Goal: Task Accomplishment & Management: Manage account settings

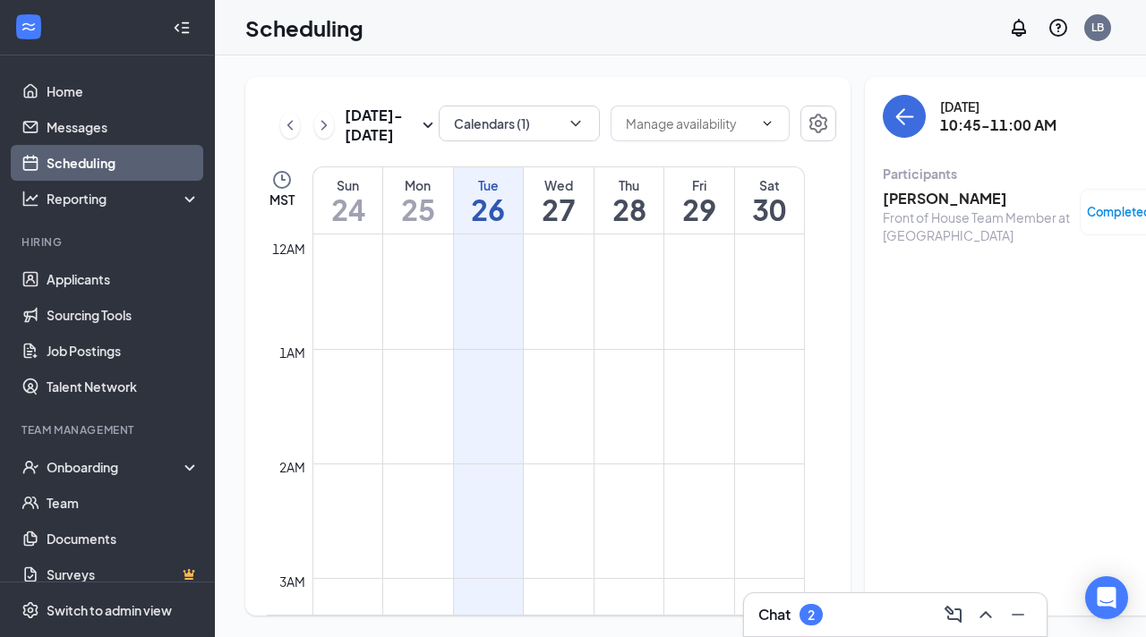
scroll to position [880, 0]
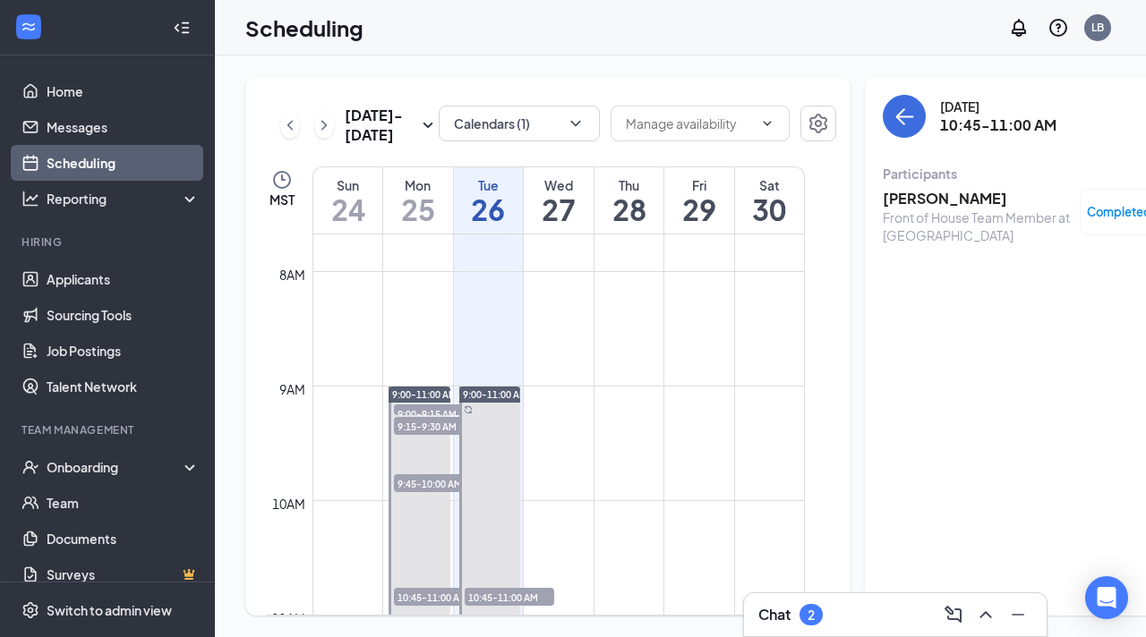
click at [584, 329] on td at bounding box center [558, 314] width 492 height 29
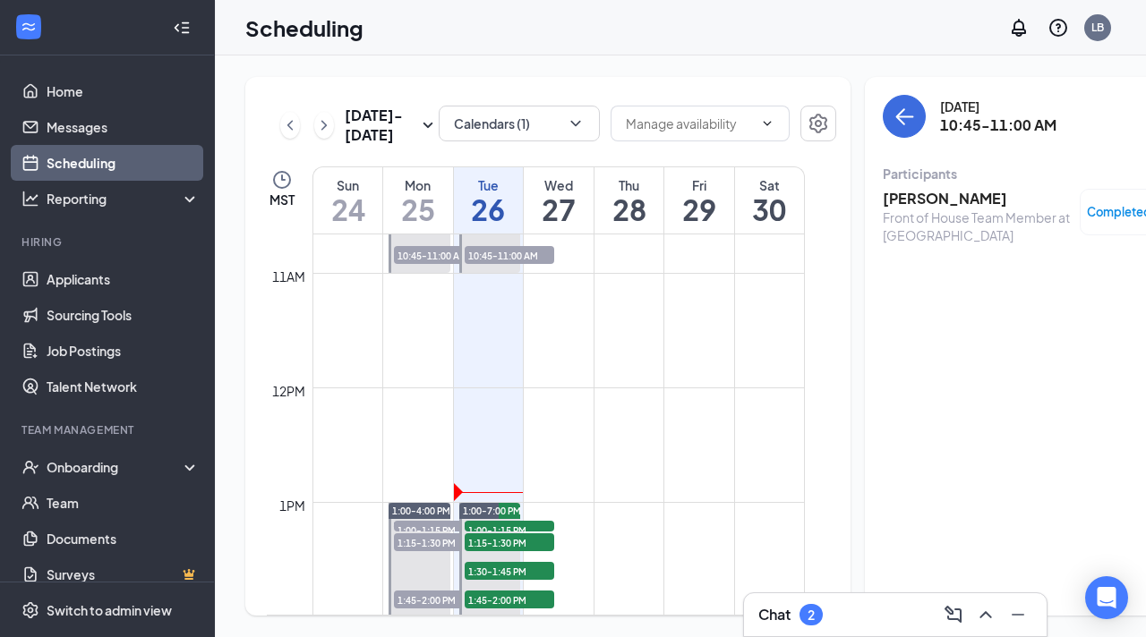
scroll to position [1223, 0]
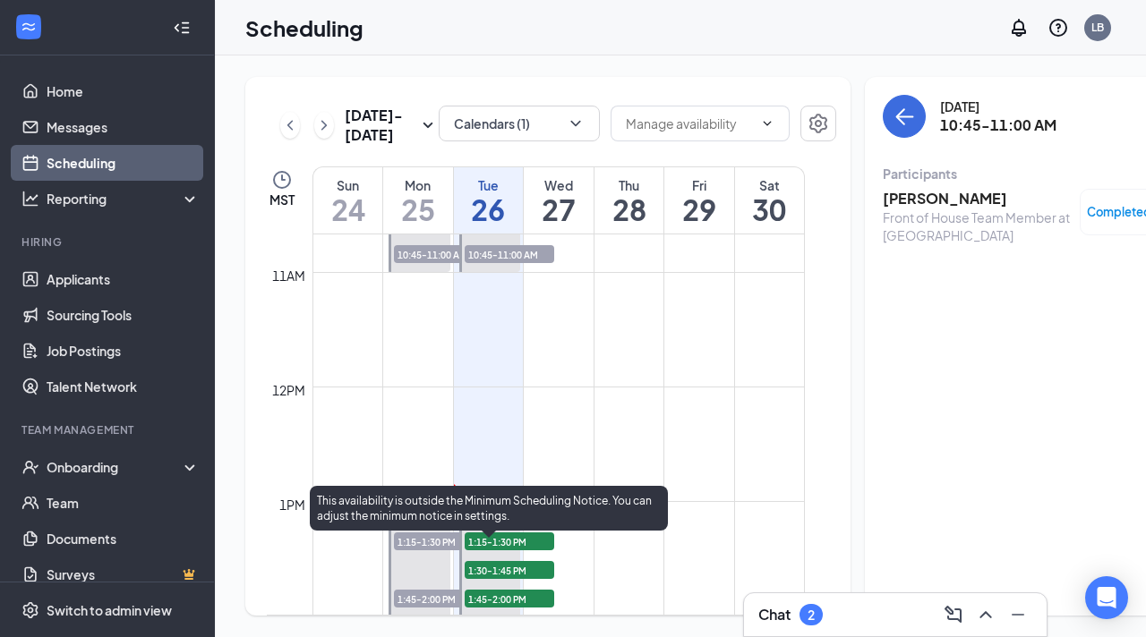
click at [506, 538] on span "1:00-1:15 PM" at bounding box center [510, 529] width 90 height 18
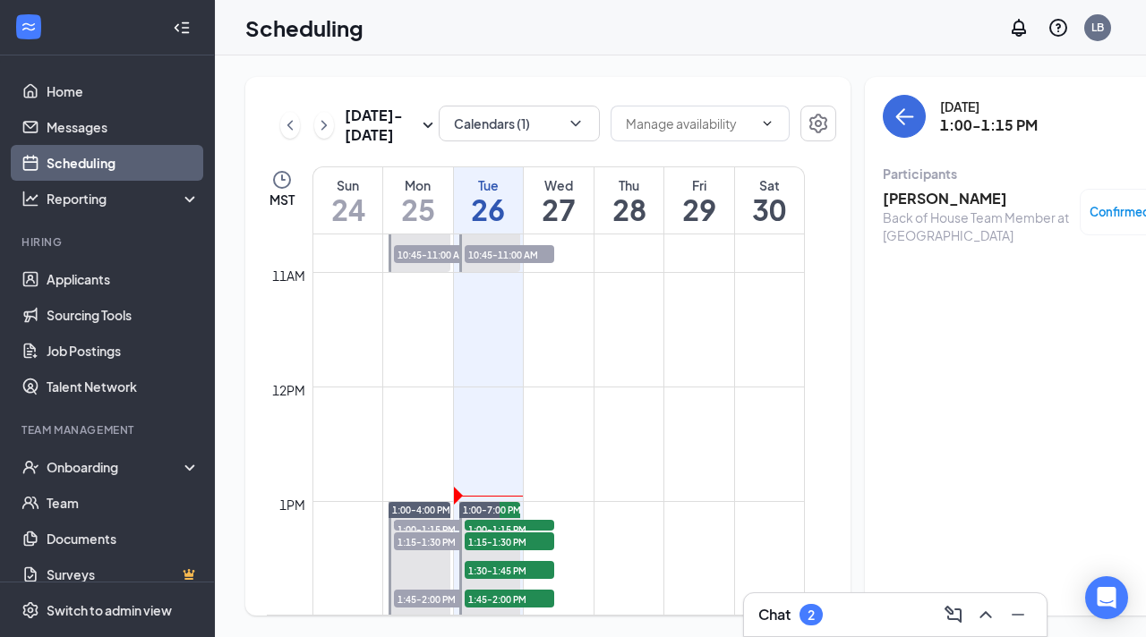
click at [901, 200] on h3 "[PERSON_NAME]" at bounding box center [977, 199] width 188 height 20
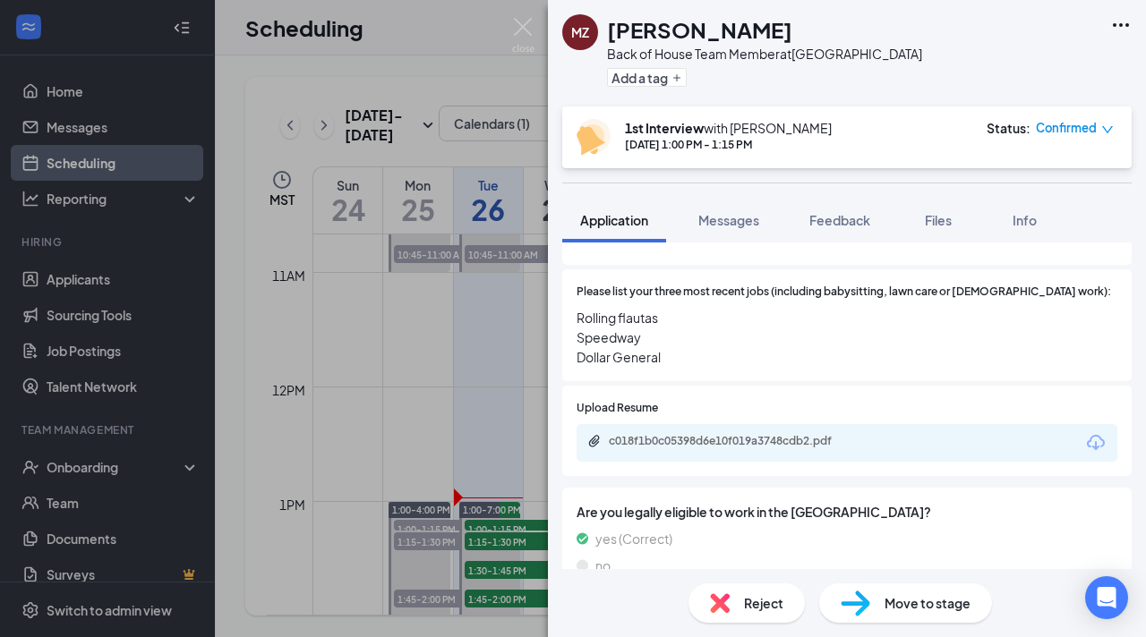
scroll to position [802, 0]
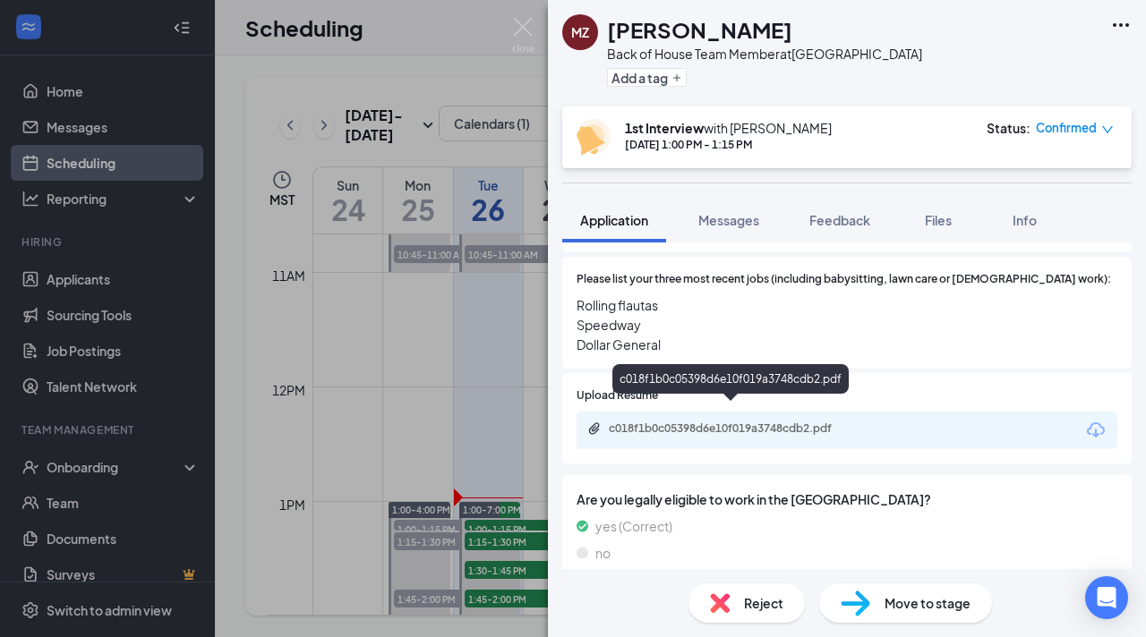
click at [595, 422] on icon "Paperclip" at bounding box center [594, 429] width 14 height 14
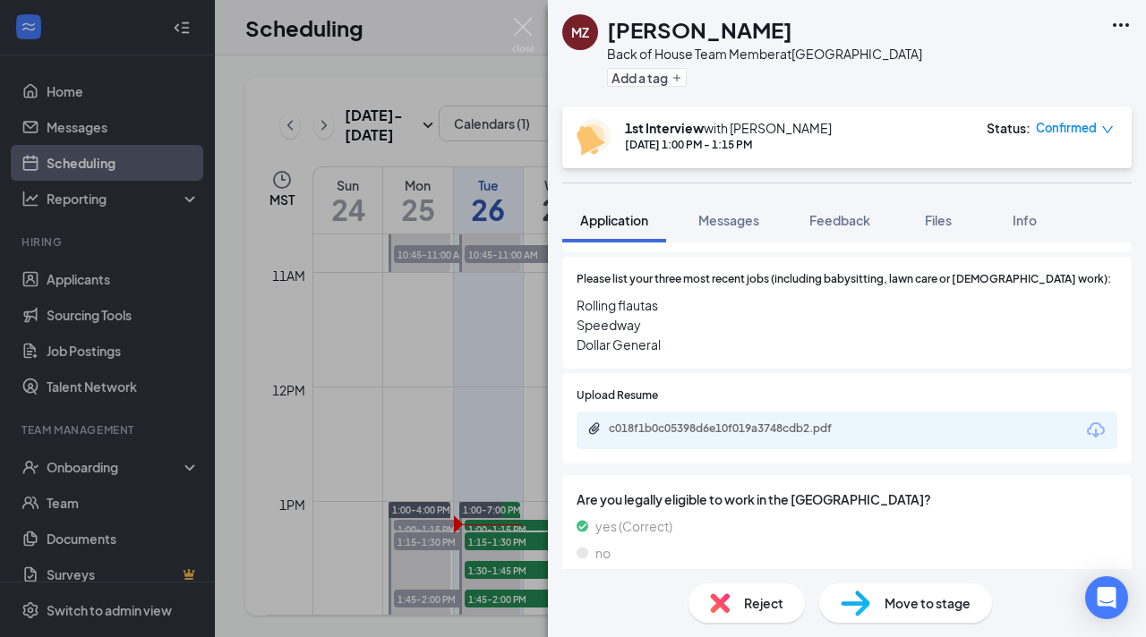
click at [505, 384] on div "MZ [PERSON_NAME] Back of House Team Member at [GEOGRAPHIC_DATA] & Remcon Circle…" at bounding box center [573, 318] width 1146 height 637
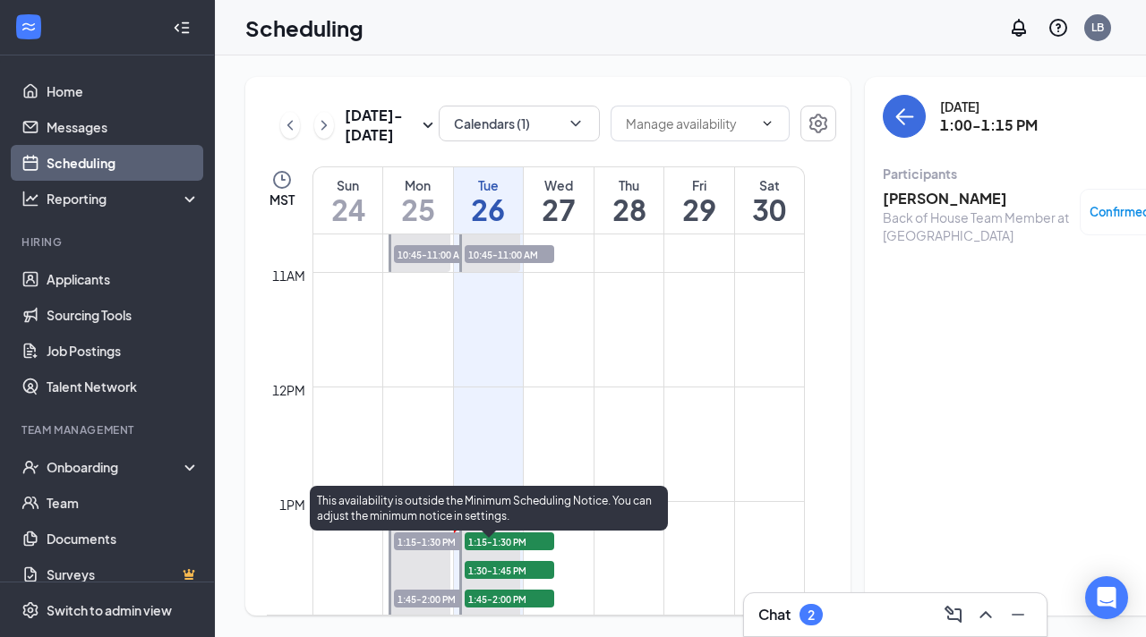
click at [502, 551] on span "1:15-1:30 PM" at bounding box center [510, 542] width 90 height 18
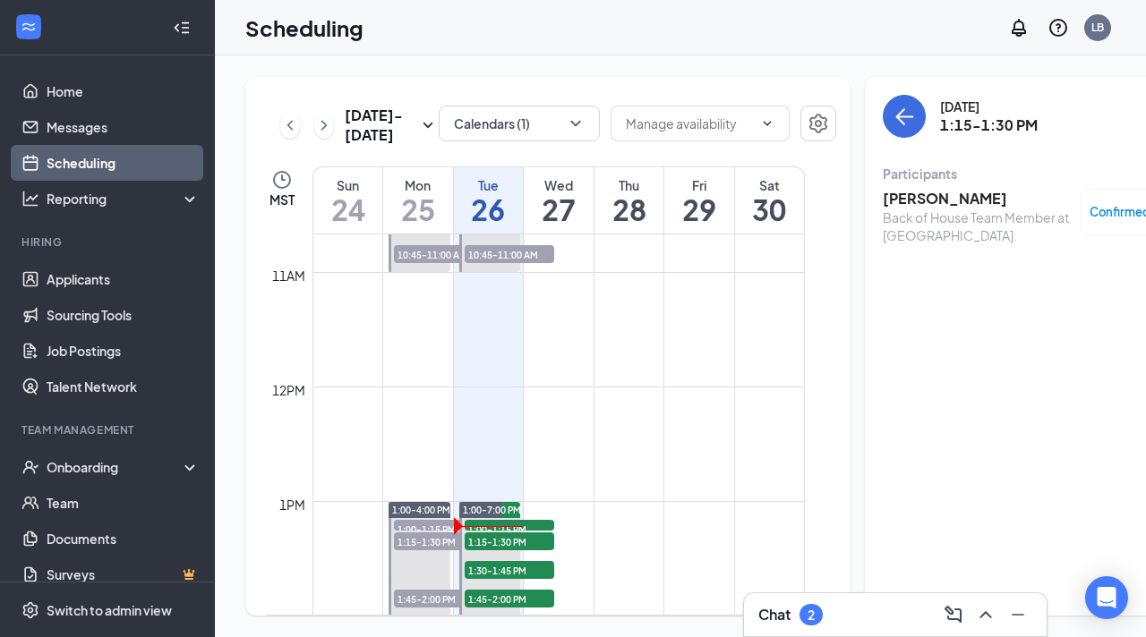
click at [885, 192] on h3 "[PERSON_NAME]" at bounding box center [977, 199] width 188 height 20
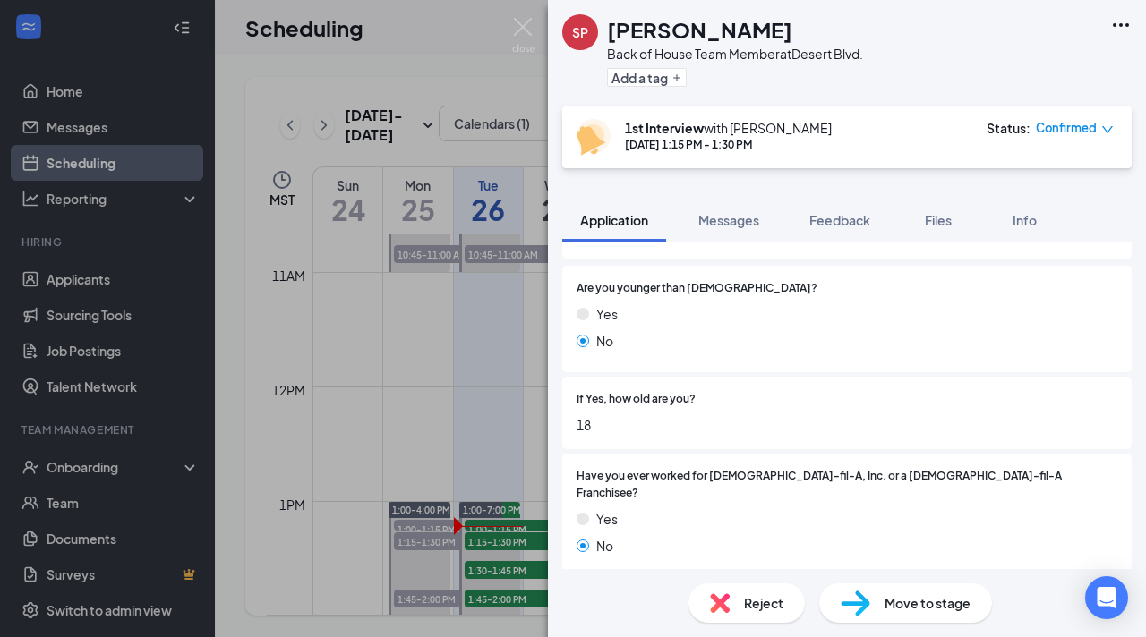
scroll to position [252, 0]
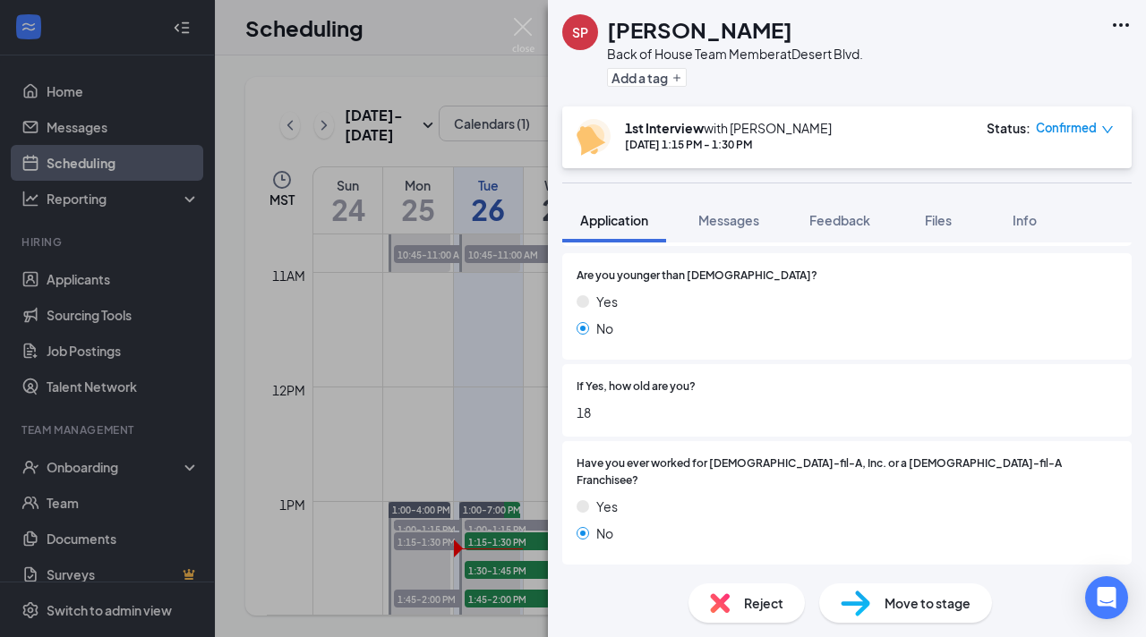
click at [418, 394] on div "SP [PERSON_NAME] Back of House Team Member at [GEOGRAPHIC_DATA]. Add a tag 1st …" at bounding box center [573, 318] width 1146 height 637
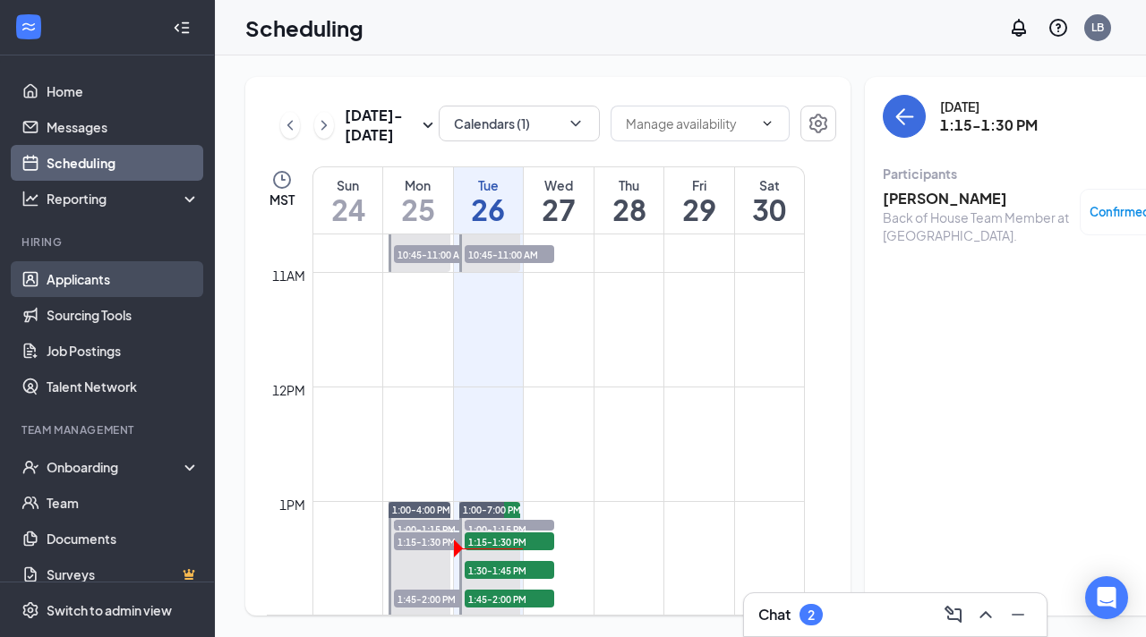
click at [91, 282] on link "Applicants" at bounding box center [123, 279] width 153 height 36
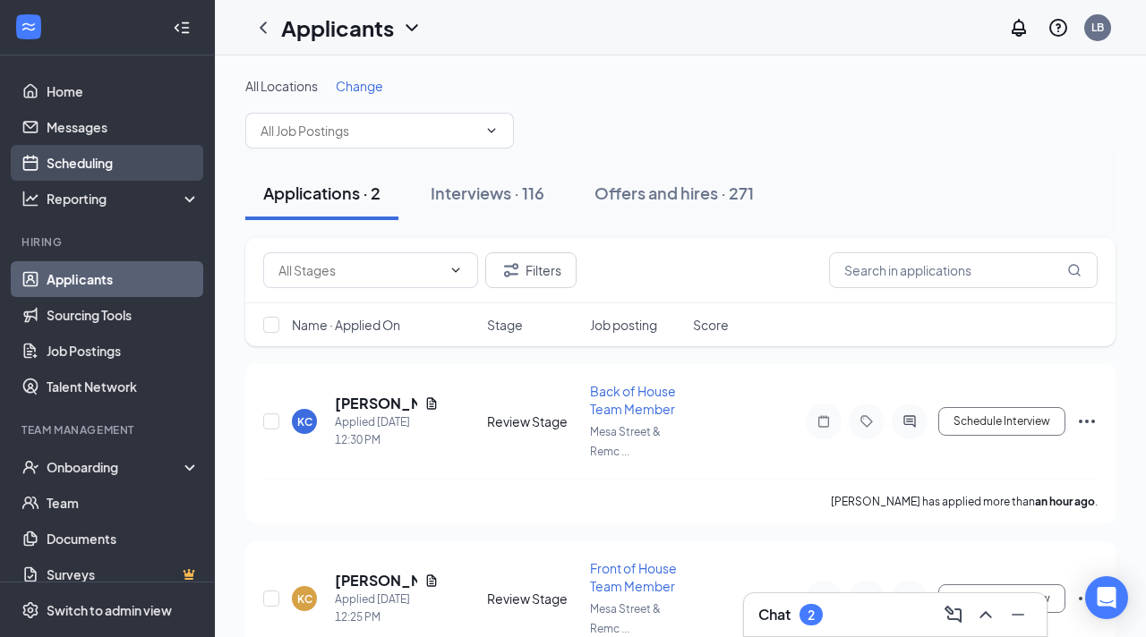
click at [113, 164] on link "Scheduling" at bounding box center [123, 163] width 153 height 36
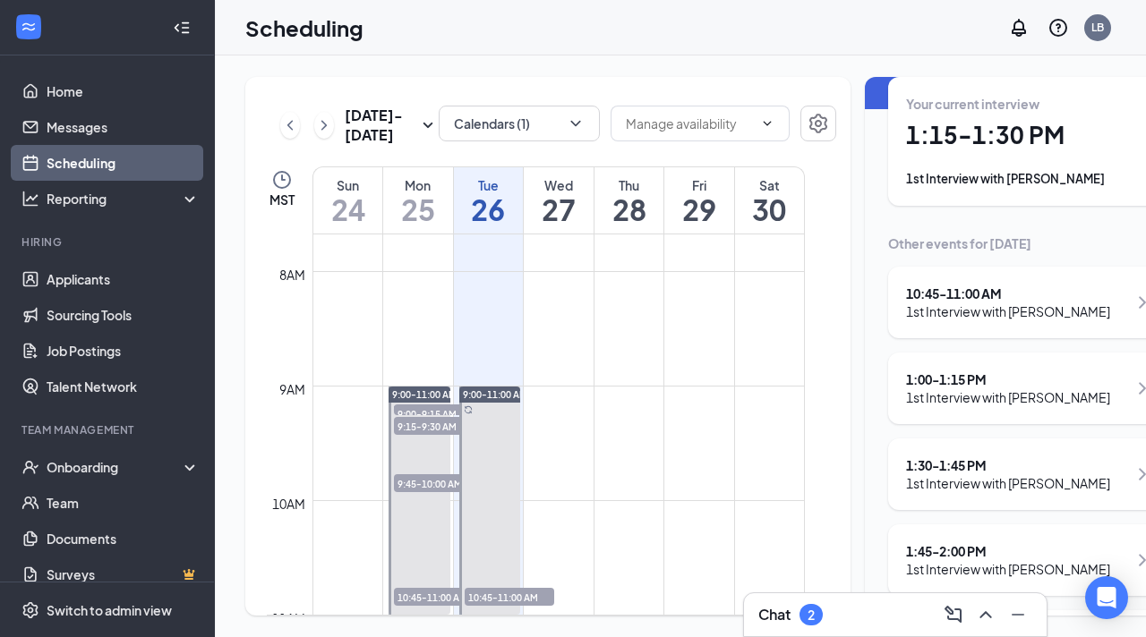
scroll to position [91, 0]
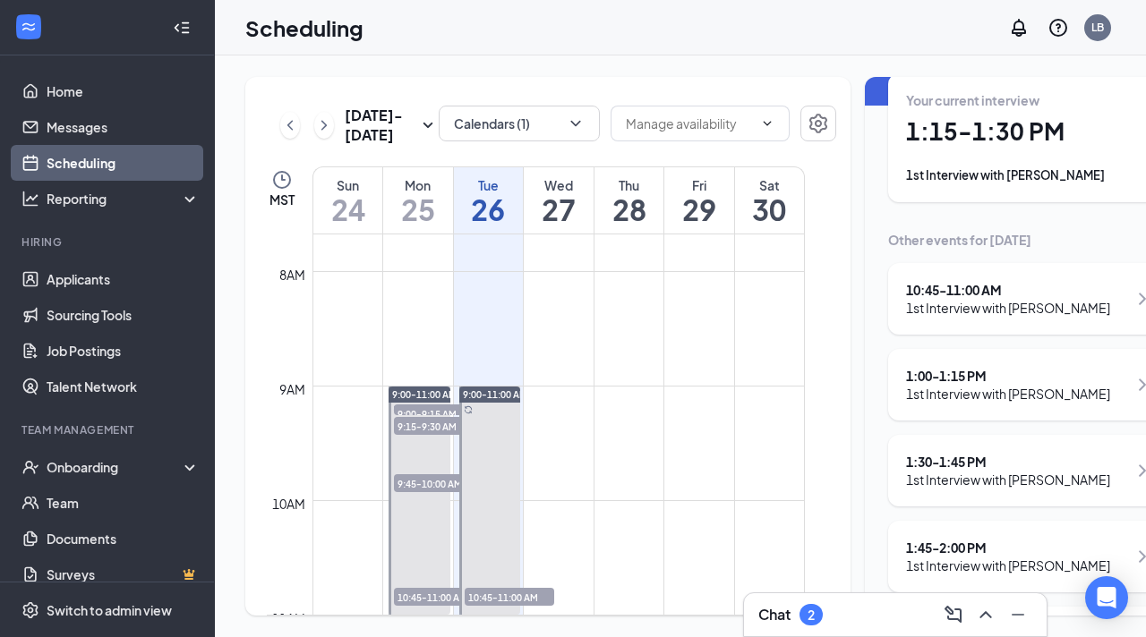
click at [805, 617] on div "2" at bounding box center [811, 614] width 23 height 21
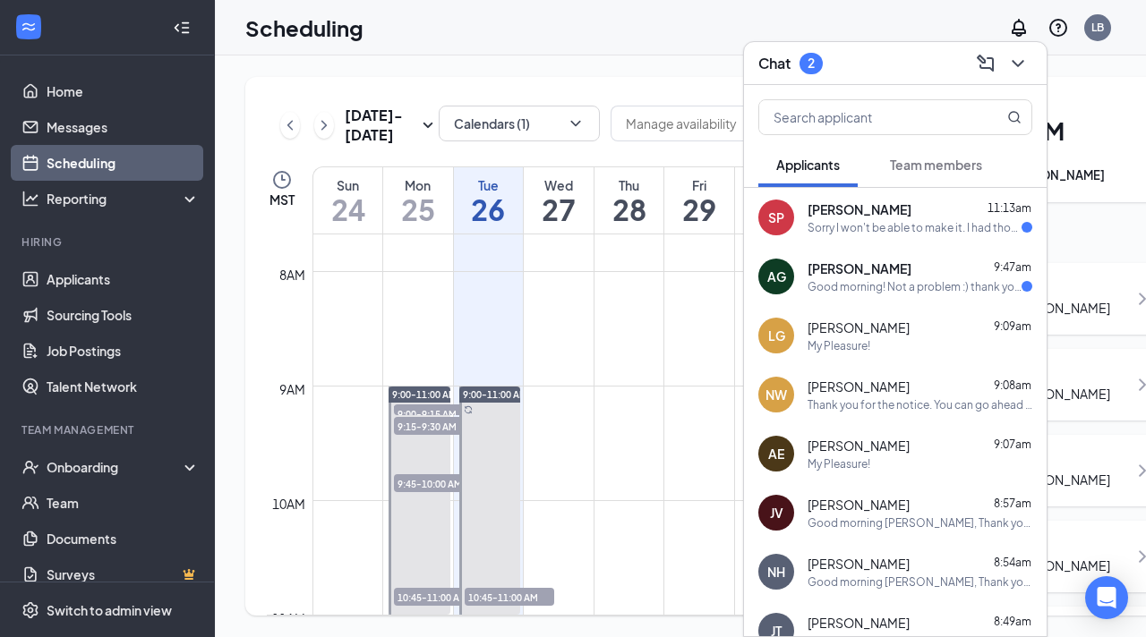
click at [894, 227] on div "Sorry I won't be able to make it. I had thought the interview would be held the…" at bounding box center [915, 227] width 214 height 15
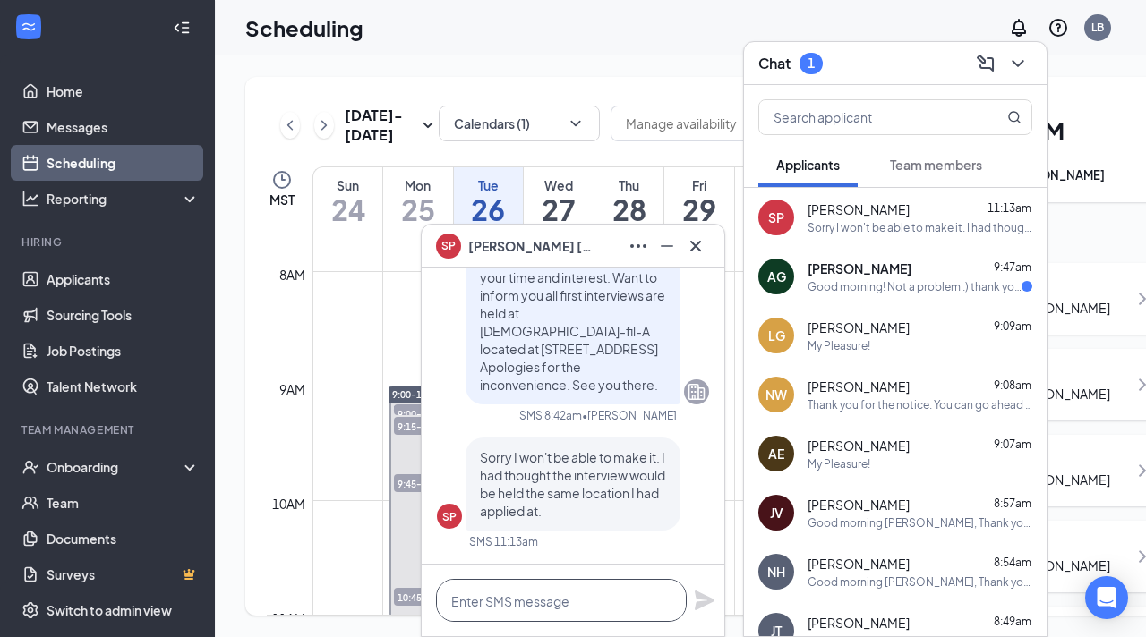
click at [519, 604] on textarea at bounding box center [561, 600] width 251 height 43
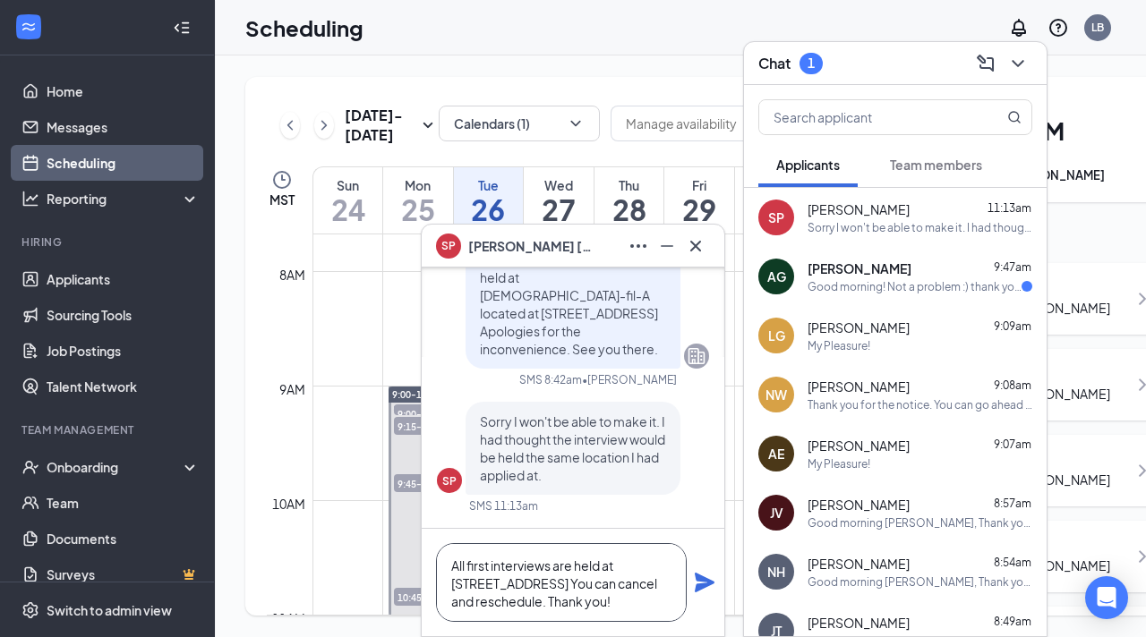
type textarea "All first interviews are held at [STREET_ADDRESS] You can cancel and reschedule…"
click at [699, 583] on icon "Plane" at bounding box center [704, 582] width 21 height 21
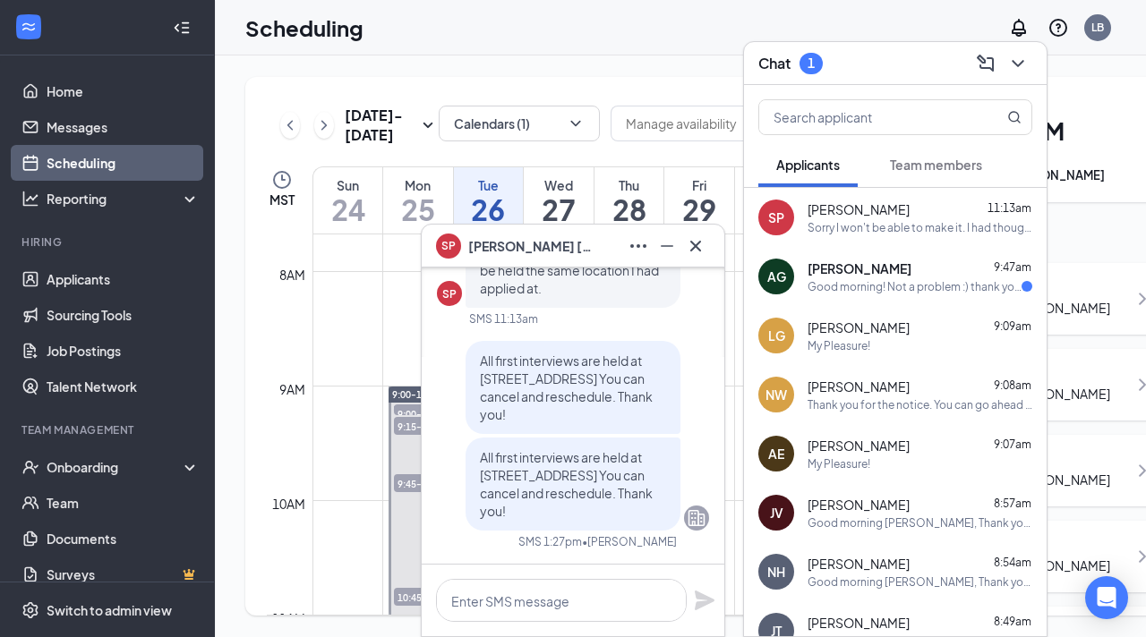
click at [842, 269] on span "[PERSON_NAME]" at bounding box center [860, 269] width 104 height 18
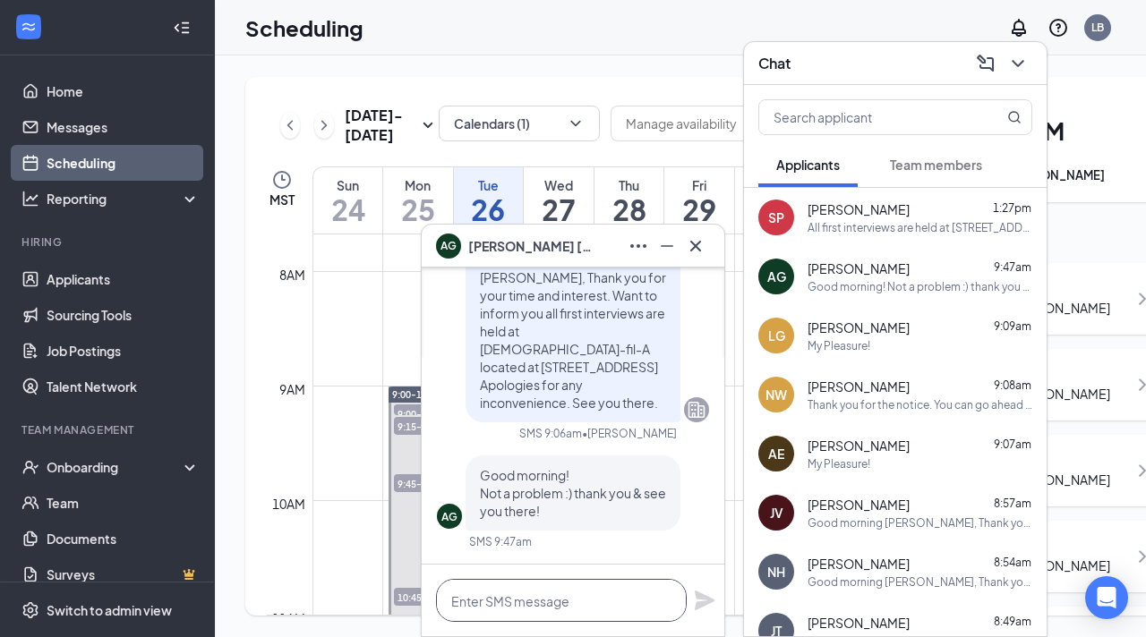
click at [523, 605] on textarea at bounding box center [561, 600] width 251 height 43
type textarea "My Pleasure!"
click at [695, 607] on icon "Plane" at bounding box center [705, 601] width 20 height 20
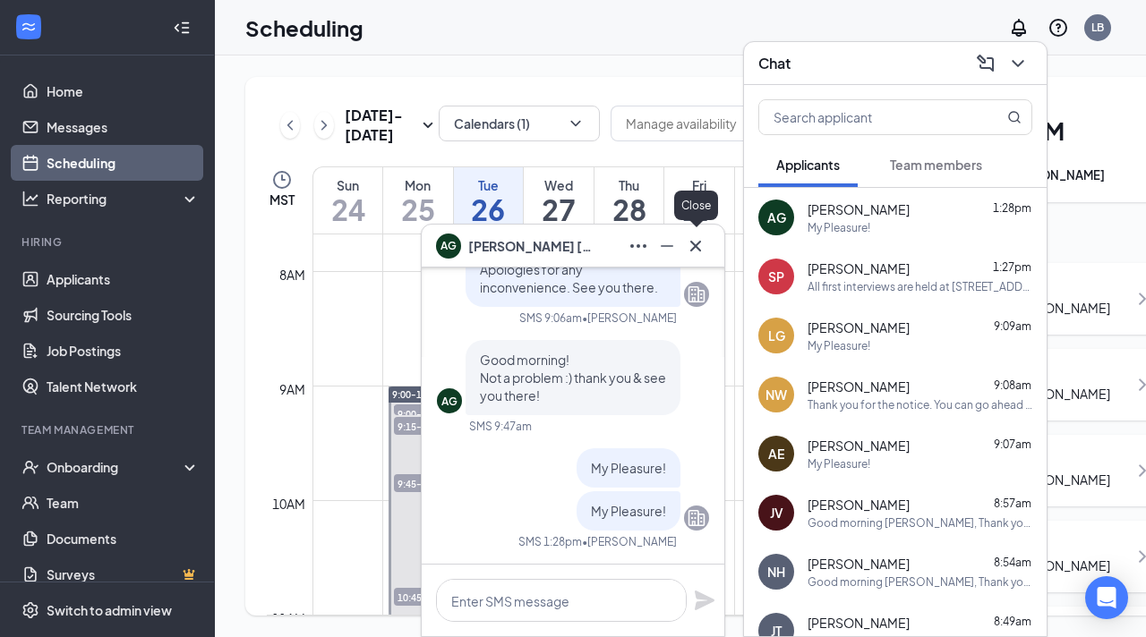
click at [705, 241] on icon "Cross" at bounding box center [695, 245] width 21 height 21
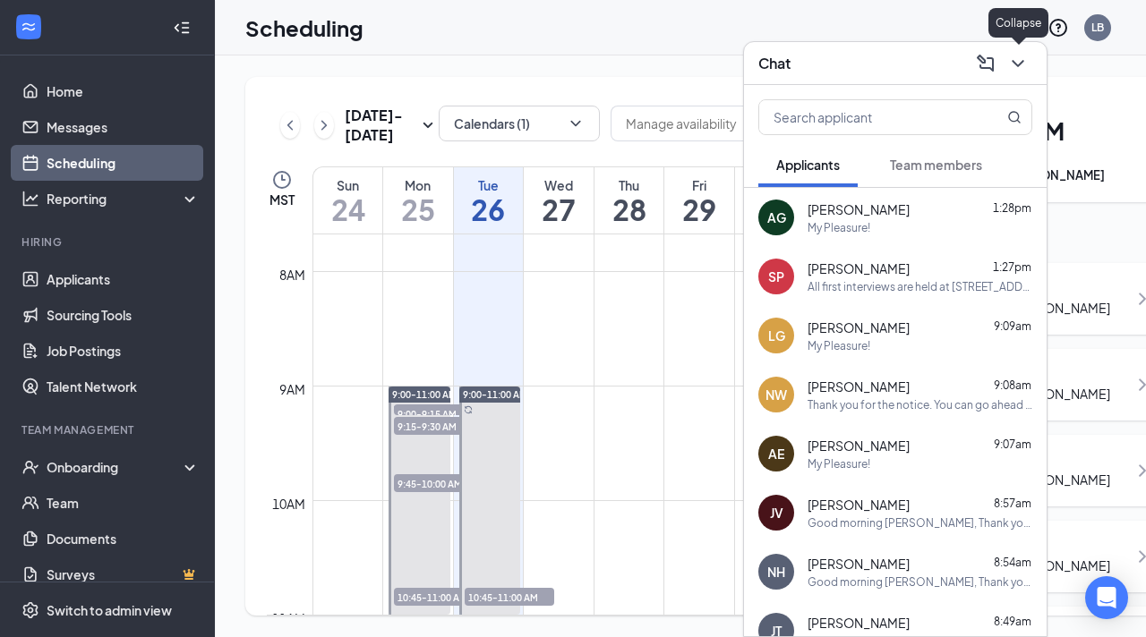
click at [1018, 56] on icon "ChevronDown" at bounding box center [1017, 63] width 21 height 21
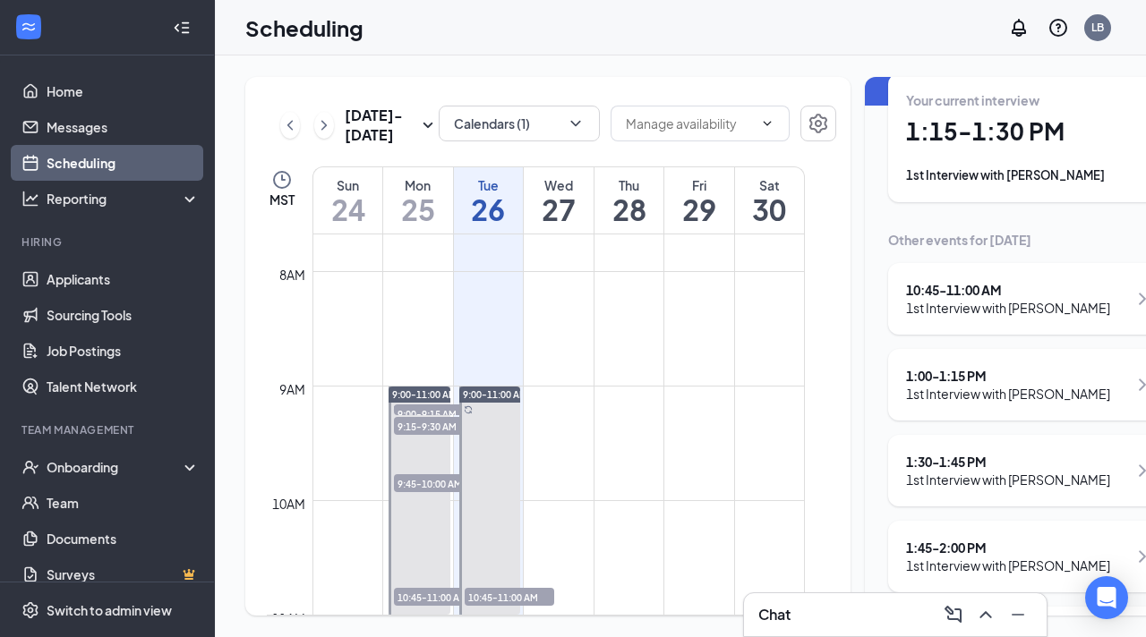
click at [906, 465] on div "1:30 - 1:45 PM" at bounding box center [1008, 462] width 204 height 18
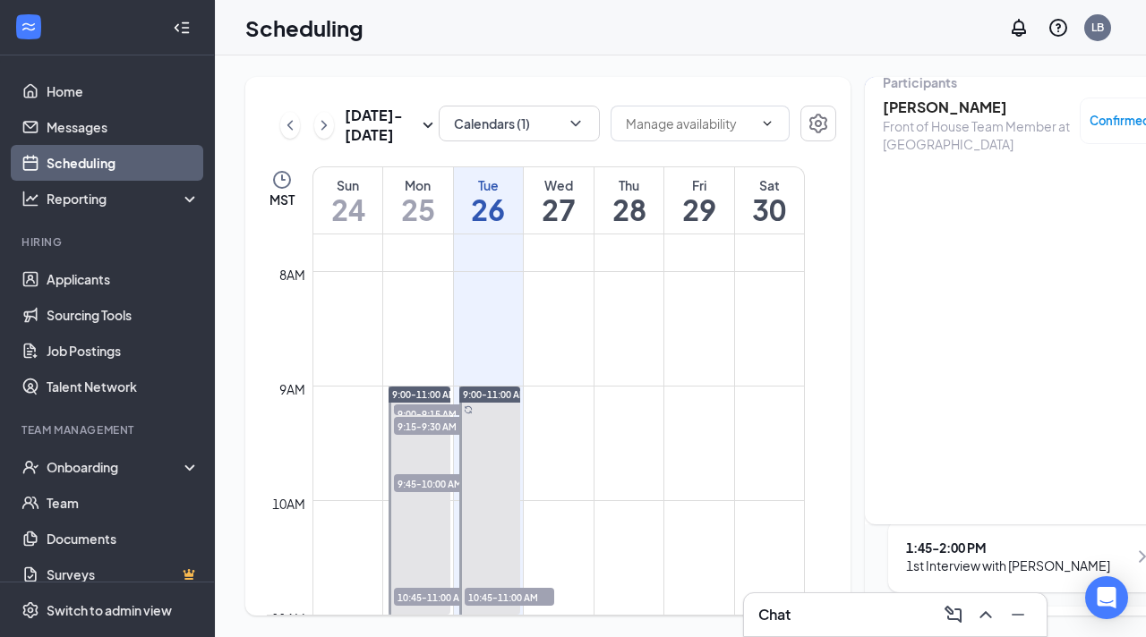
click at [883, 107] on h3 "[PERSON_NAME]" at bounding box center [977, 108] width 188 height 20
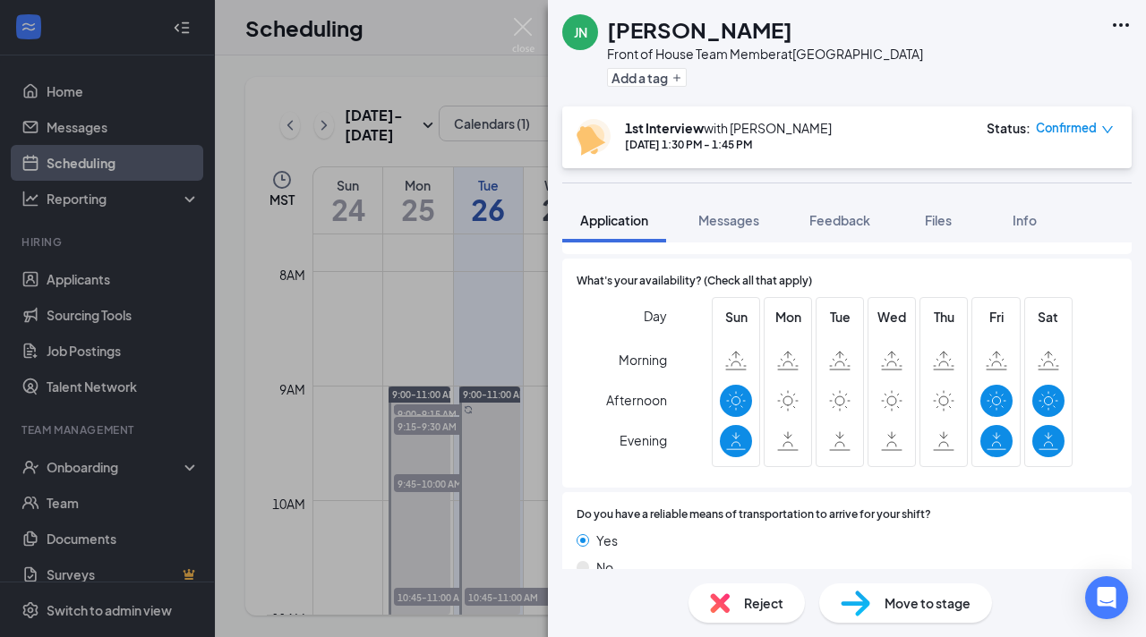
scroll to position [1330, 0]
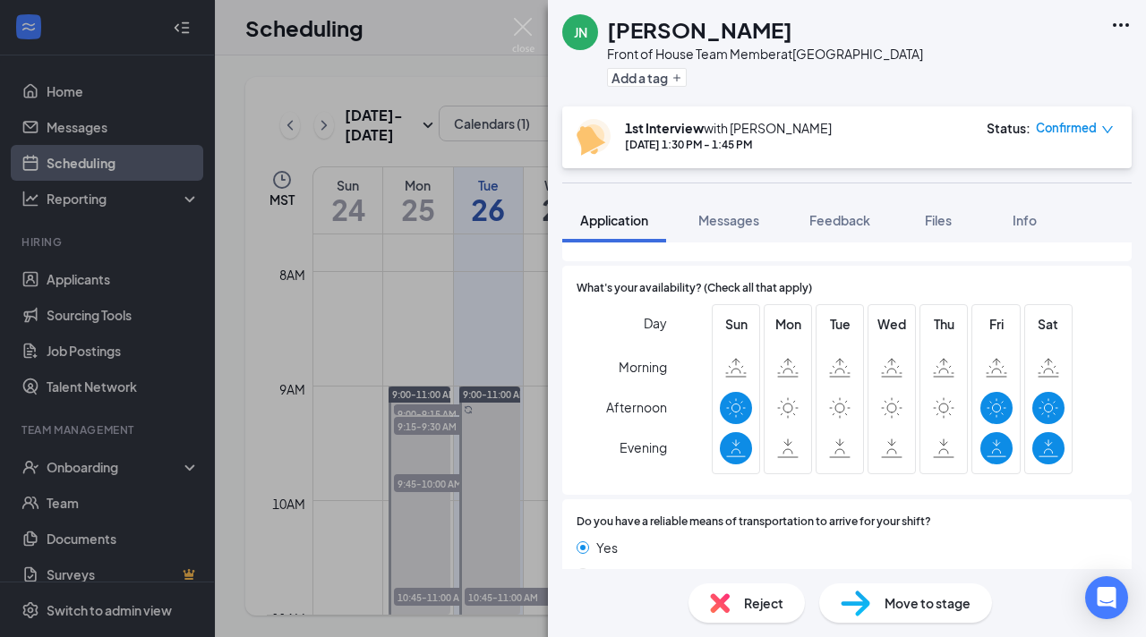
drag, startPoint x: 663, startPoint y: 515, endPoint x: 630, endPoint y: 552, distance: 49.4
click at [506, 486] on div "[PERSON_NAME] [PERSON_NAME] Front of House Team Member at [GEOGRAPHIC_DATA] & R…" at bounding box center [573, 318] width 1146 height 637
click at [535, 396] on div "[PERSON_NAME] [PERSON_NAME] Front of House Team Member at [GEOGRAPHIC_DATA] & R…" at bounding box center [573, 318] width 1146 height 637
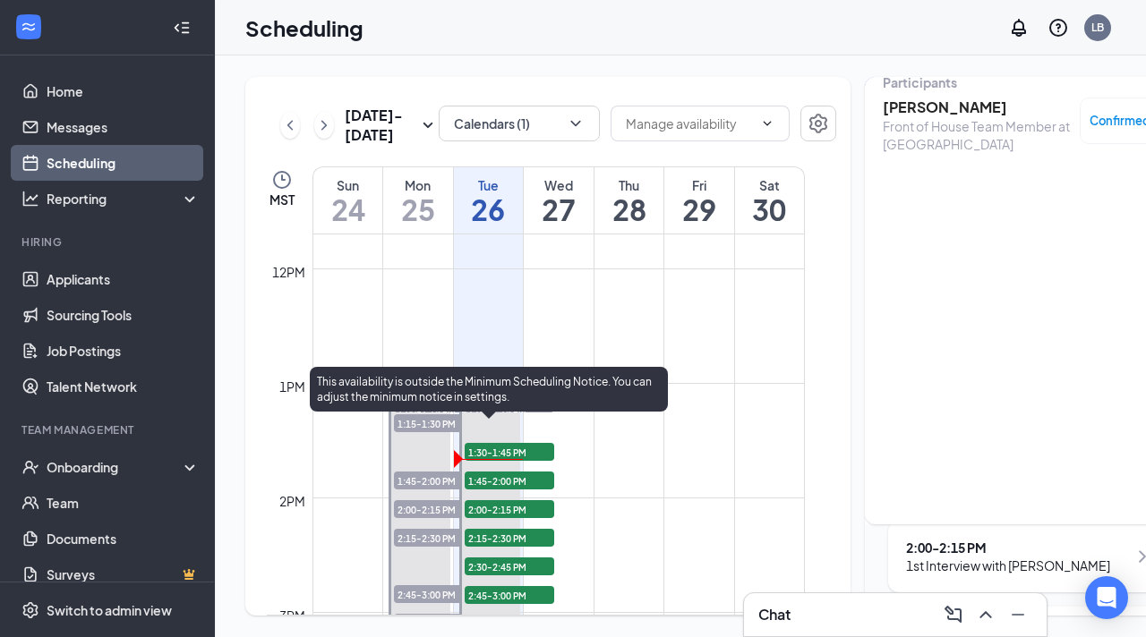
scroll to position [1339, 0]
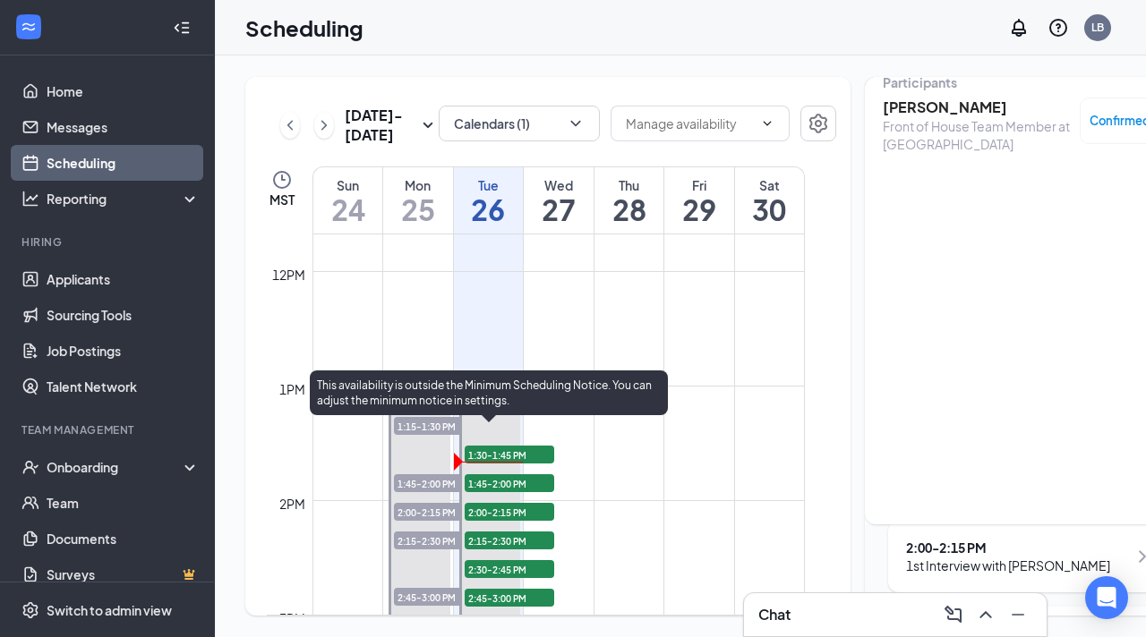
click at [526, 492] on span "1:45-2:00 PM" at bounding box center [510, 484] width 90 height 18
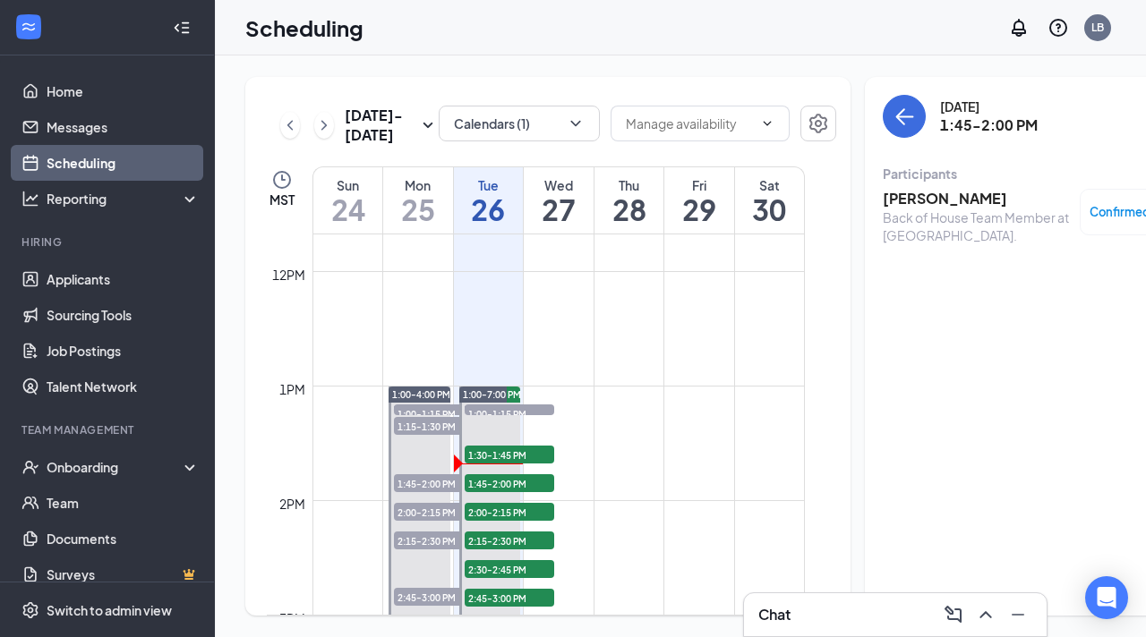
click at [883, 201] on h3 "[PERSON_NAME]" at bounding box center [977, 199] width 188 height 20
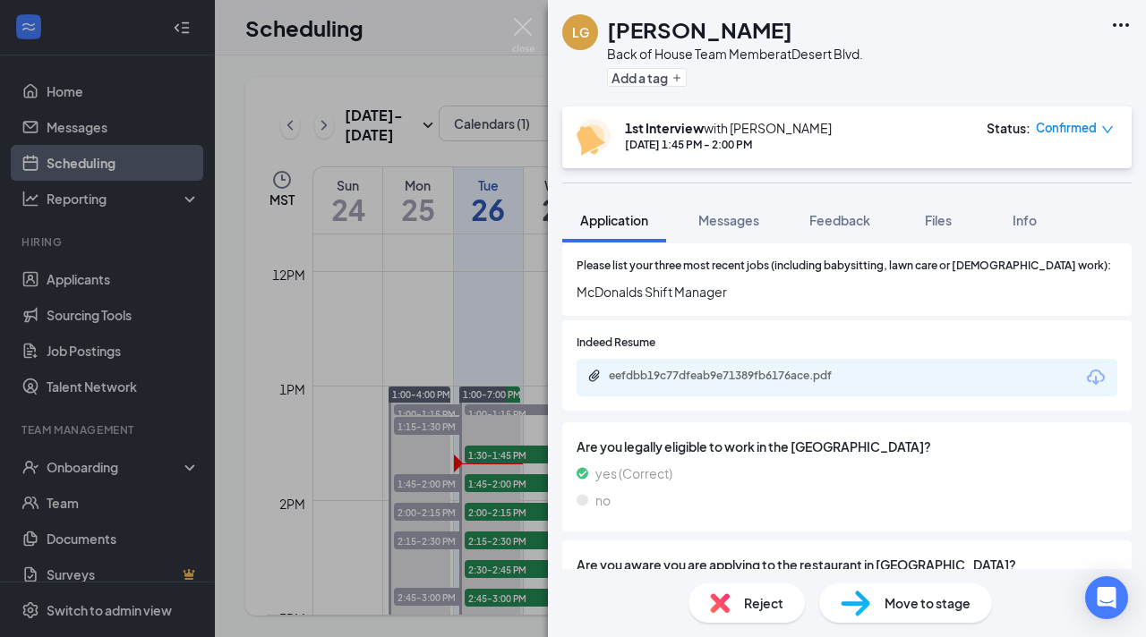
scroll to position [773, 0]
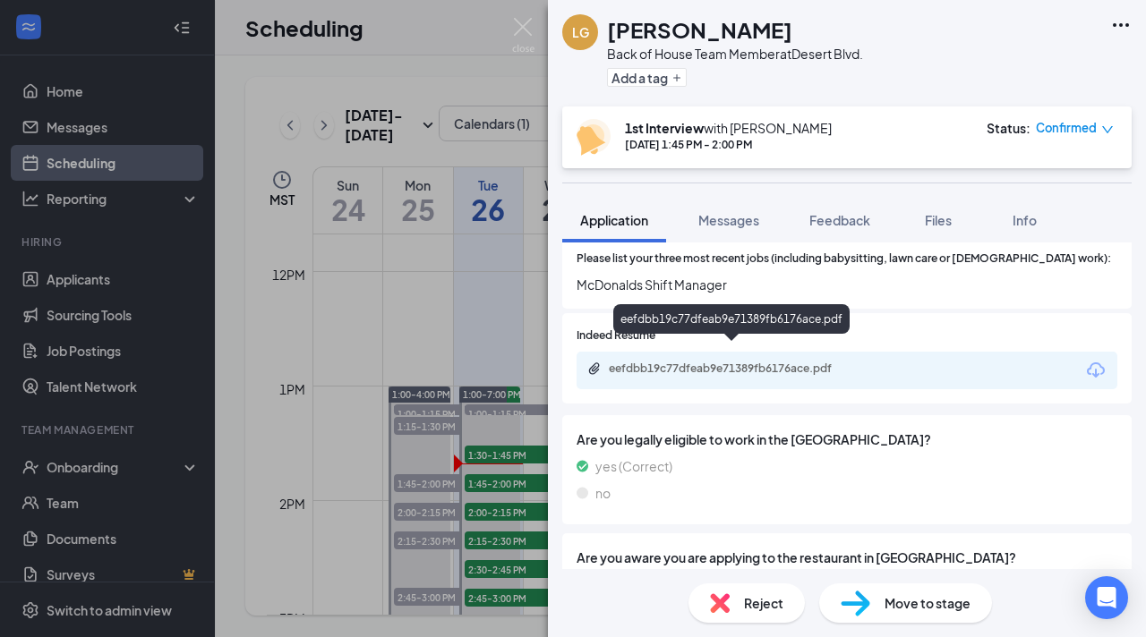
click at [596, 362] on icon "Paperclip" at bounding box center [594, 369] width 14 height 14
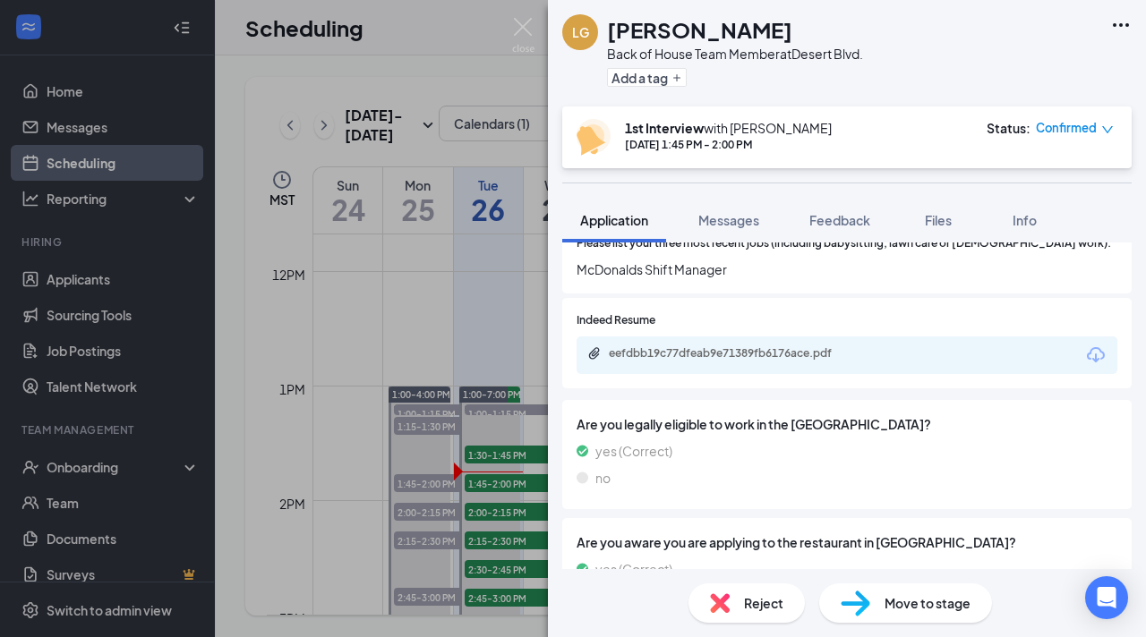
scroll to position [784, 0]
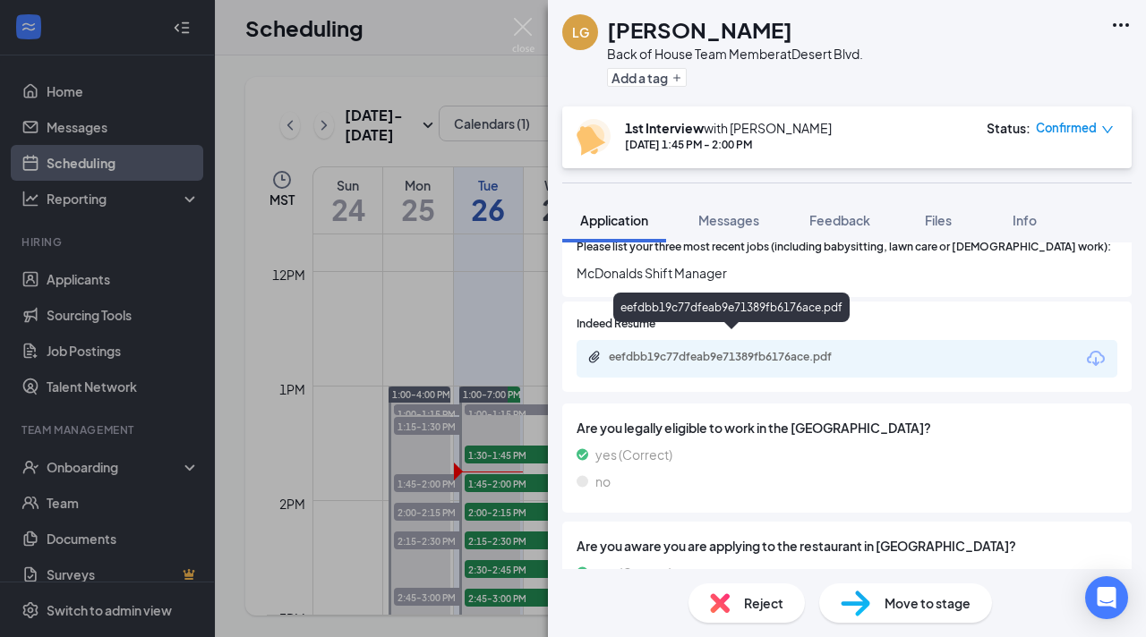
click at [595, 350] on icon "Paperclip" at bounding box center [594, 357] width 14 height 14
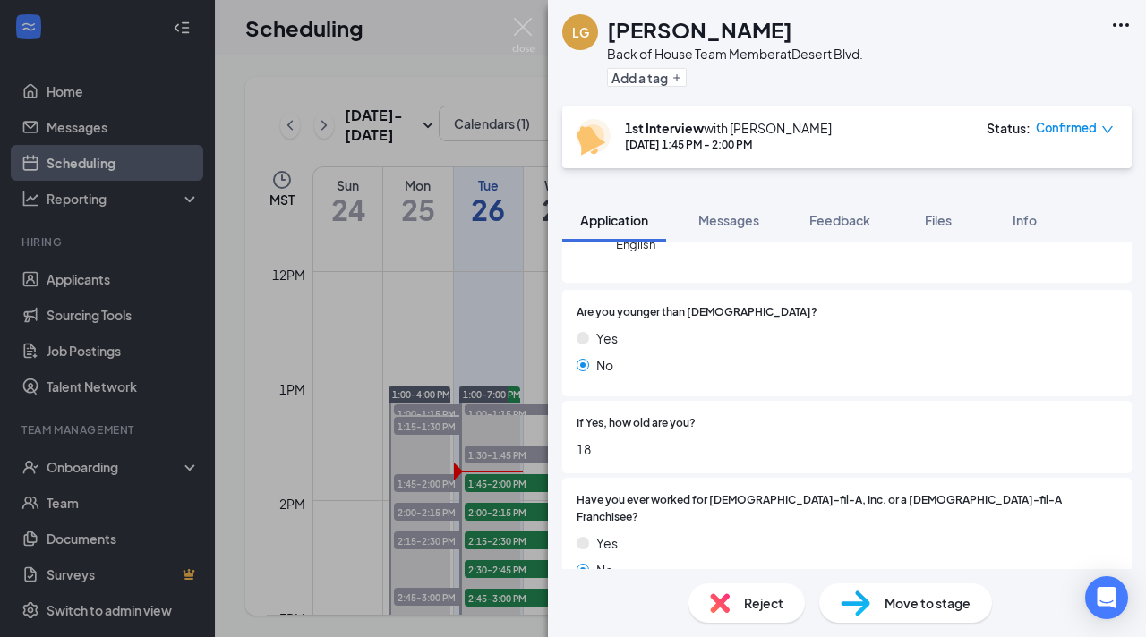
scroll to position [214, 0]
click at [616, 300] on div "Are you younger than [DEMOGRAPHIC_DATA]? Yes No" at bounding box center [846, 345] width 569 height 107
drag, startPoint x: 616, startPoint y: 300, endPoint x: 596, endPoint y: 334, distance: 39.3
click at [599, 330] on div "Are you younger than [DEMOGRAPHIC_DATA]? Yes No" at bounding box center [846, 345] width 569 height 107
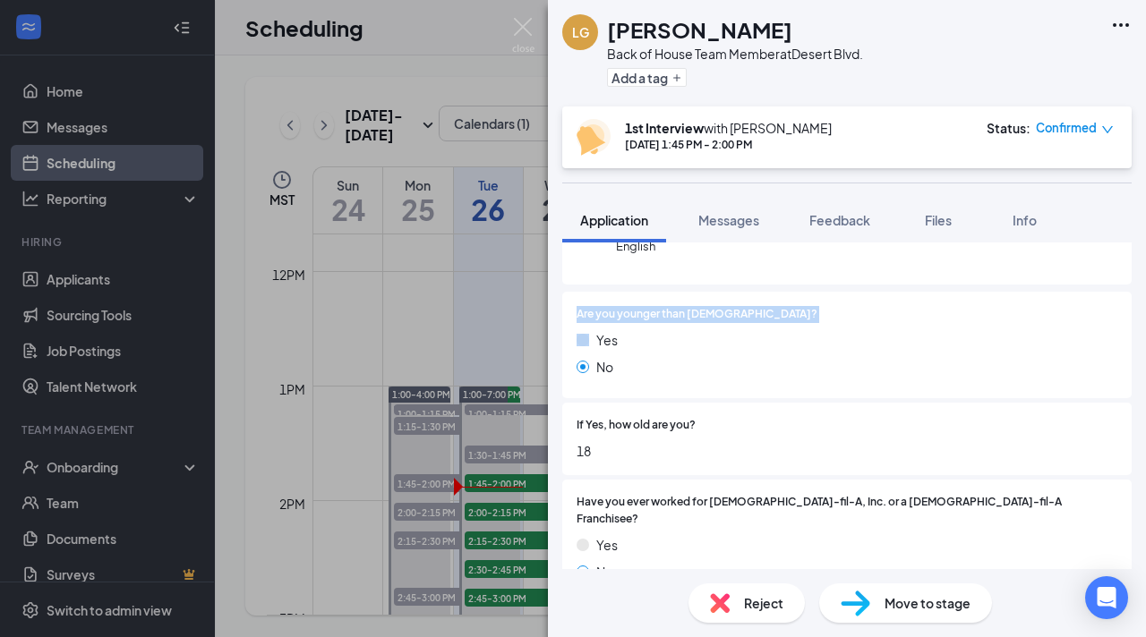
click at [596, 334] on span "Yes" at bounding box center [606, 340] width 21 height 20
click at [496, 363] on div "LG [PERSON_NAME] Back of House Team Member at [GEOGRAPHIC_DATA]. Add a tag 1st …" at bounding box center [573, 318] width 1146 height 637
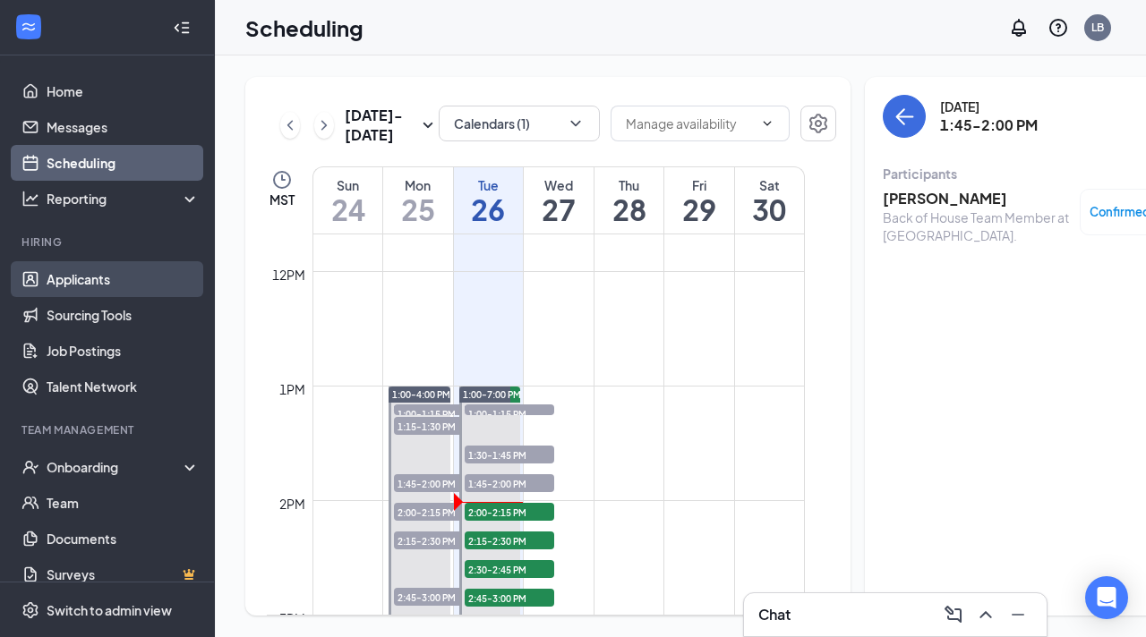
click at [108, 291] on link "Applicants" at bounding box center [123, 279] width 153 height 36
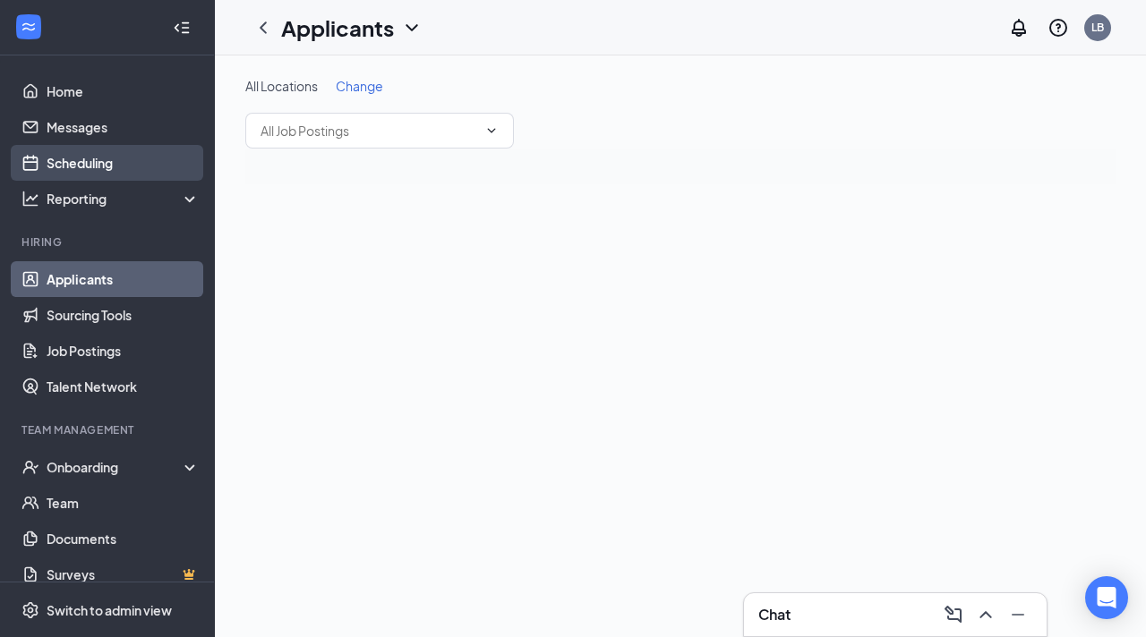
click at [113, 170] on link "Scheduling" at bounding box center [123, 163] width 153 height 36
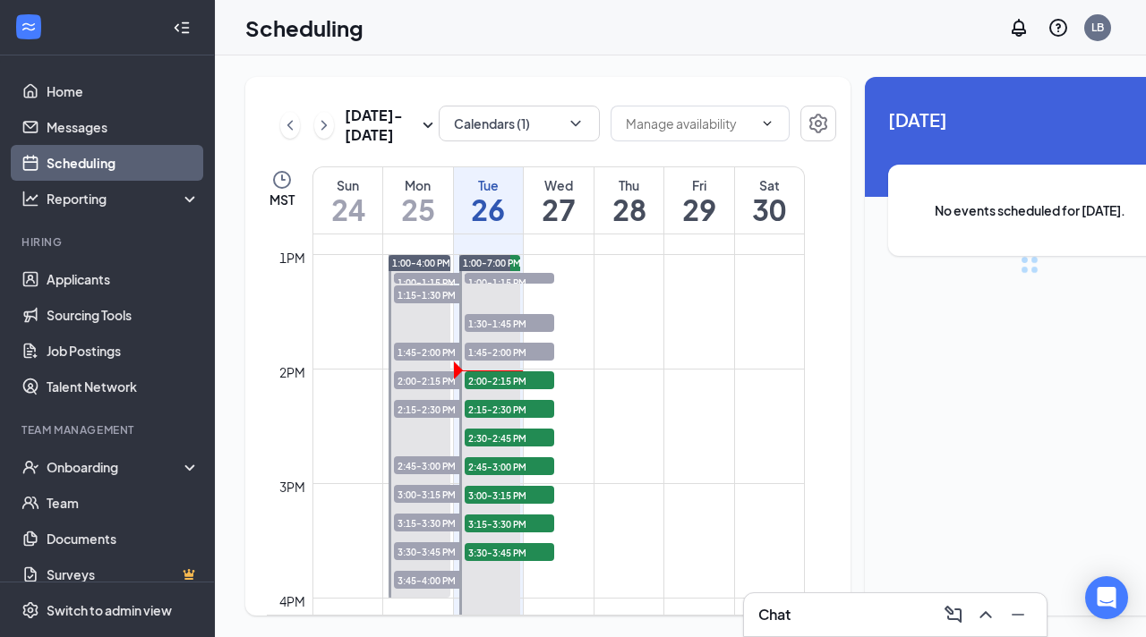
scroll to position [1481, 0]
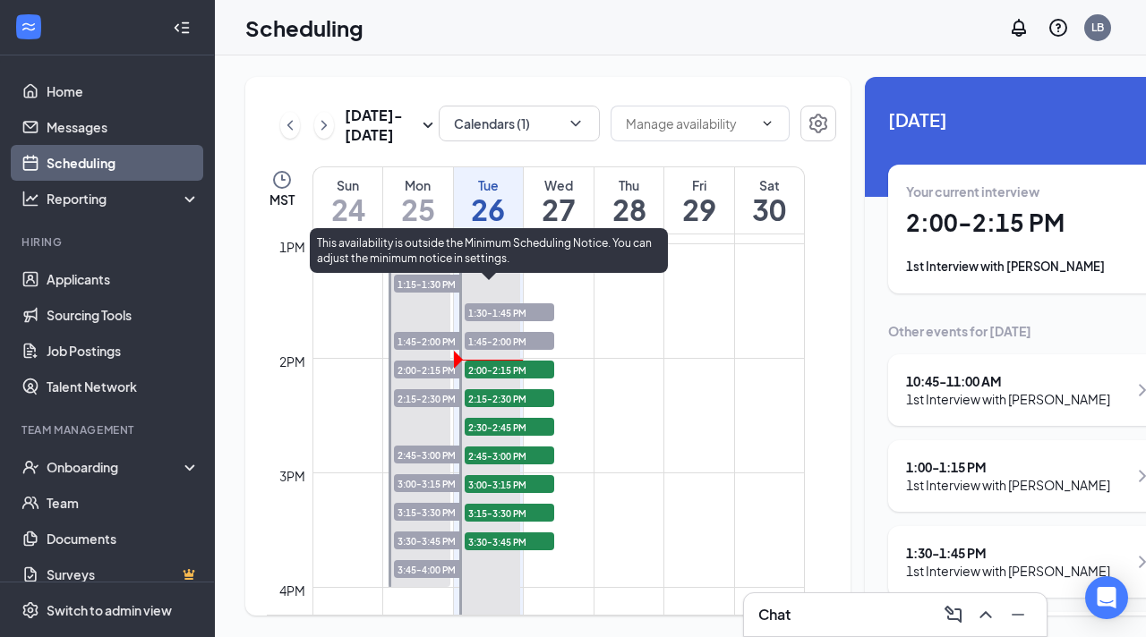
click at [503, 379] on span "2:00-2:15 PM" at bounding box center [510, 370] width 90 height 18
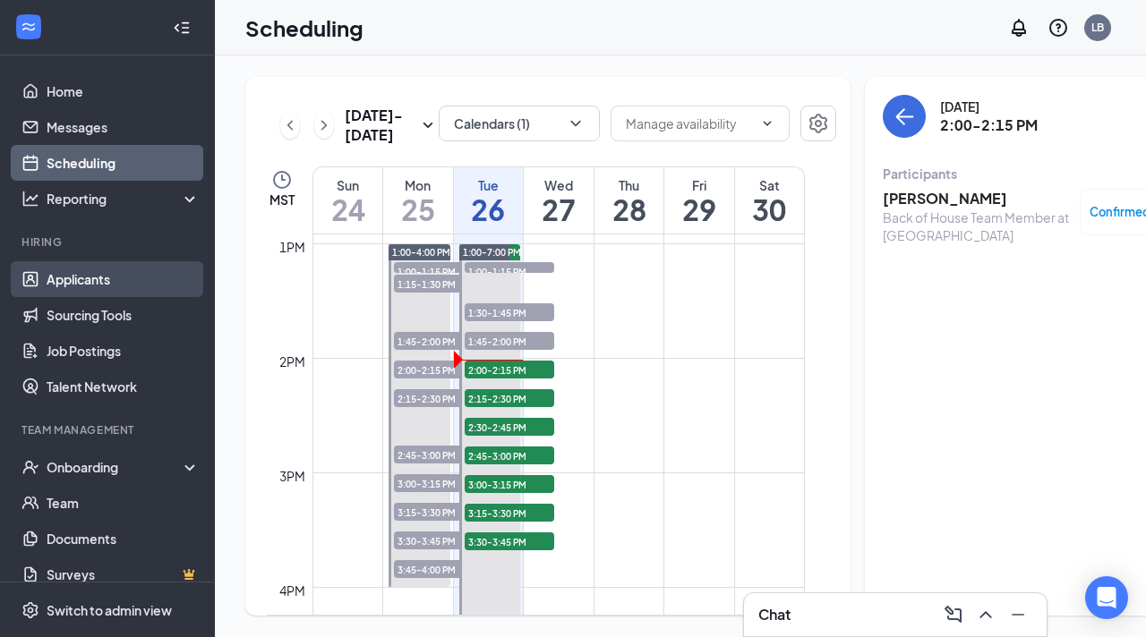
click at [134, 285] on link "Applicants" at bounding box center [123, 279] width 153 height 36
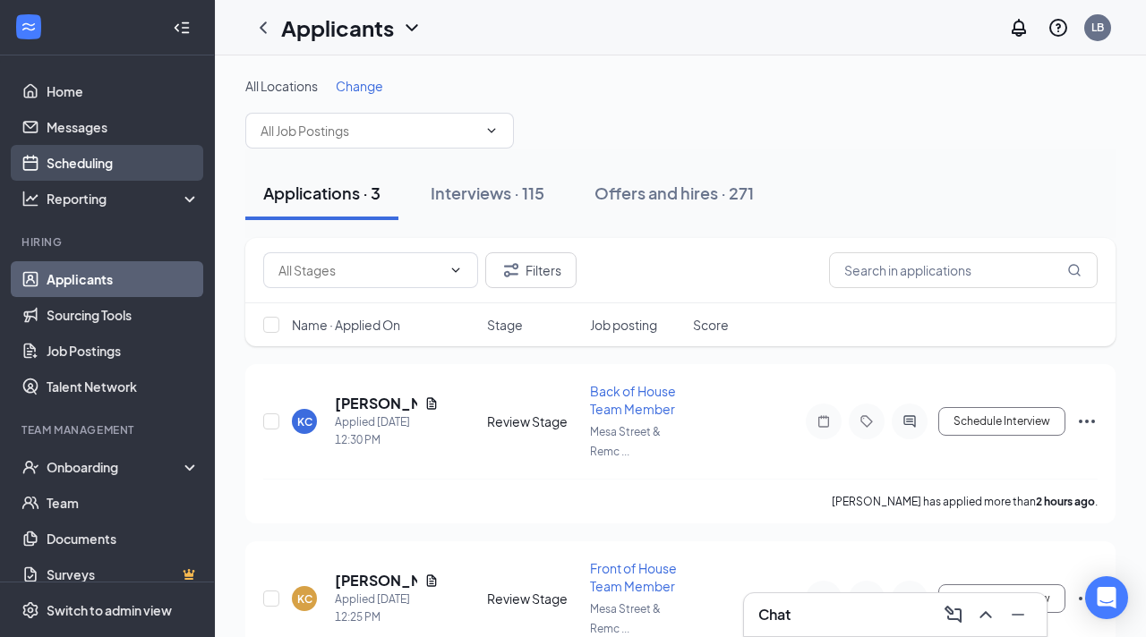
click at [83, 145] on link "Scheduling" at bounding box center [123, 163] width 153 height 36
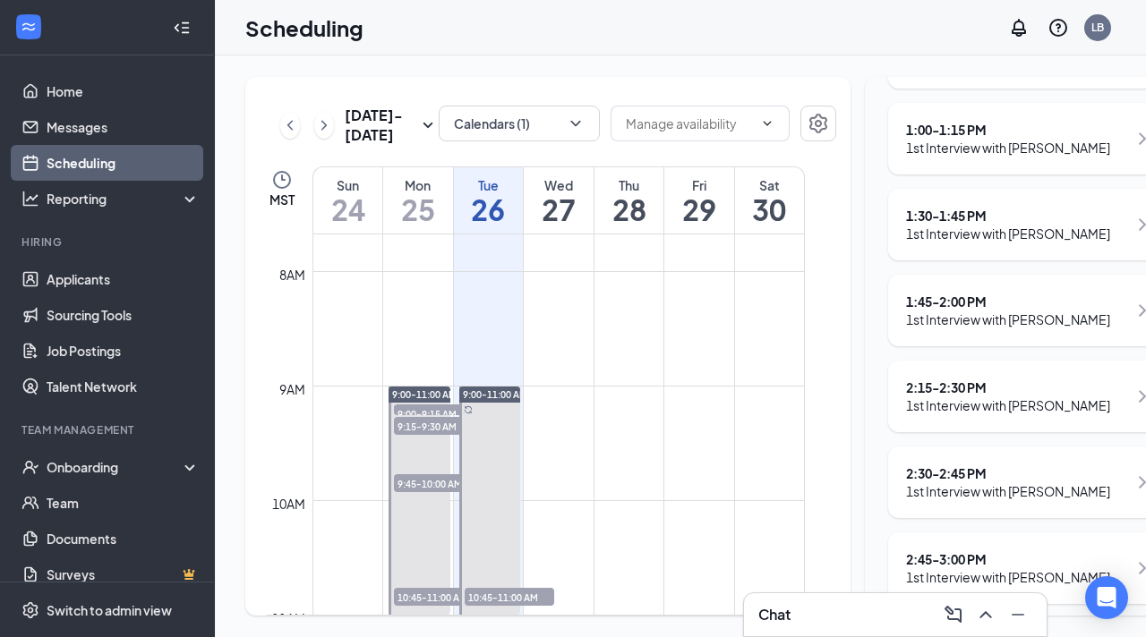
scroll to position [339, 0]
click at [782, 613] on h3 "Chat" at bounding box center [774, 615] width 32 height 20
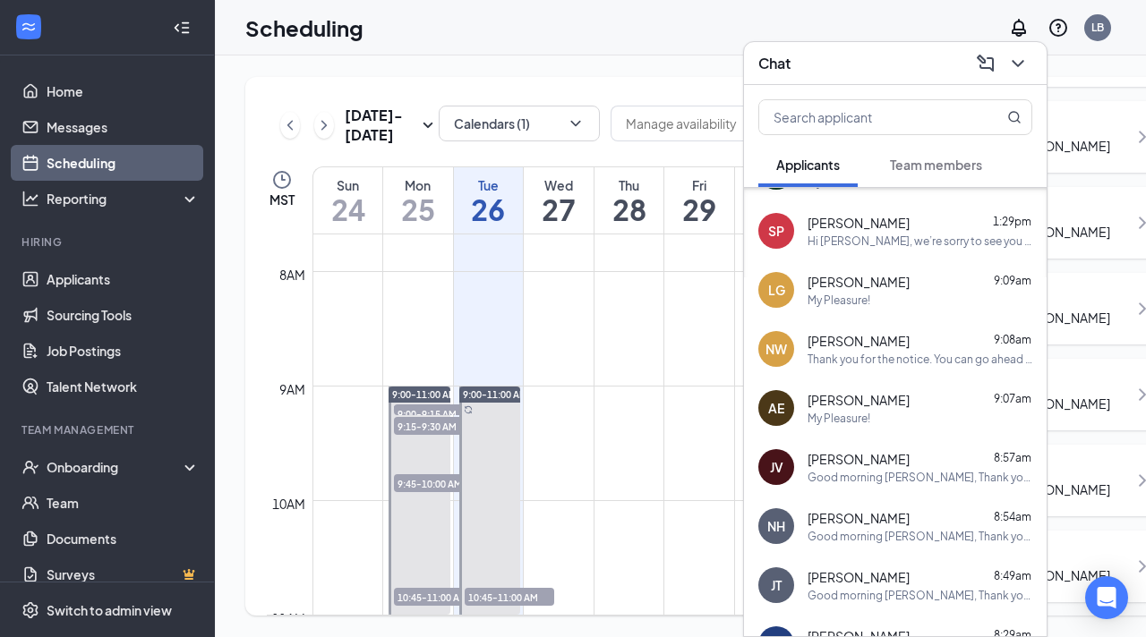
scroll to position [48, 0]
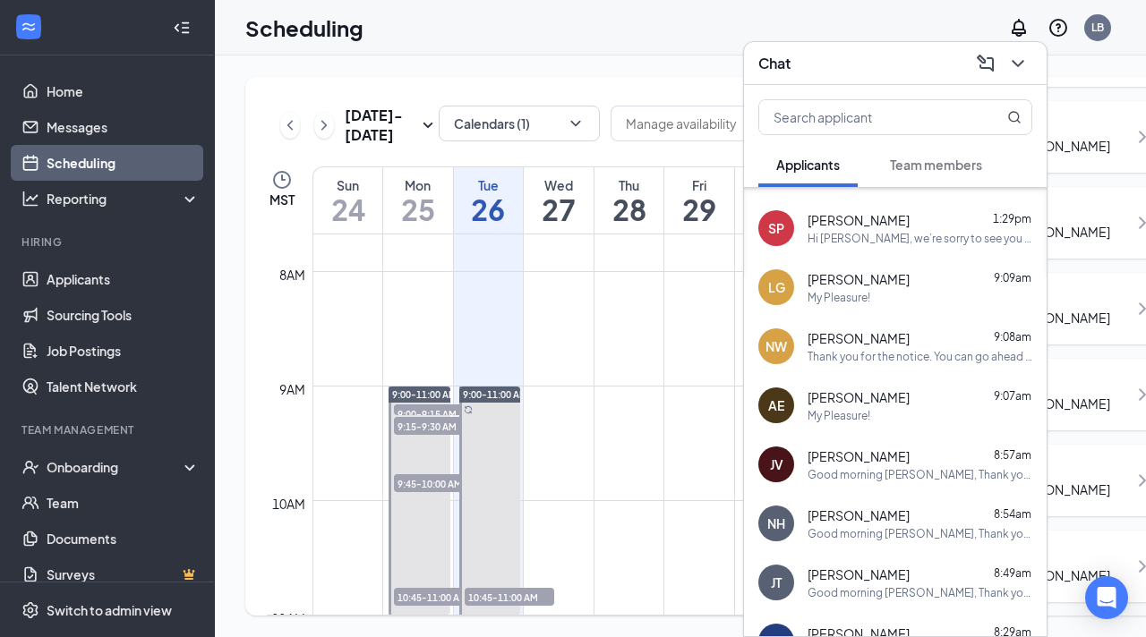
click at [831, 595] on div "Good morning [PERSON_NAME], Thank you for your time and interest. Want to infor…" at bounding box center [920, 593] width 225 height 15
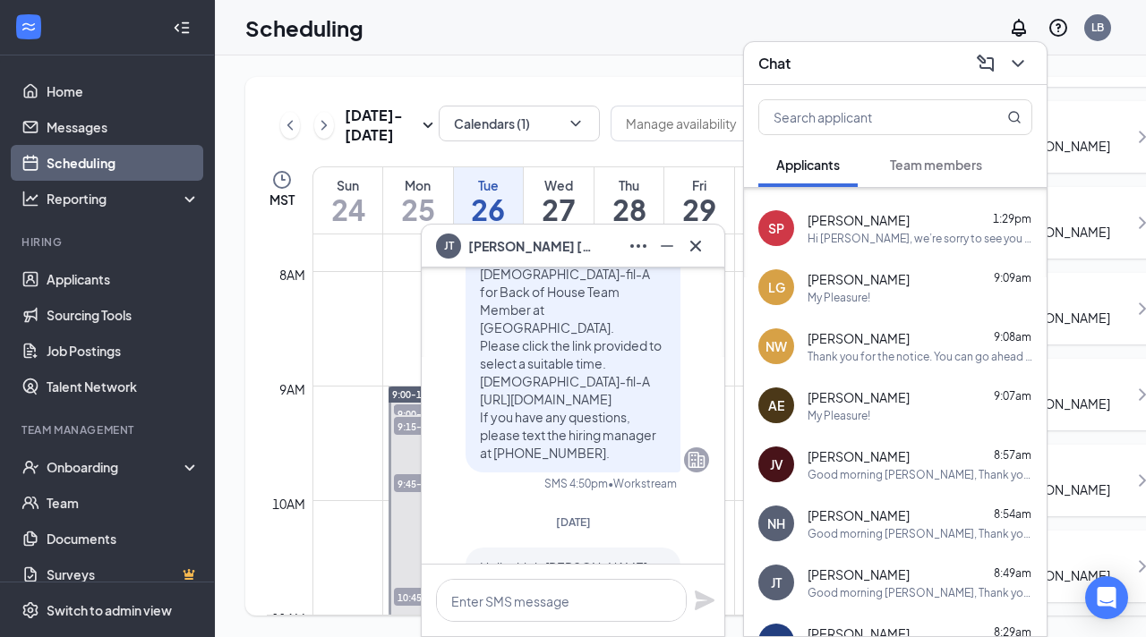
scroll to position [-481, 0]
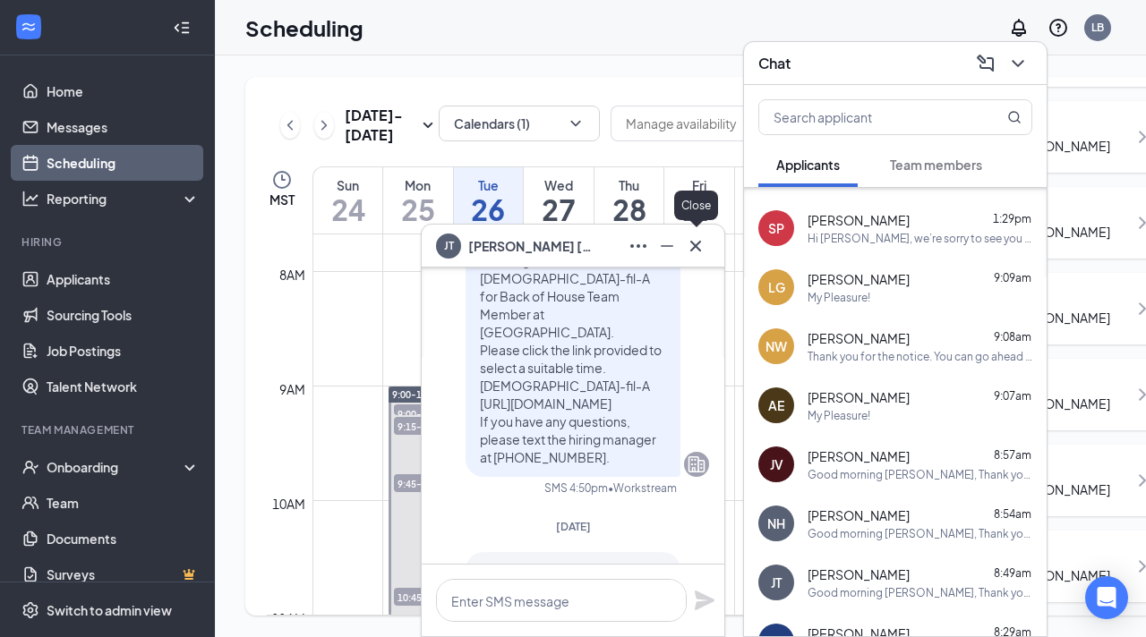
click at [694, 259] on button at bounding box center [695, 246] width 29 height 29
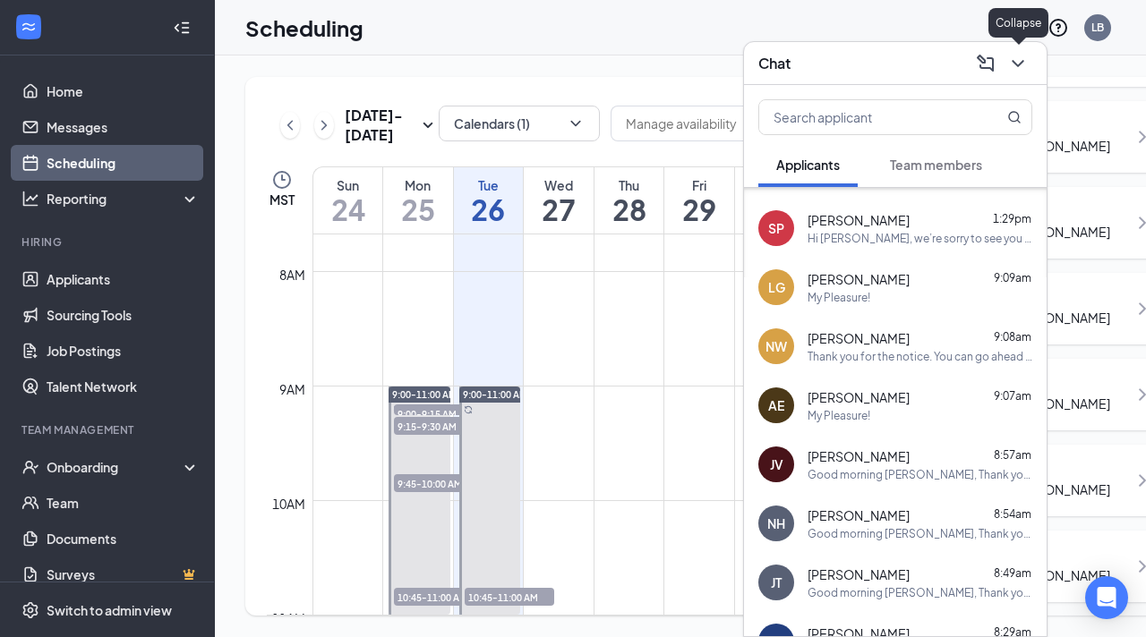
click at [1022, 60] on icon "ChevronDown" at bounding box center [1018, 63] width 12 height 7
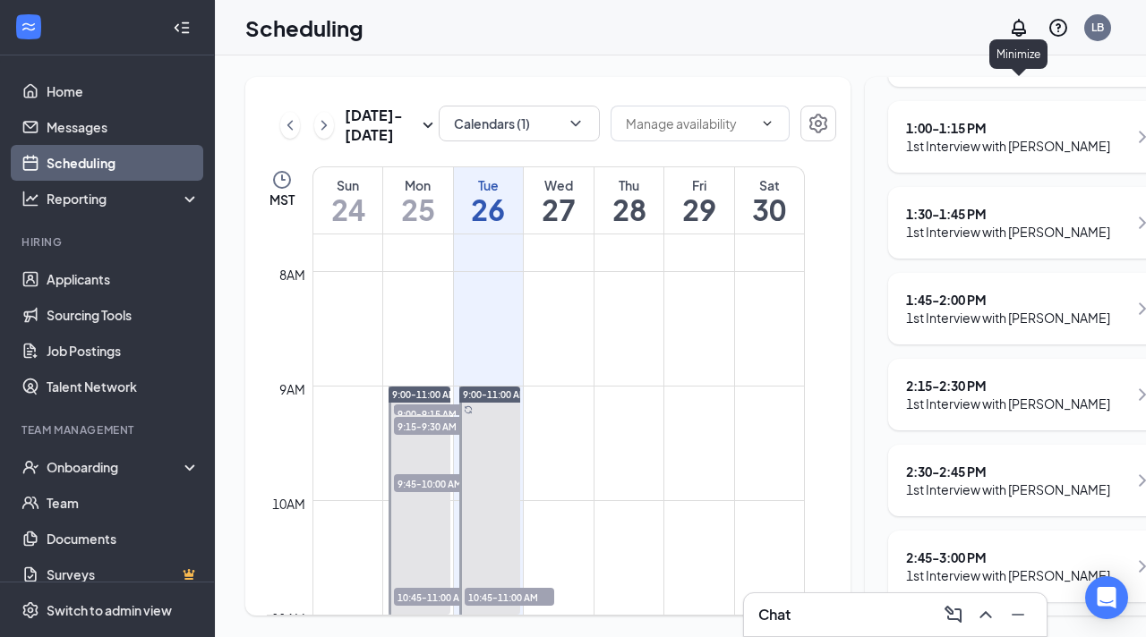
scroll to position [0, 0]
click at [991, 413] on div "1st Interview with [PERSON_NAME]" at bounding box center [1008, 404] width 204 height 18
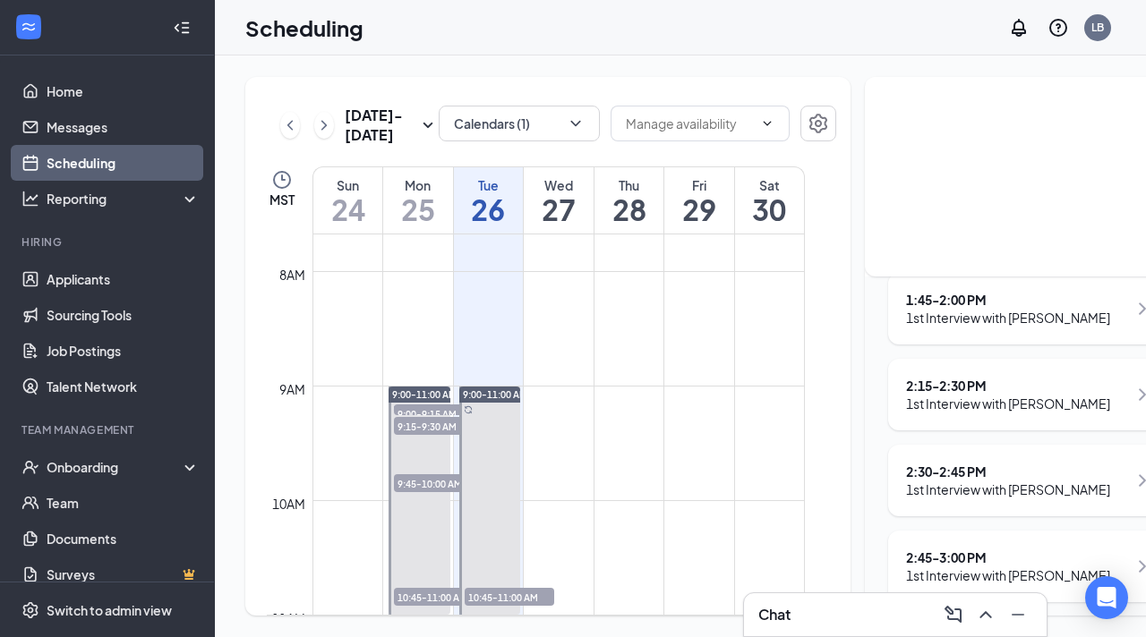
click at [991, 413] on div "1st Interview with [PERSON_NAME]" at bounding box center [1008, 404] width 204 height 18
click at [937, 395] on div "2:15 - 2:30 PM" at bounding box center [1008, 386] width 204 height 18
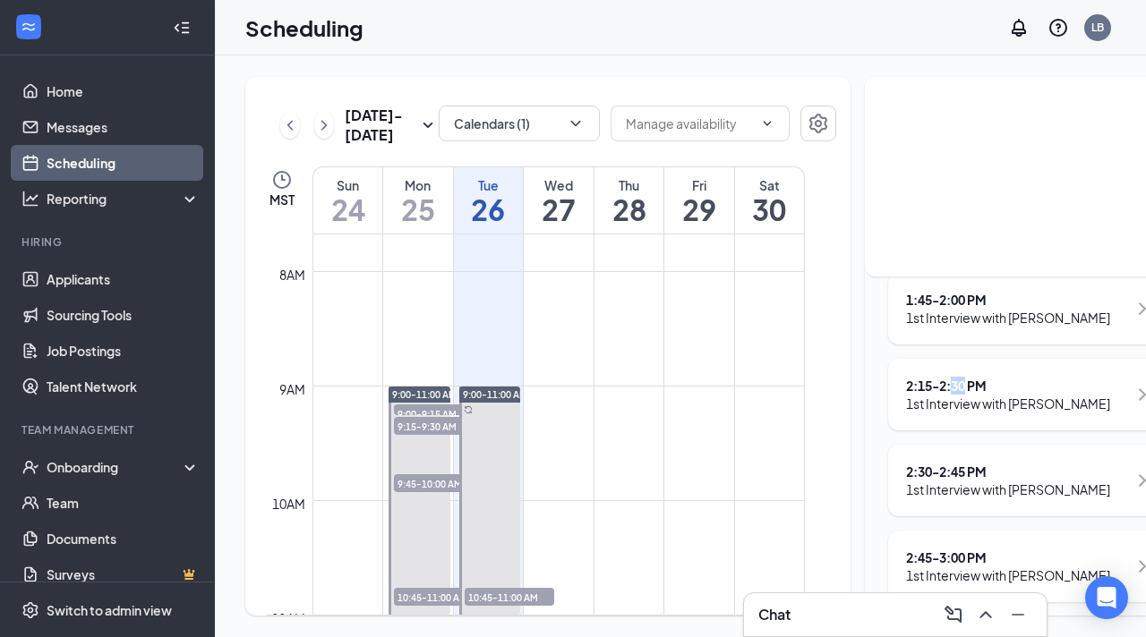
click at [757, 472] on td at bounding box center [558, 457] width 492 height 29
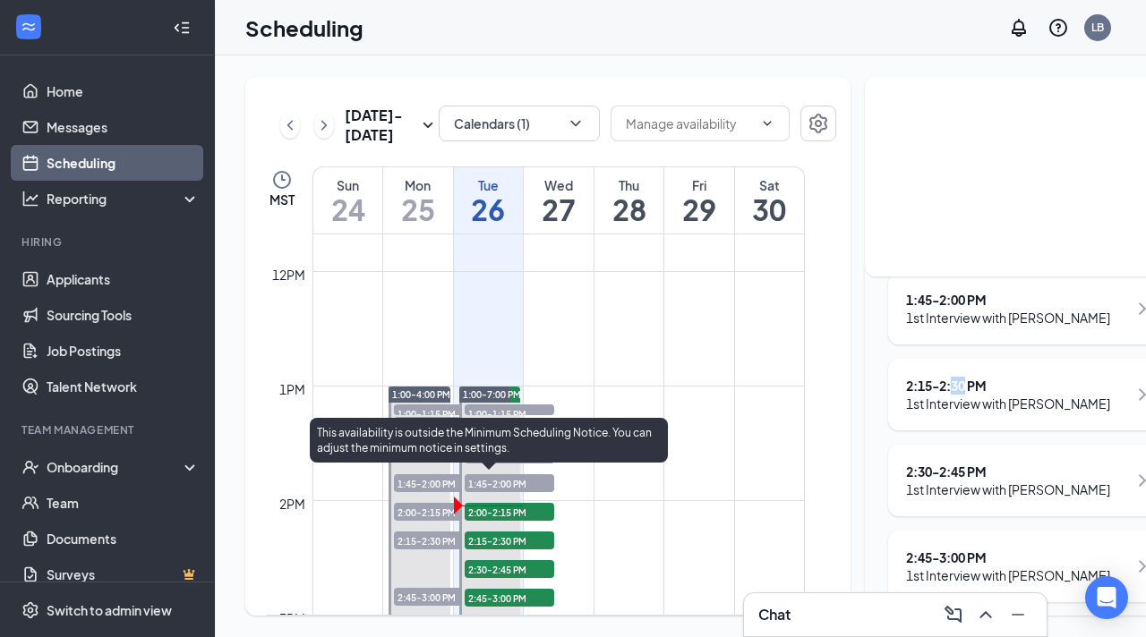
scroll to position [1347, 0]
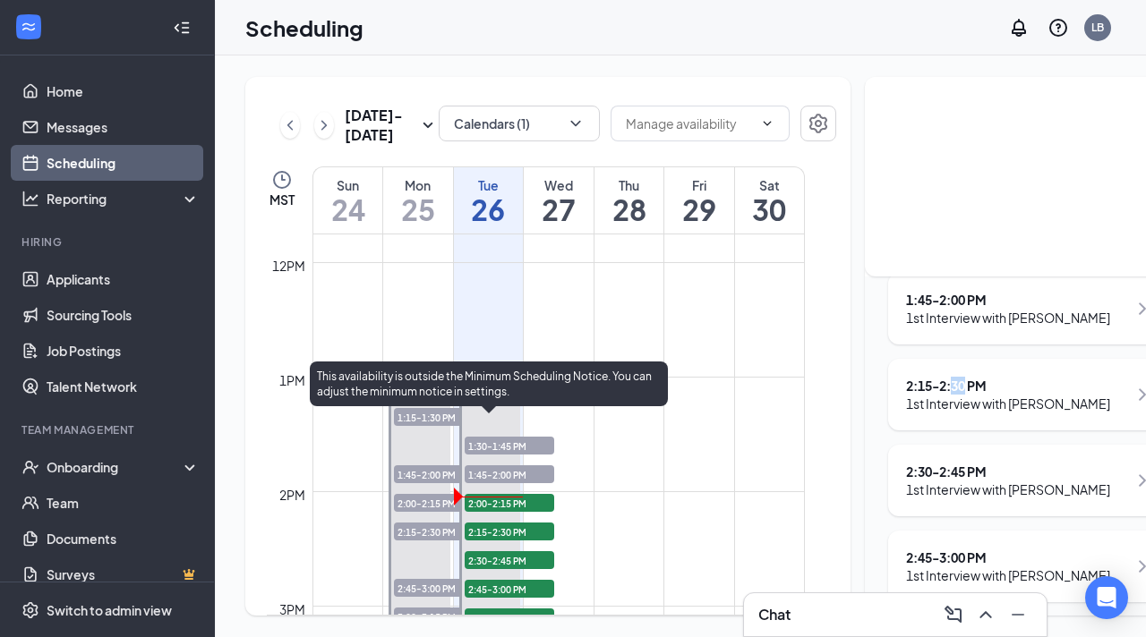
click at [536, 512] on span "2:00-2:15 PM" at bounding box center [510, 503] width 90 height 18
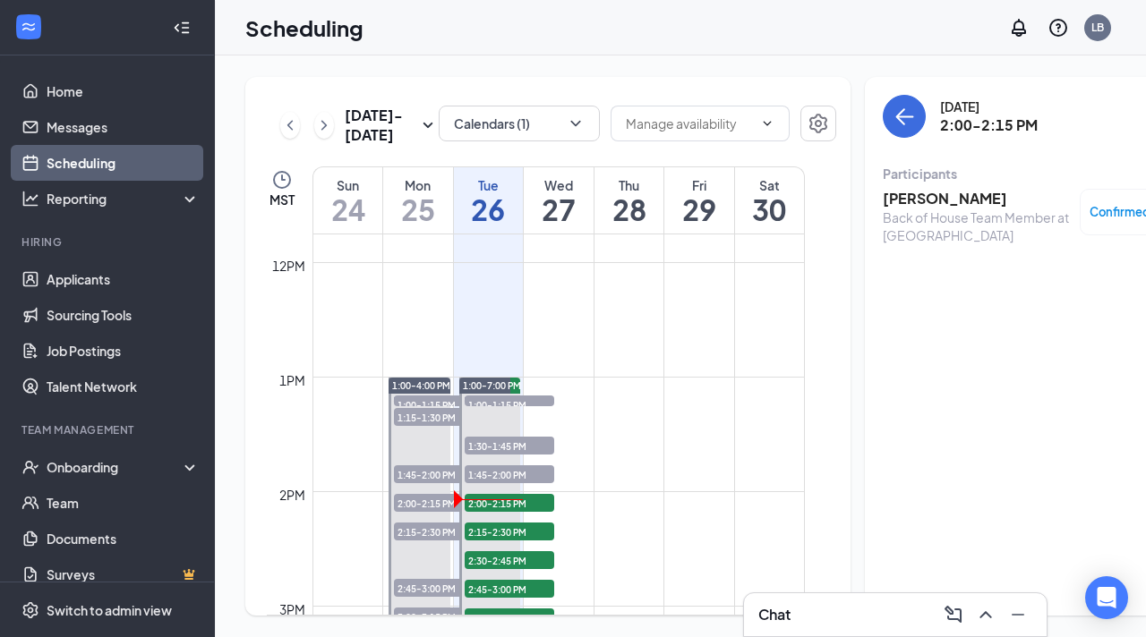
click at [883, 198] on h3 "[PERSON_NAME]" at bounding box center [977, 199] width 188 height 20
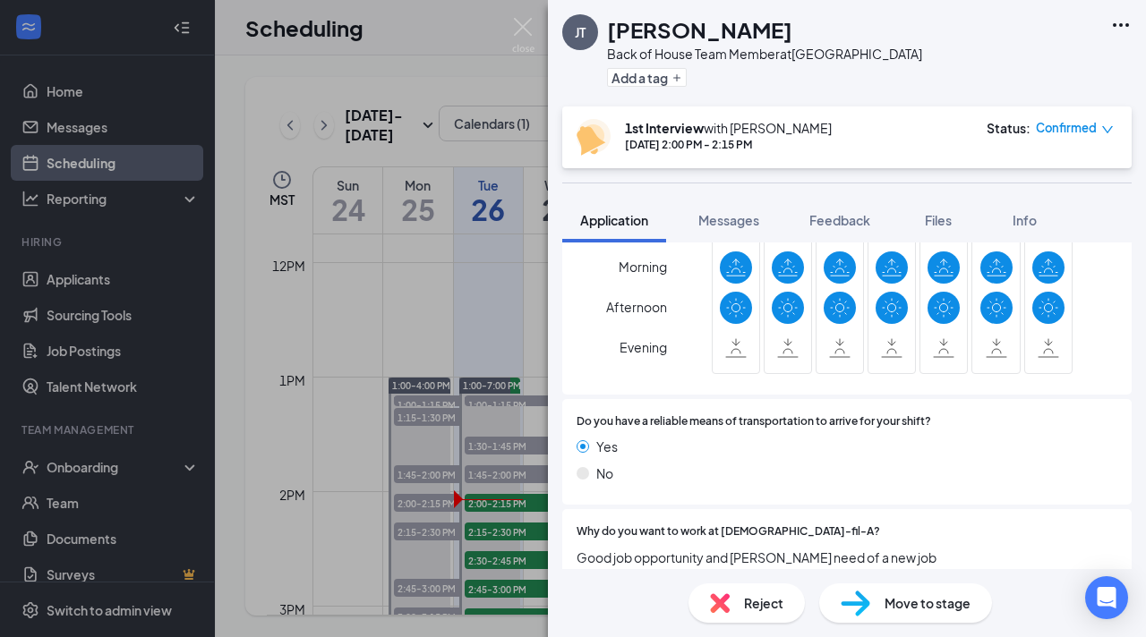
scroll to position [1516, 0]
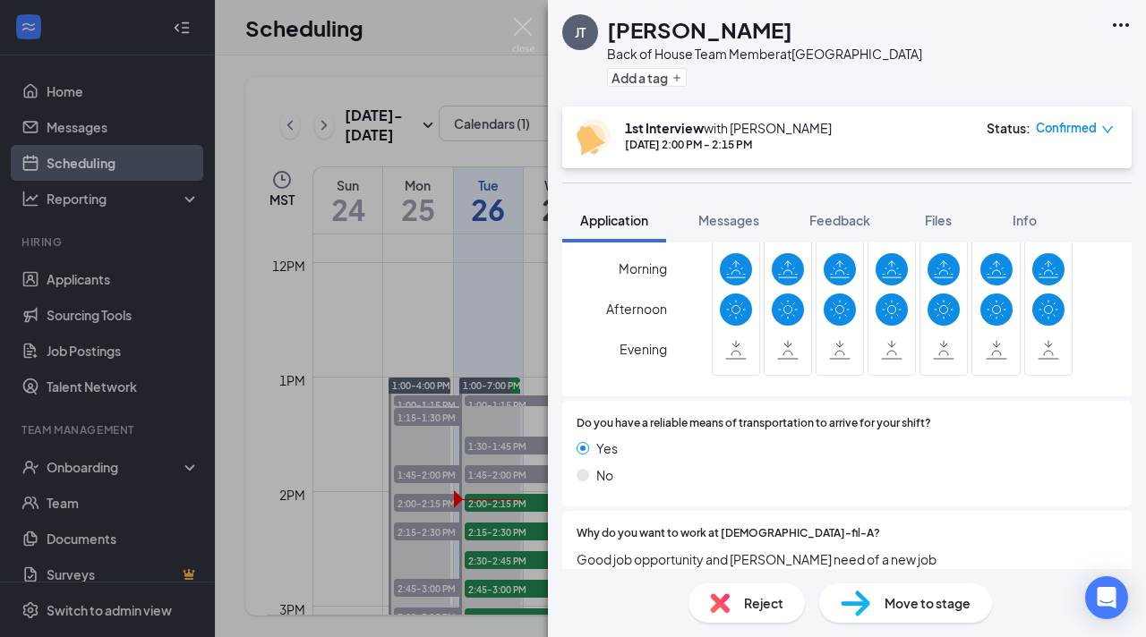
click at [521, 345] on div "[PERSON_NAME] Back of House Team Member at [GEOGRAPHIC_DATA] Add a tag 1st Inte…" at bounding box center [573, 318] width 1146 height 637
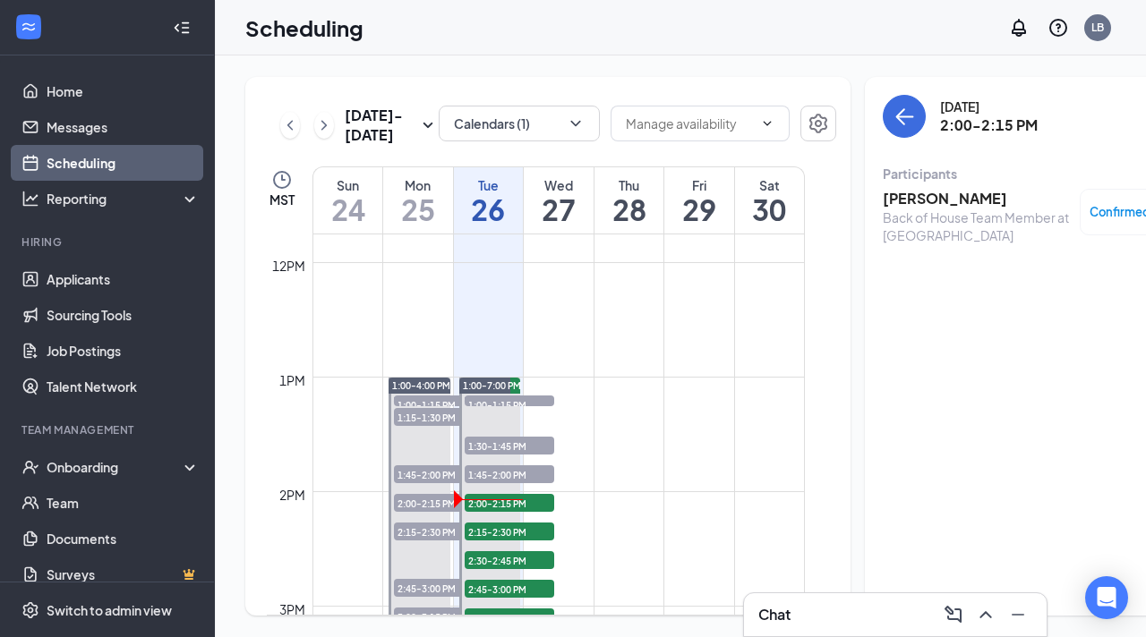
click at [521, 320] on td at bounding box center [558, 305] width 492 height 29
click at [123, 271] on link "Applicants" at bounding box center [123, 279] width 153 height 36
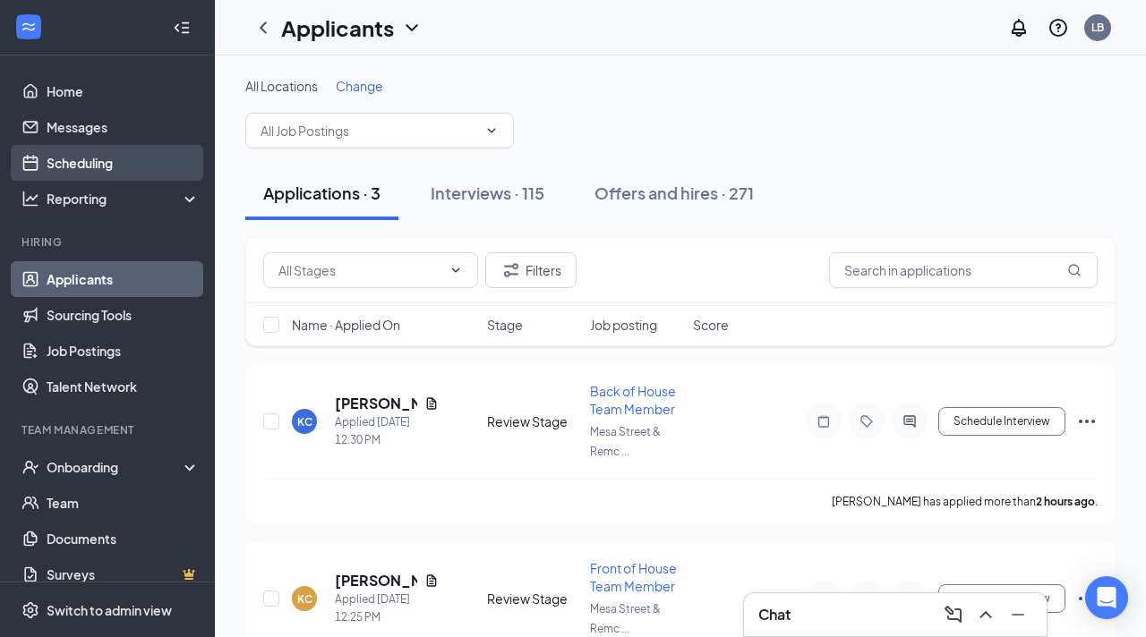
click at [116, 162] on link "Scheduling" at bounding box center [123, 163] width 153 height 36
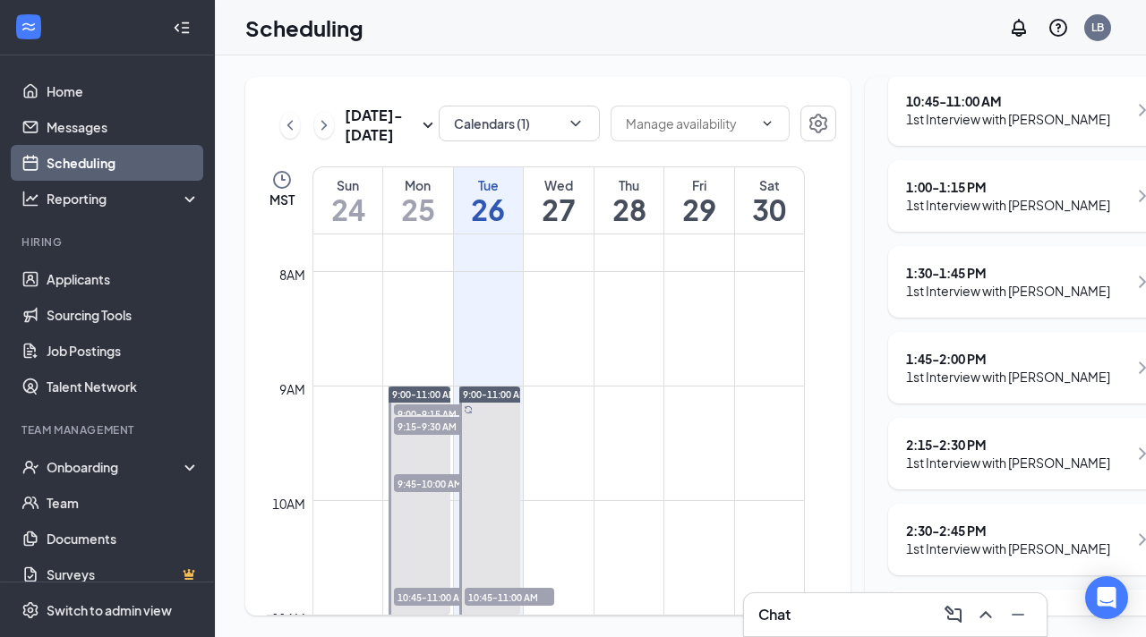
scroll to position [278, 0]
click at [981, 474] on div "1st Interview with [PERSON_NAME]" at bounding box center [1008, 465] width 204 height 18
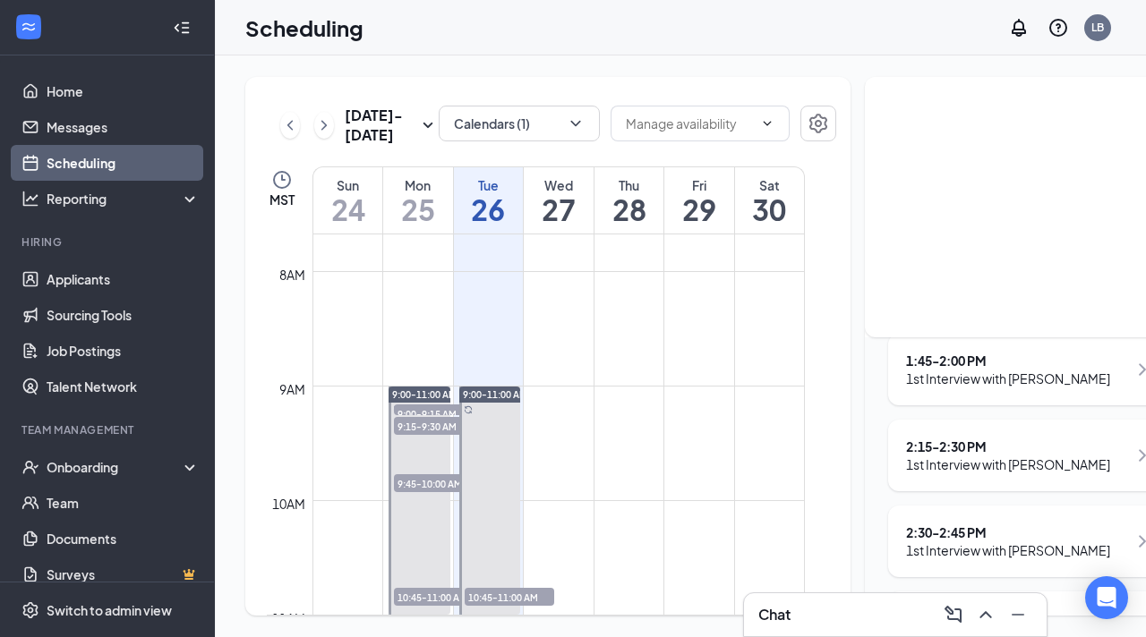
click at [928, 456] on div "2:15 - 2:30 PM" at bounding box center [1008, 447] width 204 height 18
click at [927, 456] on div "2:15 - 2:30 PM" at bounding box center [1008, 447] width 204 height 18
click at [776, 443] on td at bounding box center [558, 429] width 492 height 29
click at [120, 278] on link "Applicants" at bounding box center [123, 279] width 153 height 36
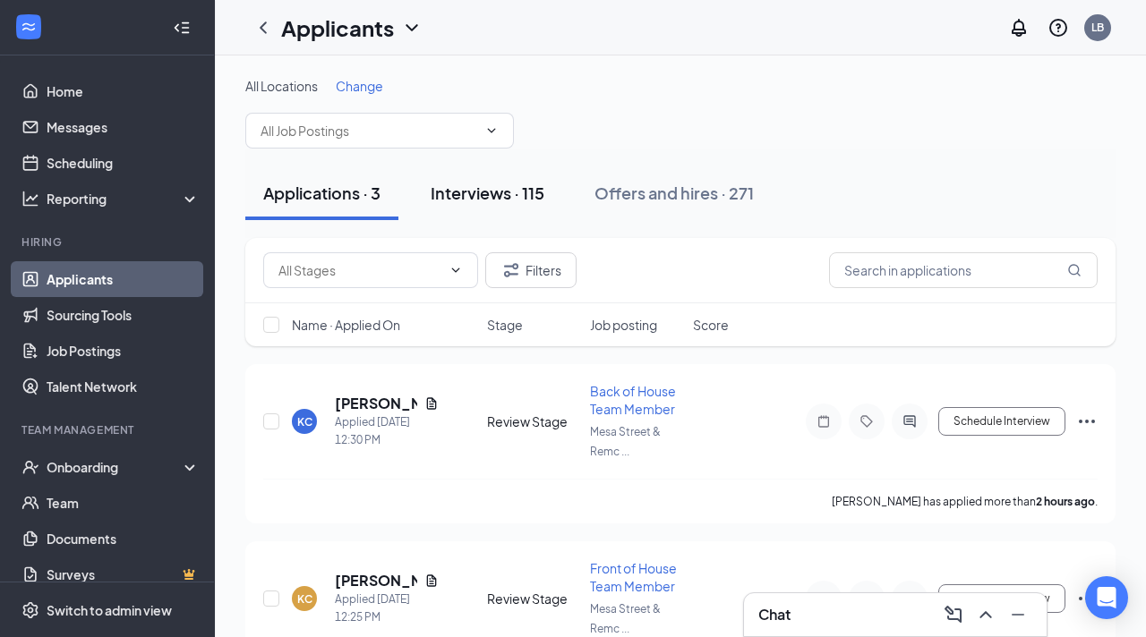
click at [492, 190] on div "Interviews · 115" at bounding box center [488, 193] width 114 height 22
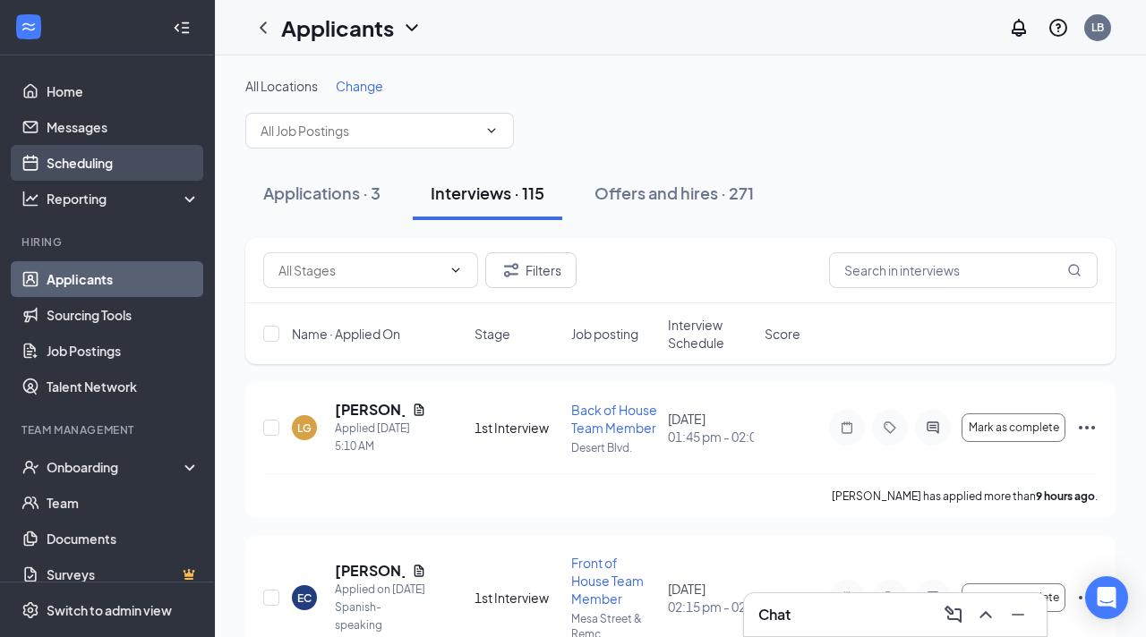
click at [95, 158] on link "Scheduling" at bounding box center [123, 163] width 153 height 36
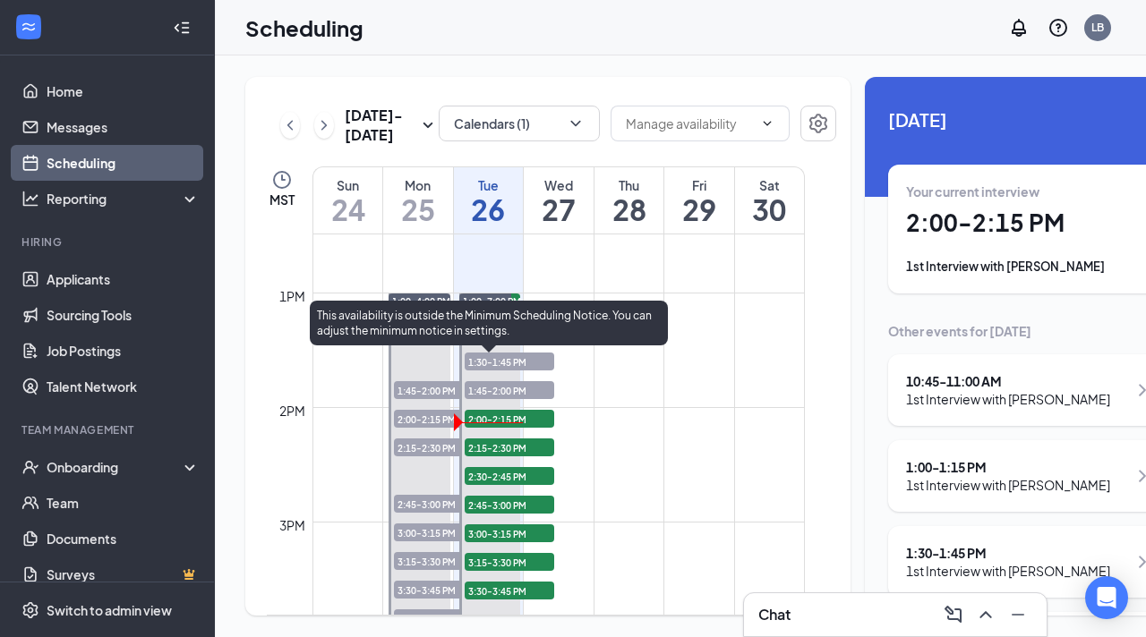
scroll to position [1433, 0]
click at [490, 456] on span "2:15-2:30 PM" at bounding box center [510, 447] width 90 height 18
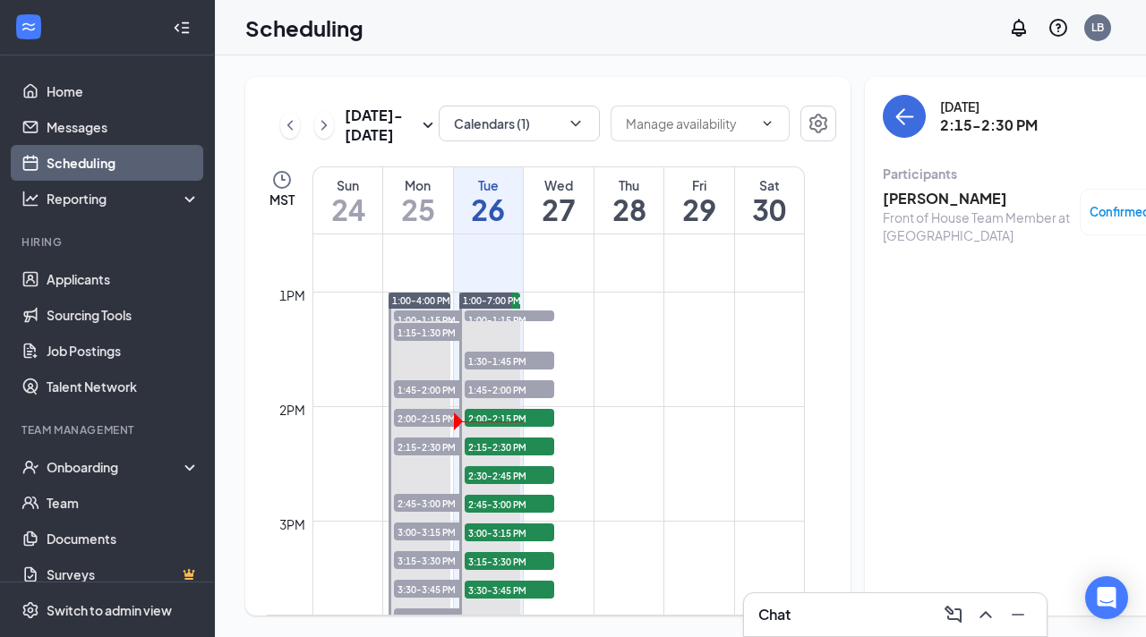
click at [884, 200] on h3 "[PERSON_NAME]" at bounding box center [977, 199] width 188 height 20
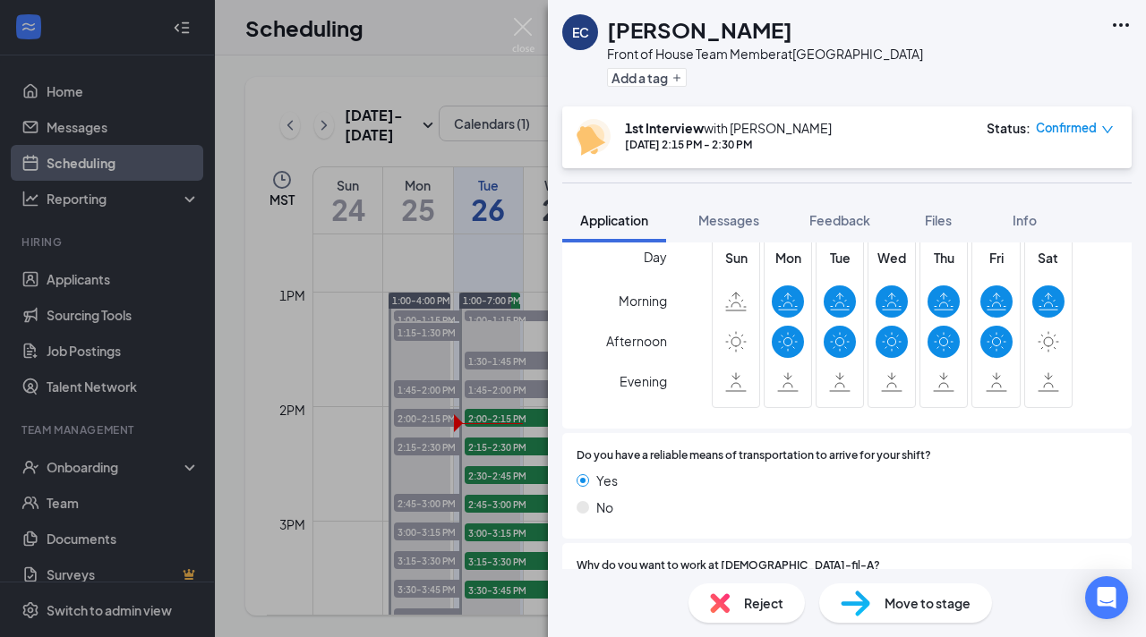
scroll to position [1446, 0]
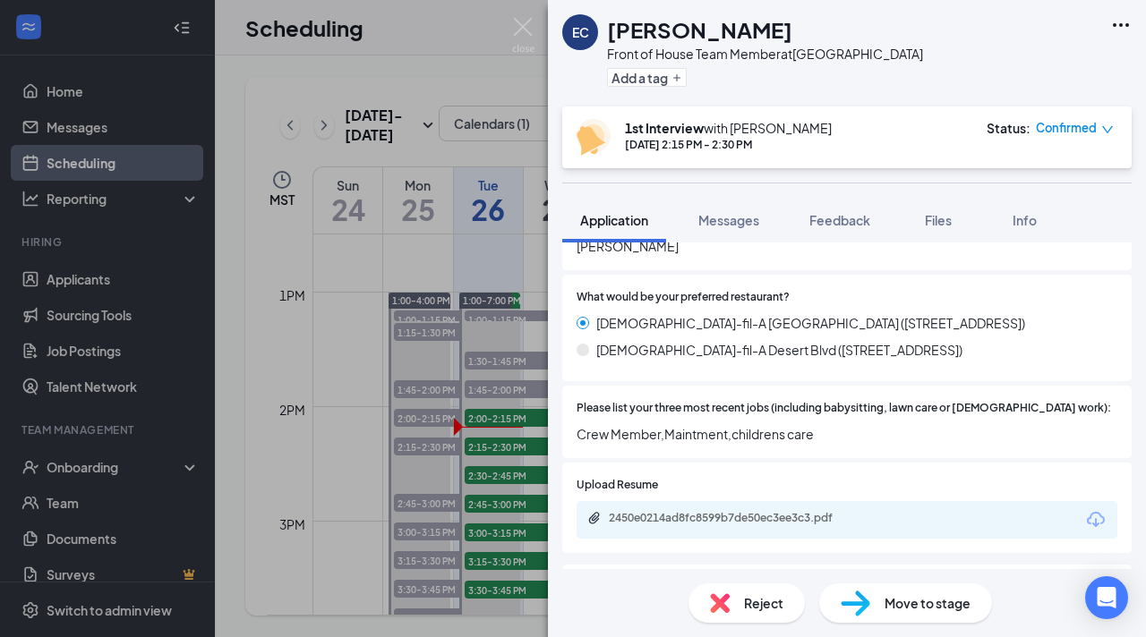
scroll to position [624, 0]
click at [372, 514] on div "EC Eddy Chavez Delgado Front of House Team Member at Mesa Street & Remcon Circl…" at bounding box center [573, 318] width 1146 height 637
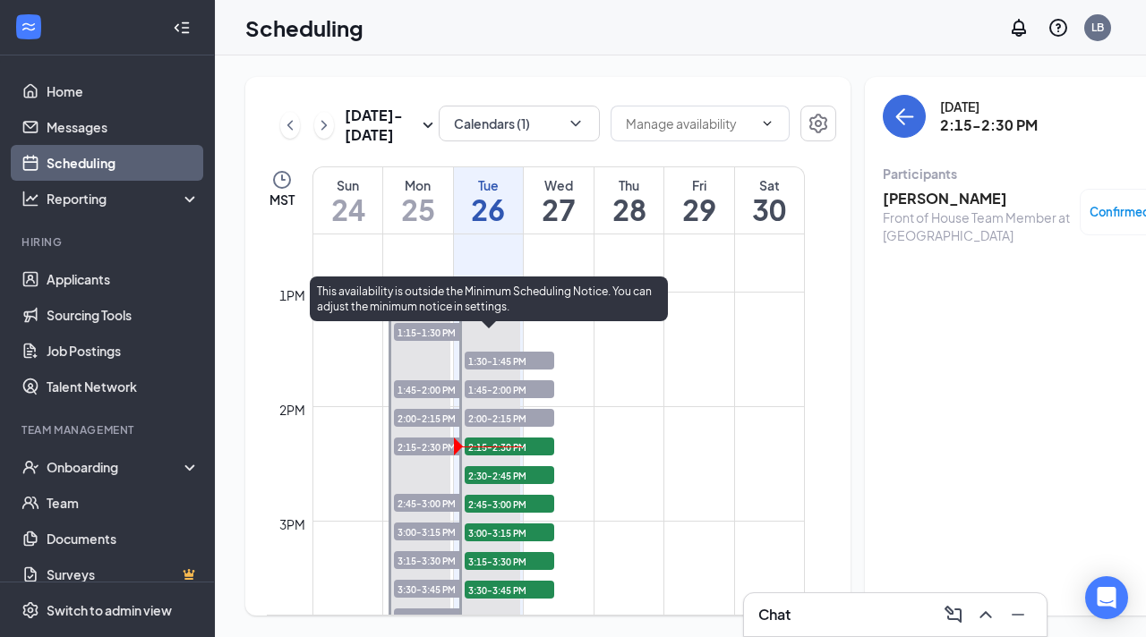
click at [477, 484] on span "2:30-2:45 PM" at bounding box center [510, 475] width 90 height 18
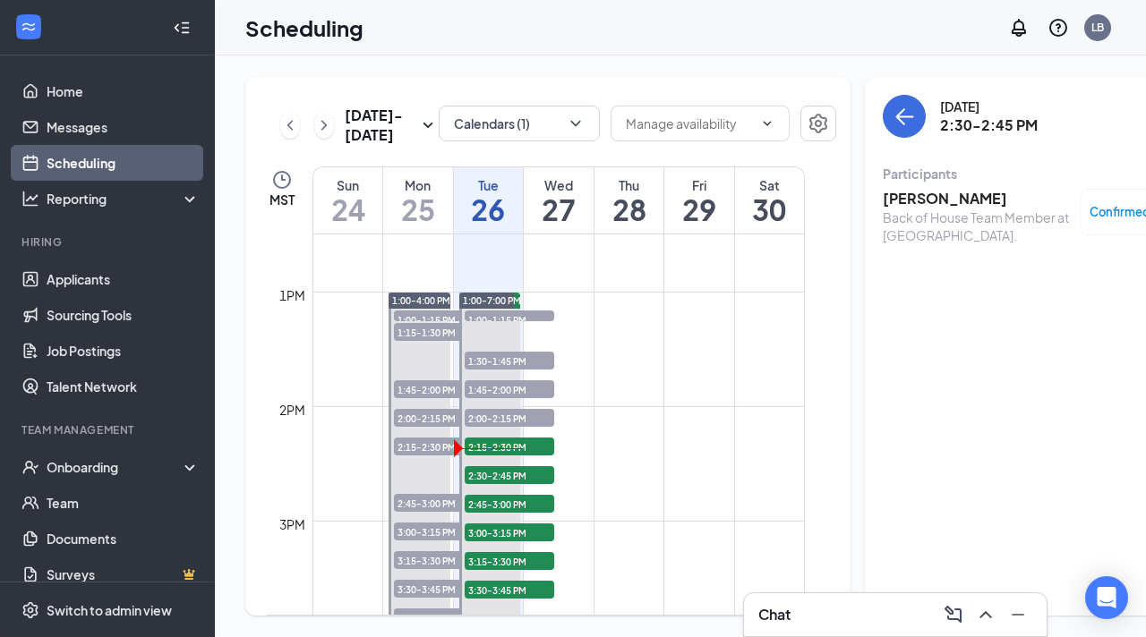
click at [894, 193] on h3 "[PERSON_NAME]" at bounding box center [977, 199] width 188 height 20
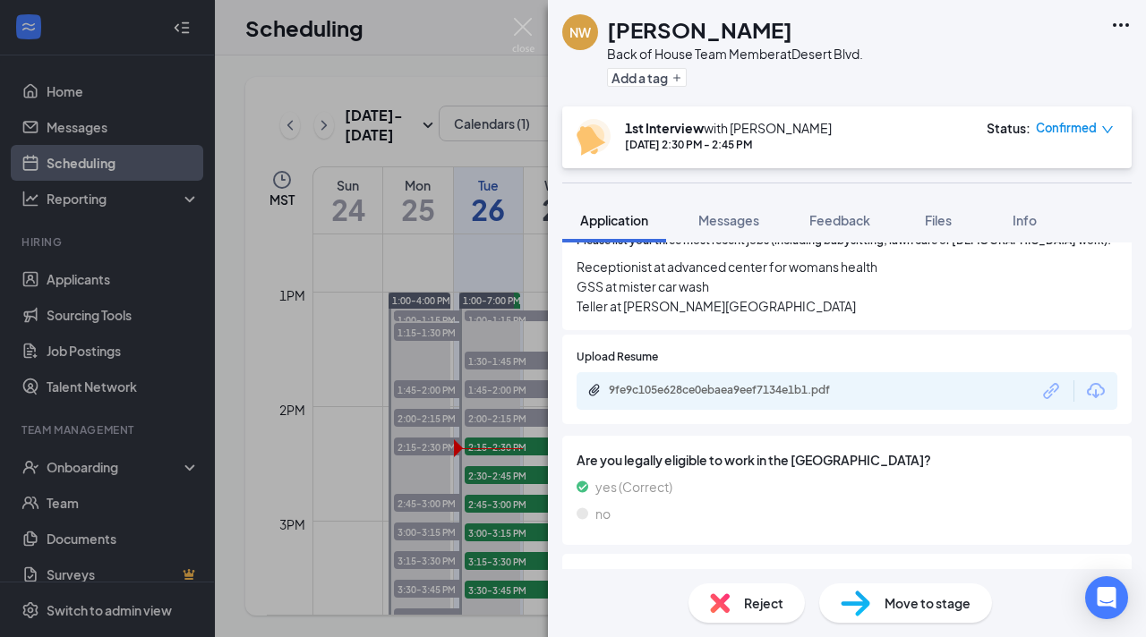
scroll to position [850, 0]
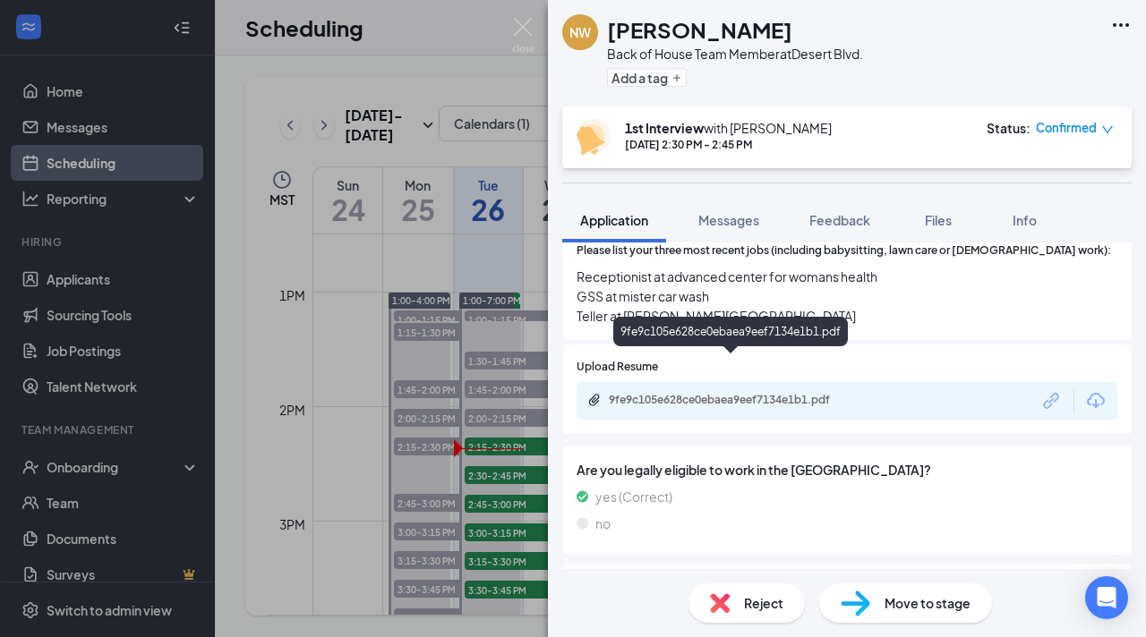
click at [595, 393] on icon "Paperclip" at bounding box center [594, 400] width 14 height 14
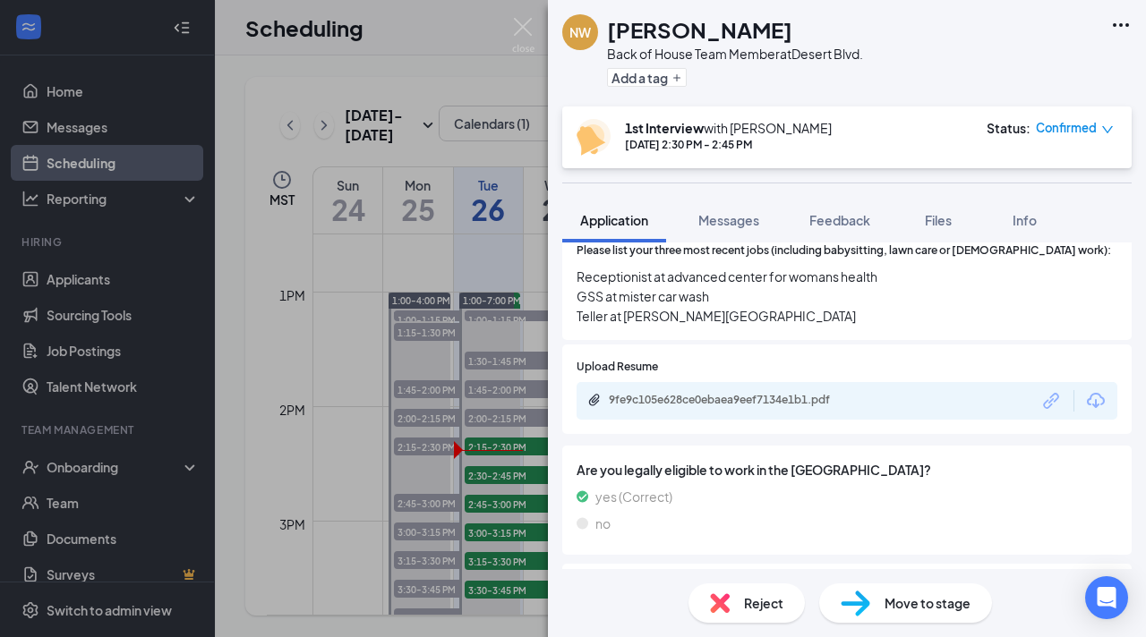
click at [361, 507] on div "NW Nathaly Williams Back of House Team Member at Desert Blvd. Add a tag 1st Int…" at bounding box center [573, 318] width 1146 height 637
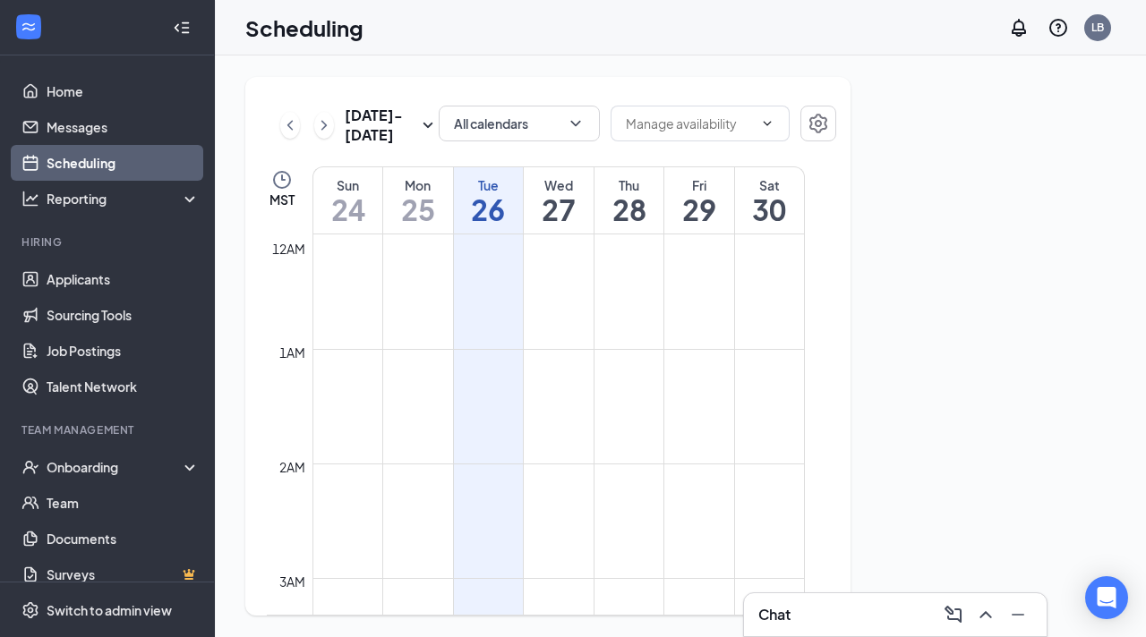
scroll to position [880, 0]
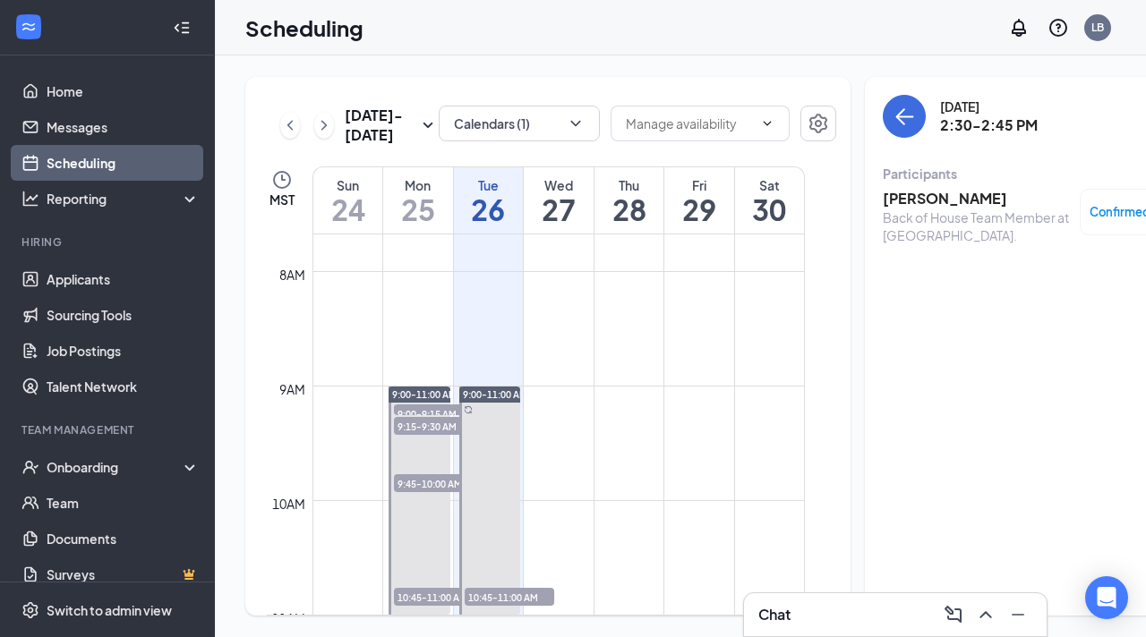
click at [768, 610] on h3 "Chat" at bounding box center [774, 615] width 32 height 20
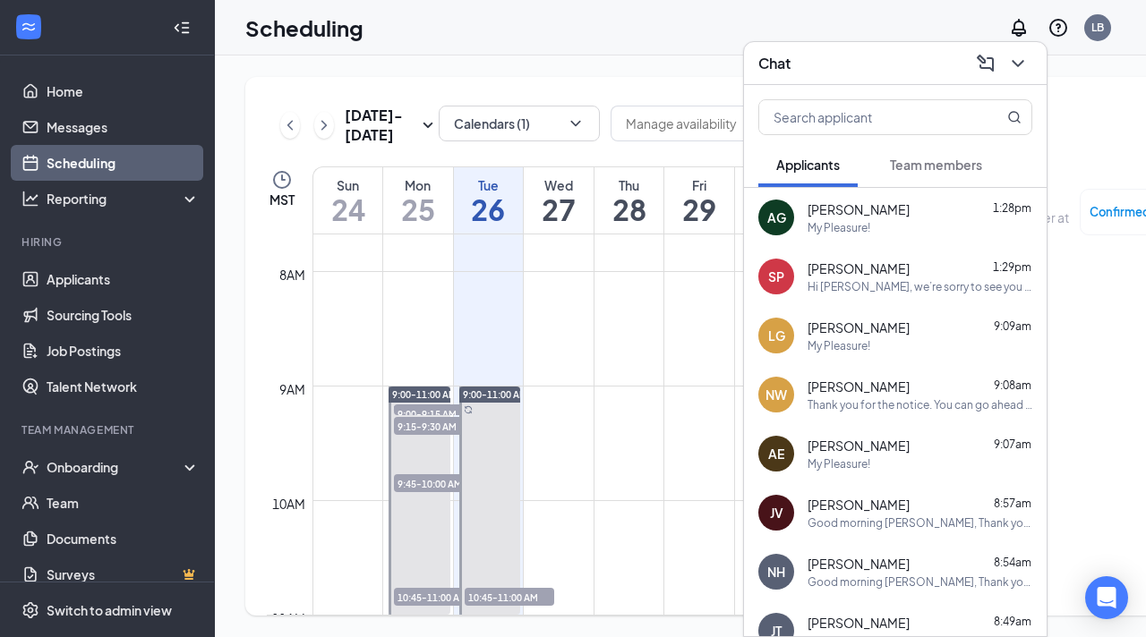
click at [836, 404] on div "Thank you for the notice. You can go ahead and cancel on your end. Have a great…" at bounding box center [920, 405] width 225 height 15
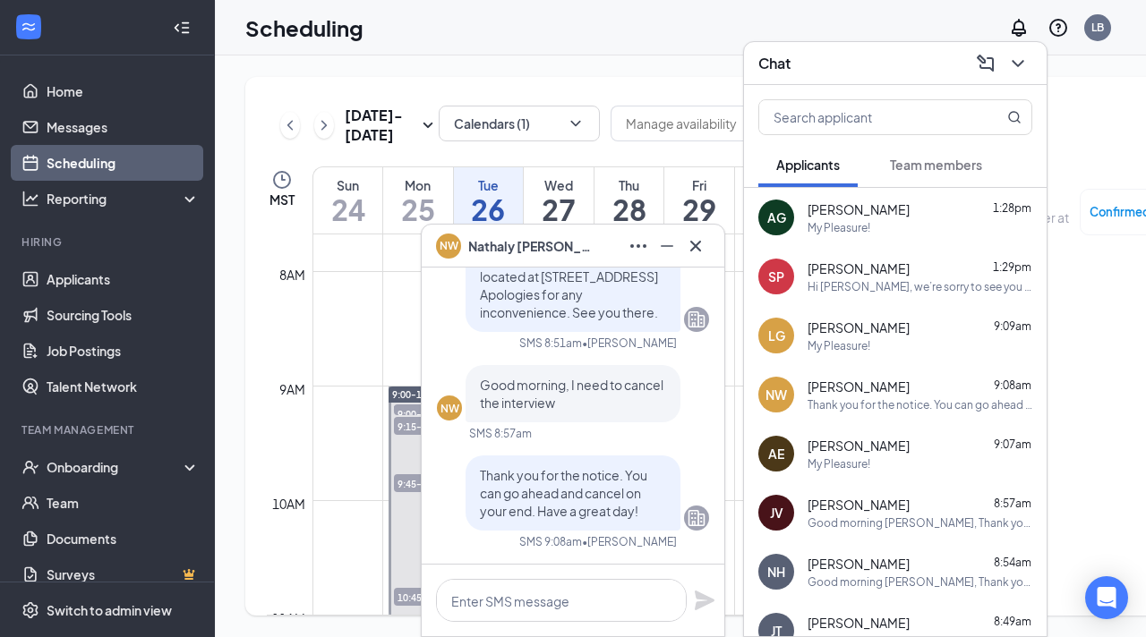
click at [365, 472] on td at bounding box center [558, 457] width 492 height 29
click at [704, 252] on icon "Cross" at bounding box center [695, 245] width 21 height 21
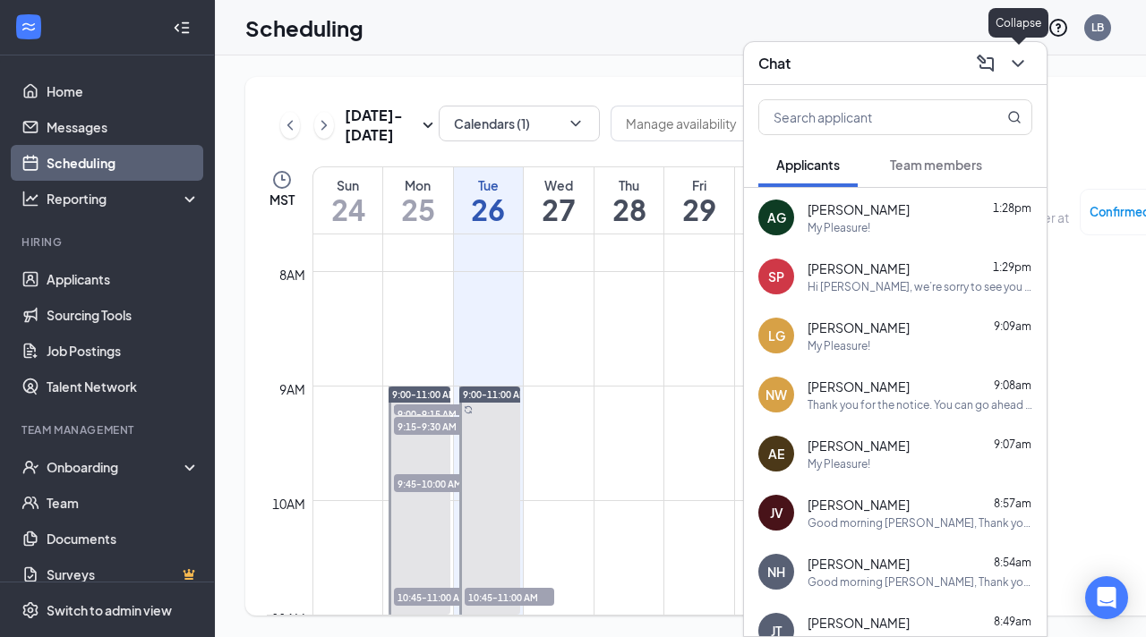
click at [1022, 62] on icon "ChevronDown" at bounding box center [1018, 63] width 12 height 7
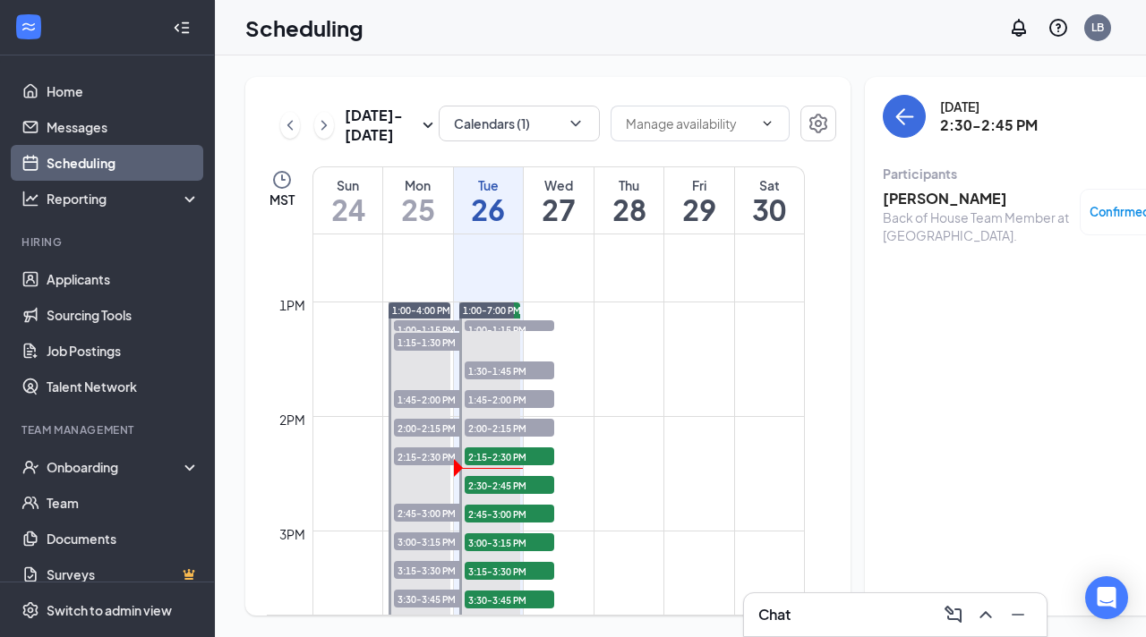
scroll to position [1429, 0]
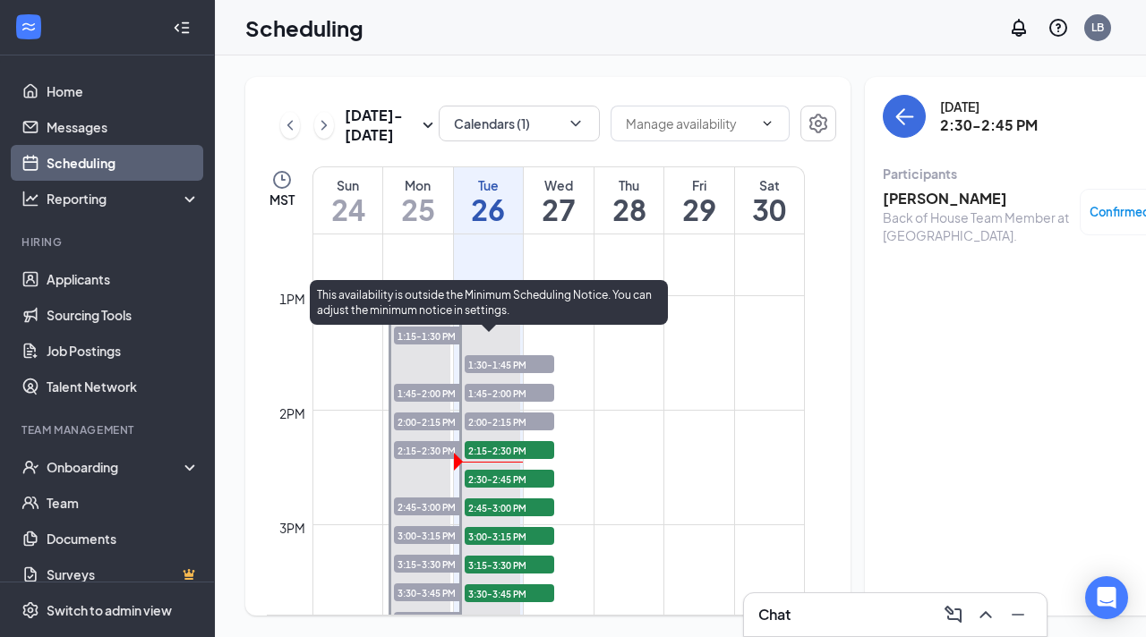
click at [496, 488] on span "2:30-2:45 PM" at bounding box center [510, 479] width 90 height 18
click at [485, 517] on span "2:45-3:00 PM" at bounding box center [510, 508] width 90 height 18
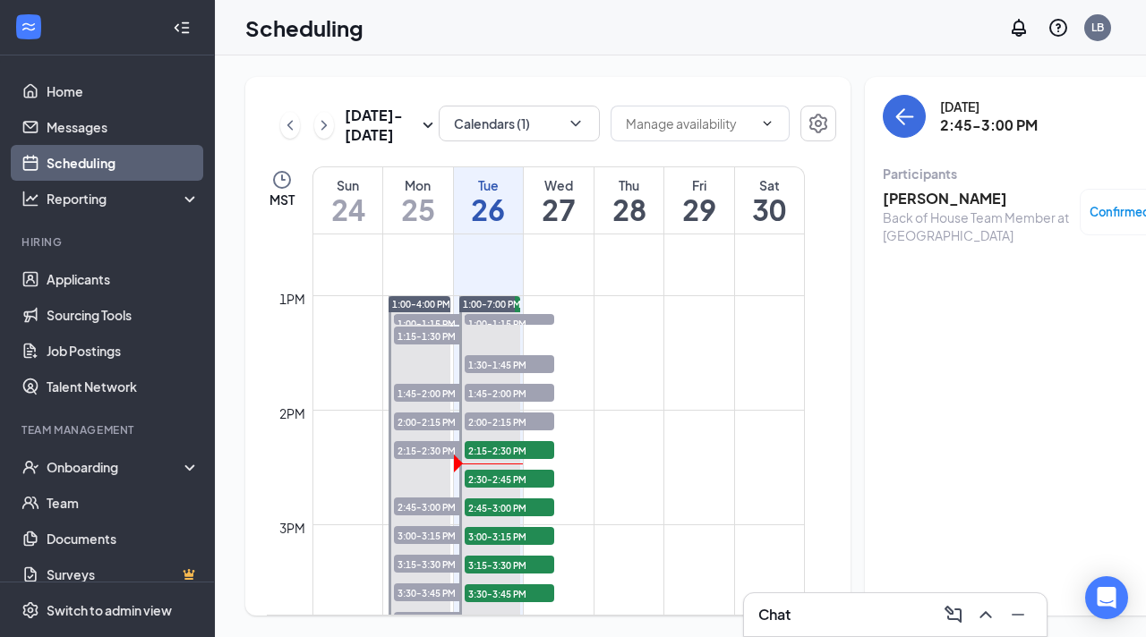
click at [891, 202] on h3 "Yagger Lozano" at bounding box center [977, 199] width 188 height 20
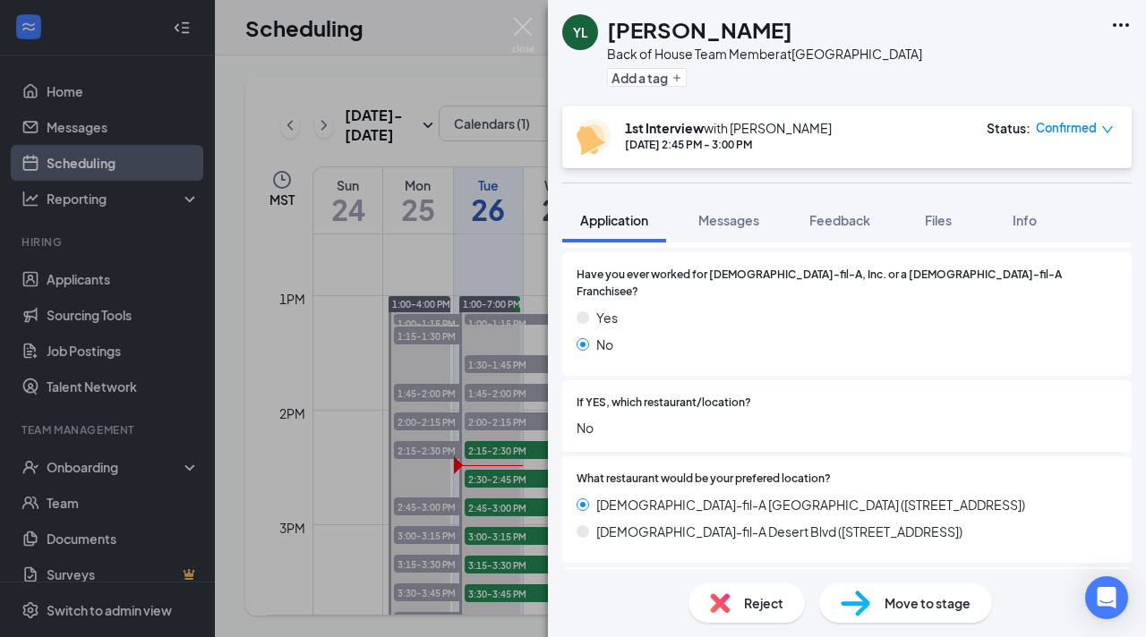
scroll to position [490, 0]
click at [709, 420] on span "No" at bounding box center [847, 430] width 541 height 20
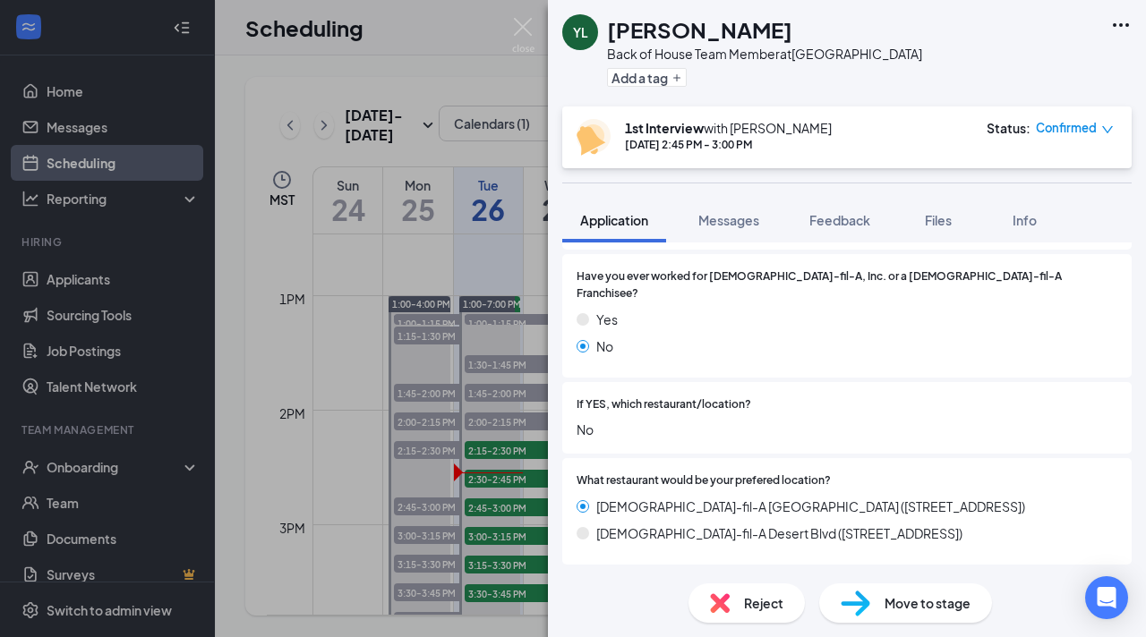
click at [705, 420] on span "No" at bounding box center [847, 430] width 541 height 20
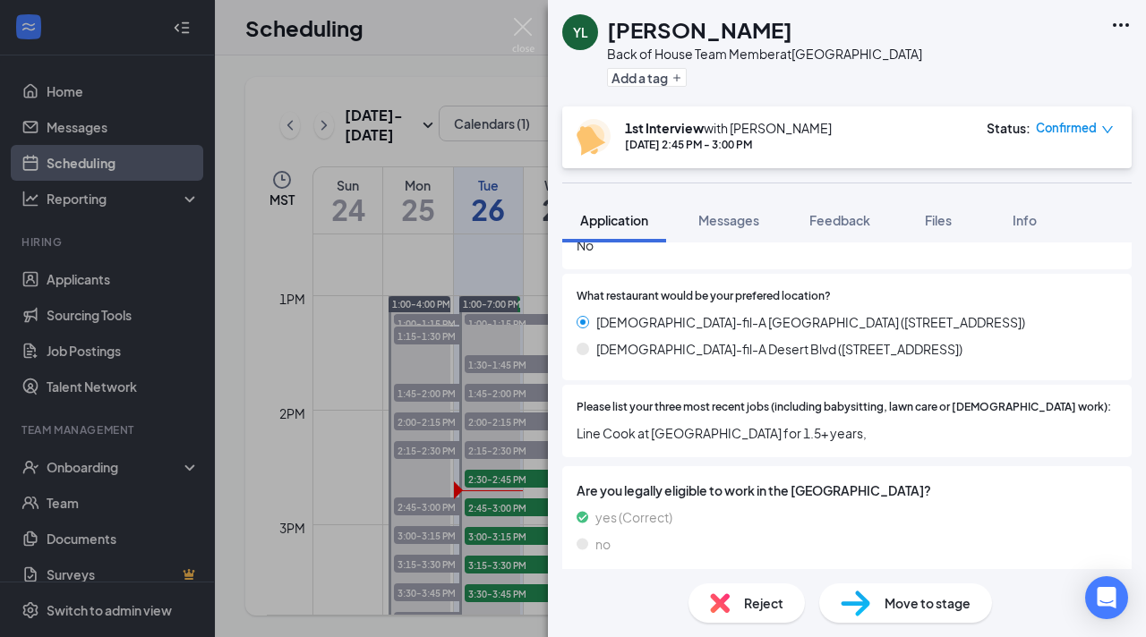
scroll to position [668, 0]
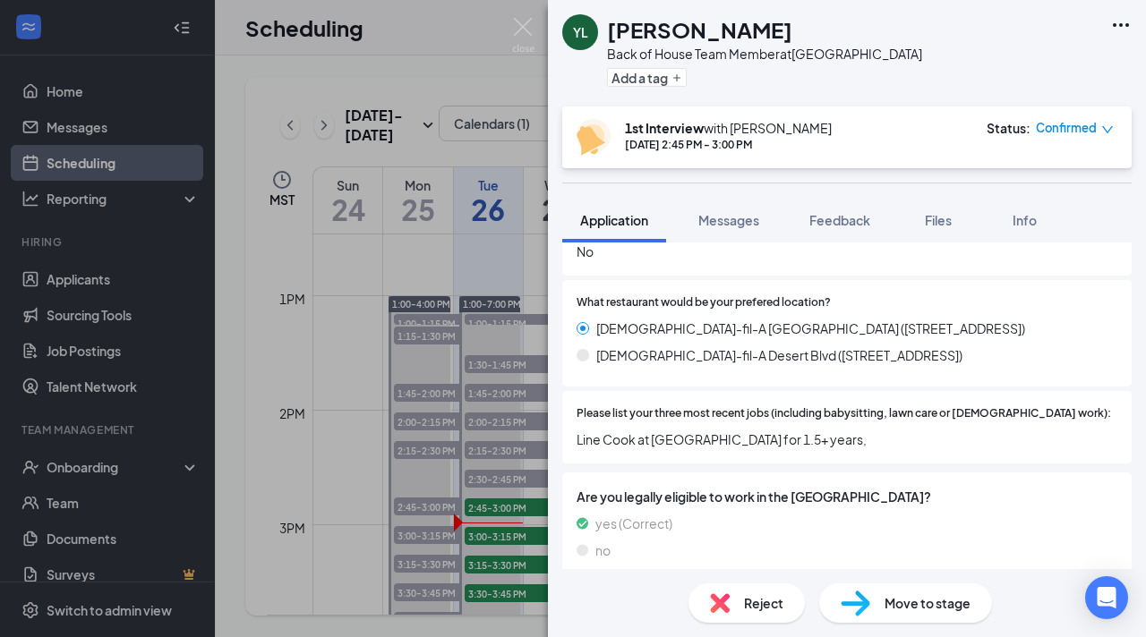
click at [354, 440] on div "YL Yagger Lozano Back of House Team Member at Mesa Street & Remcon Circle Add a…" at bounding box center [573, 318] width 1146 height 637
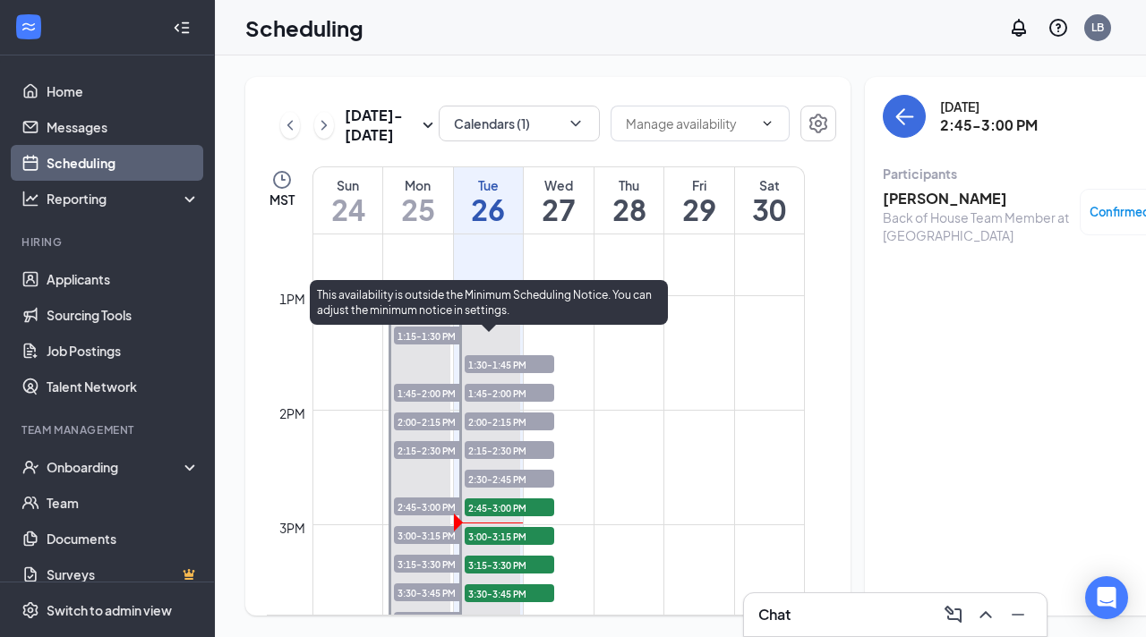
click at [513, 545] on span "3:00-3:15 PM" at bounding box center [510, 536] width 90 height 18
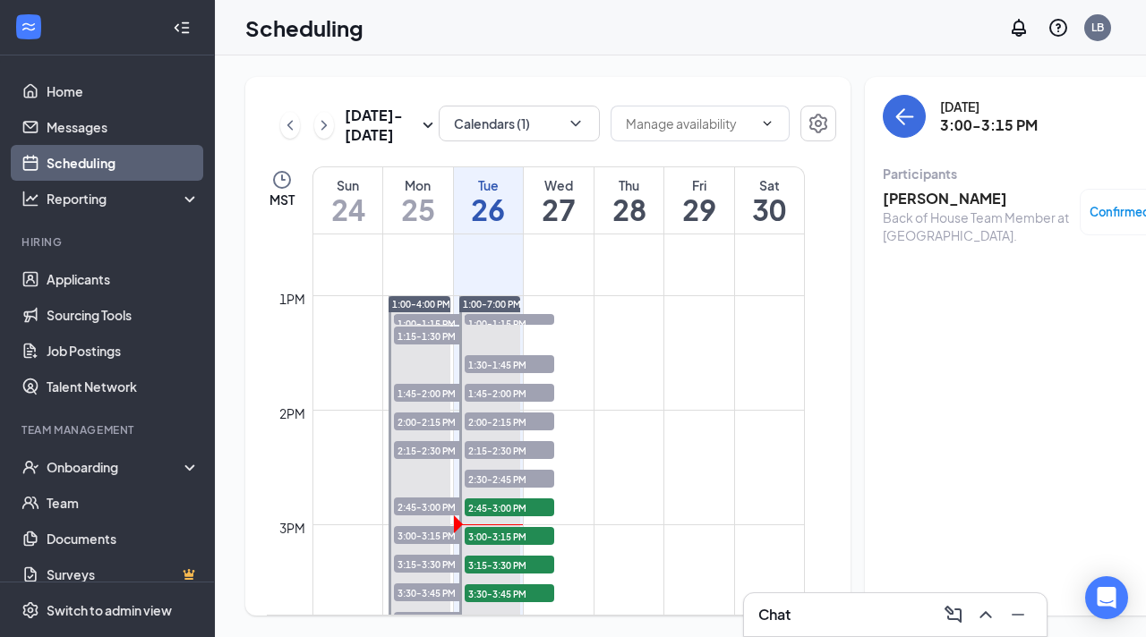
click at [883, 196] on h3 "[PERSON_NAME]" at bounding box center [977, 199] width 188 height 20
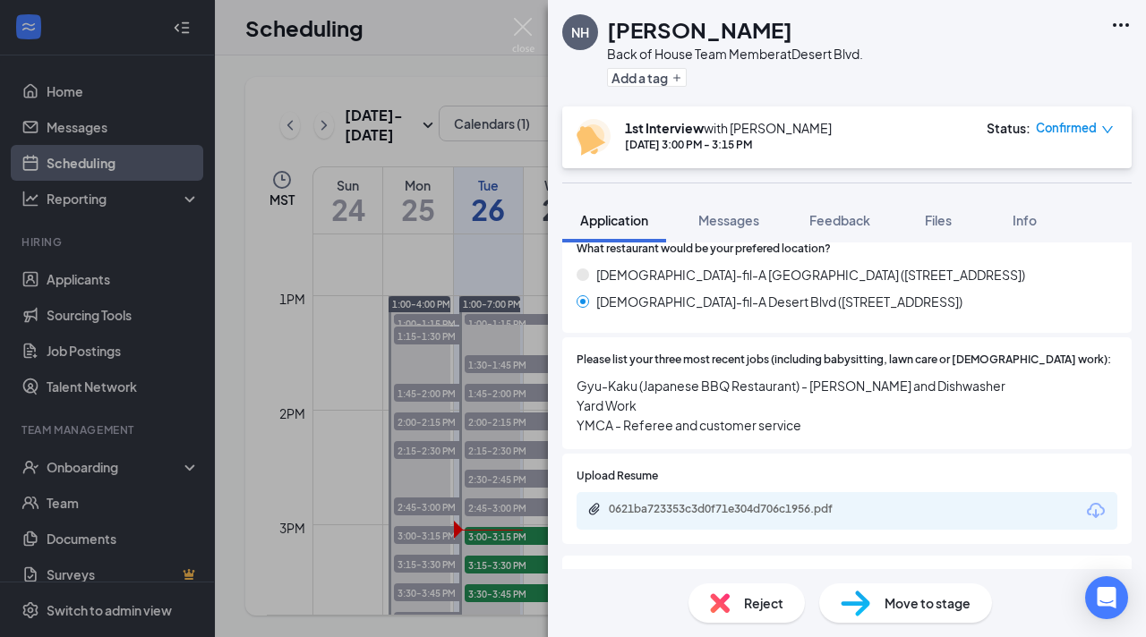
scroll to position [722, 0]
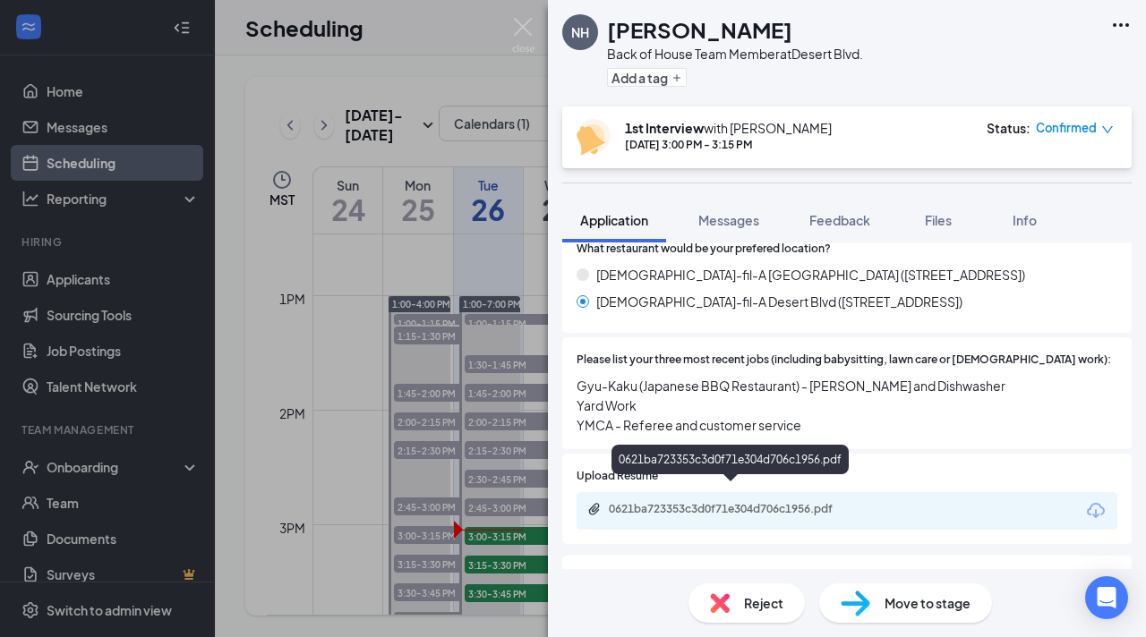
click at [599, 502] on icon "Paperclip" at bounding box center [594, 509] width 14 height 14
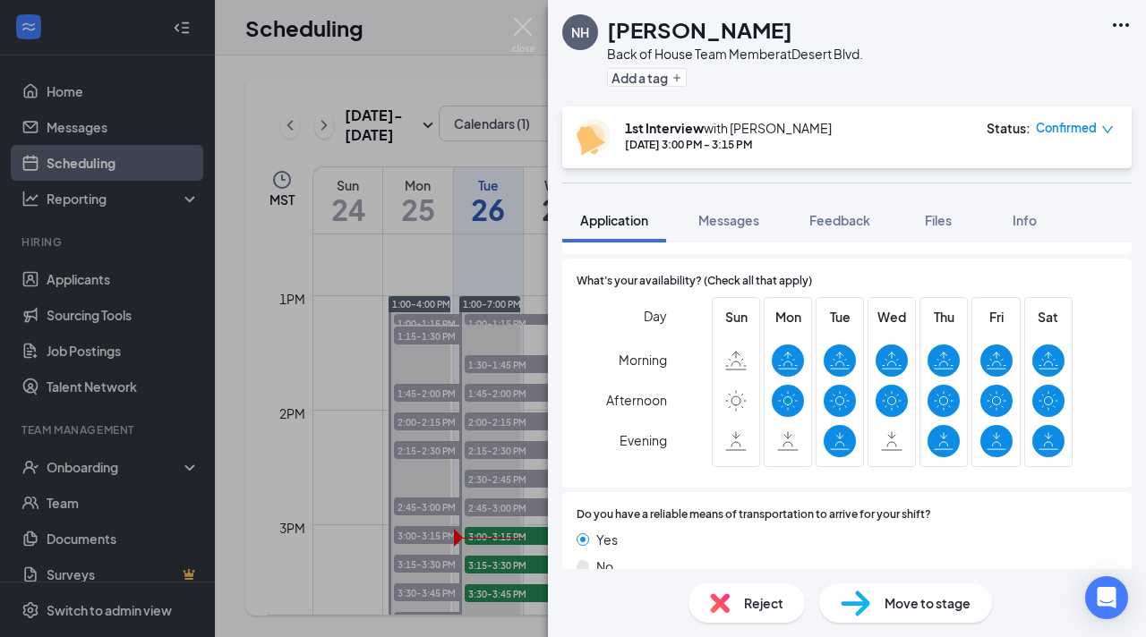
scroll to position [1474, 0]
click at [513, 372] on div "NH Noah Hall Back of House Team Member at Desert Blvd. Add a tag 1st Interview …" at bounding box center [573, 318] width 1146 height 637
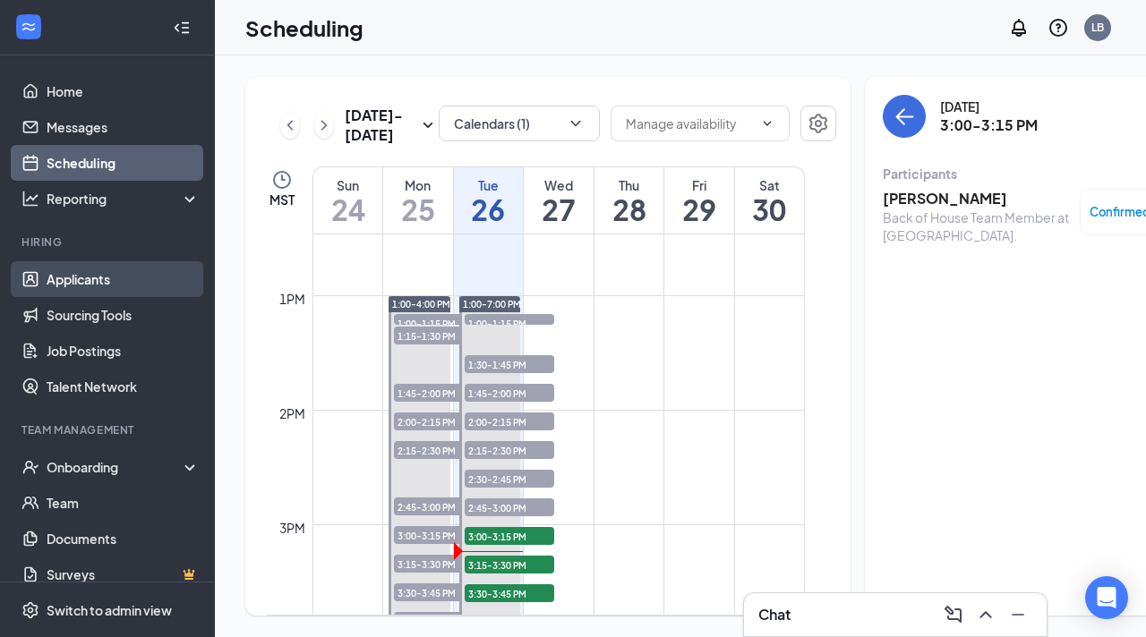
click at [104, 277] on link "Applicants" at bounding box center [123, 279] width 153 height 36
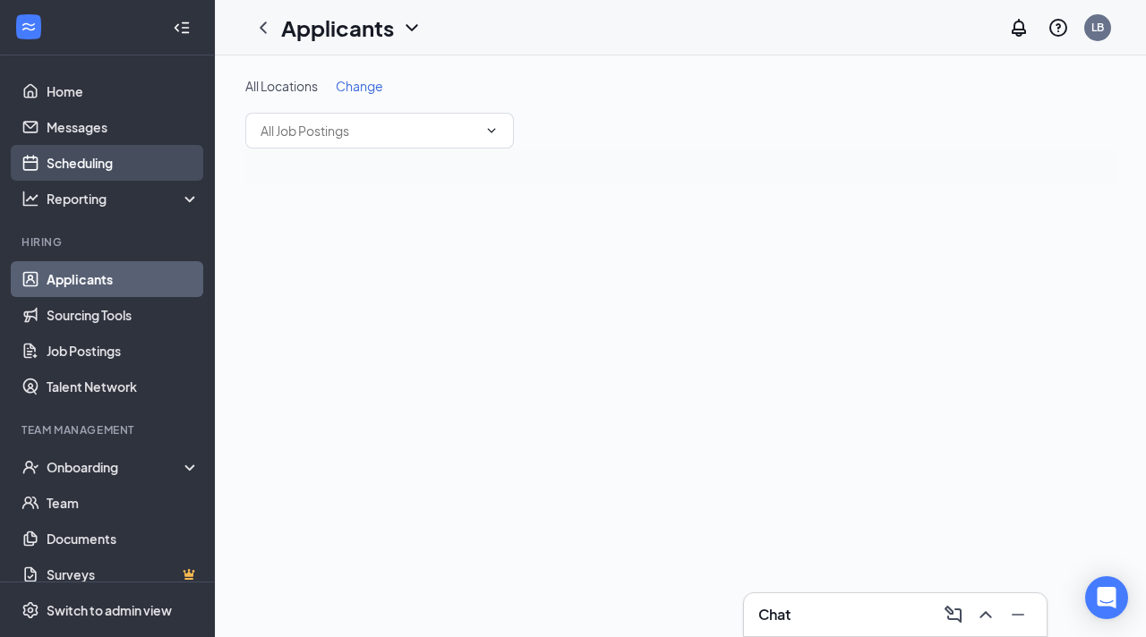
click at [107, 159] on link "Scheduling" at bounding box center [123, 163] width 153 height 36
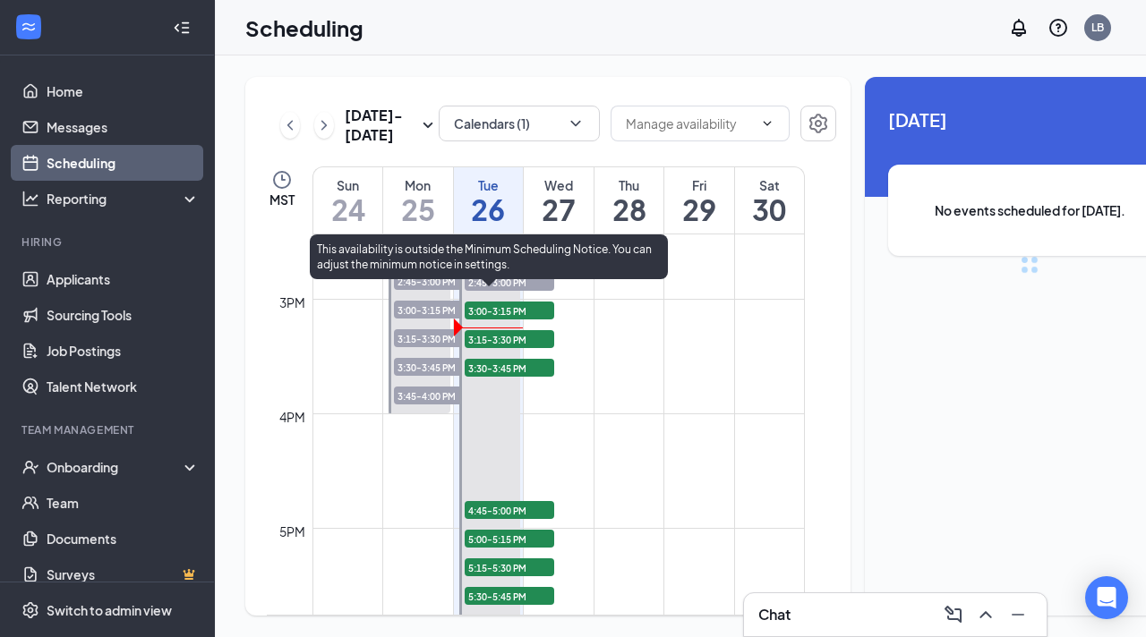
scroll to position [1656, 0]
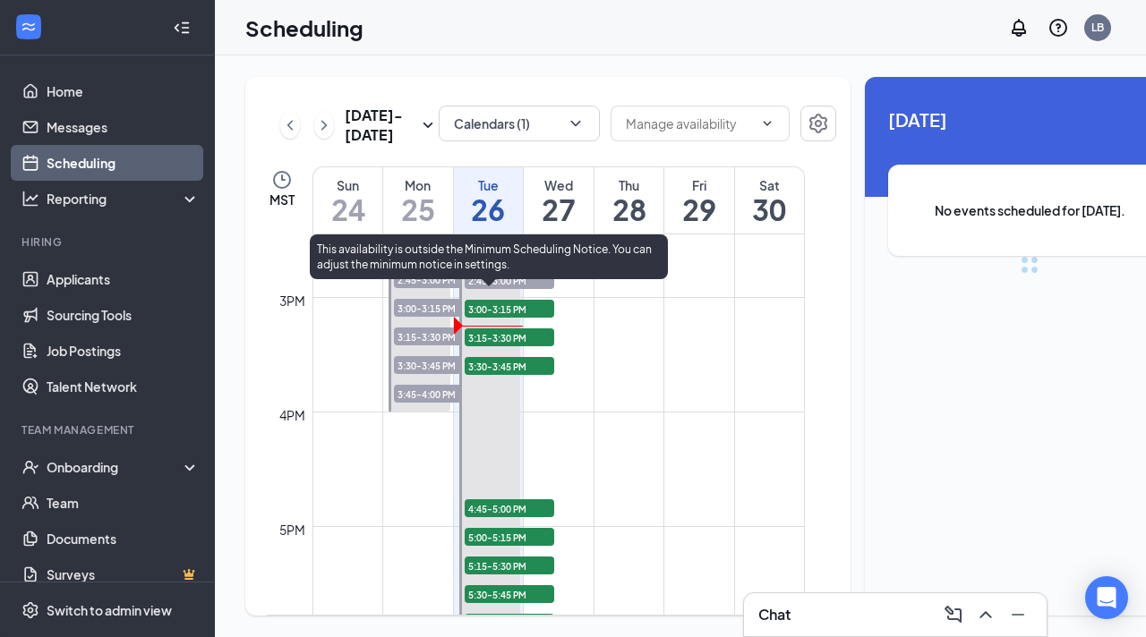
click at [507, 375] on span "3:30-3:45 PM" at bounding box center [510, 366] width 90 height 18
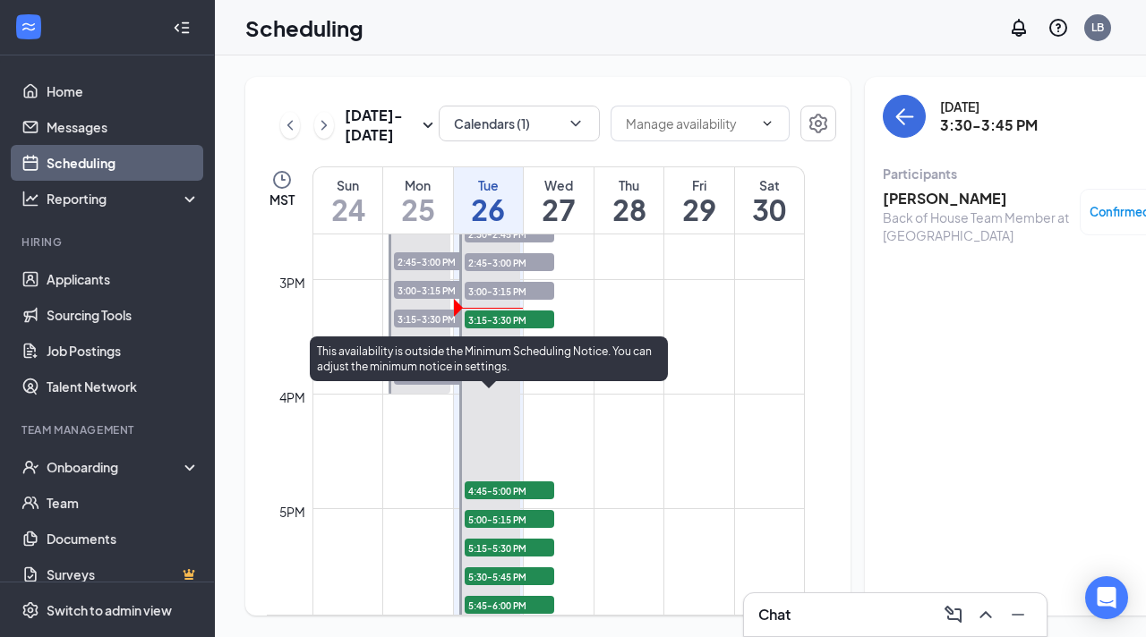
scroll to position [1680, 0]
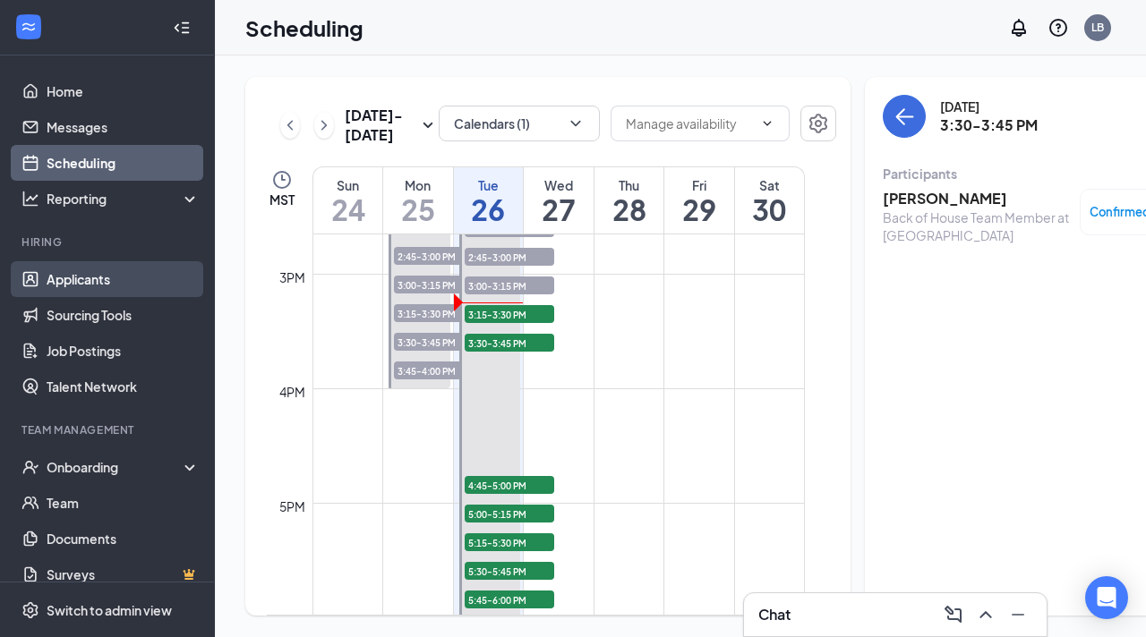
click at [98, 282] on link "Applicants" at bounding box center [123, 279] width 153 height 36
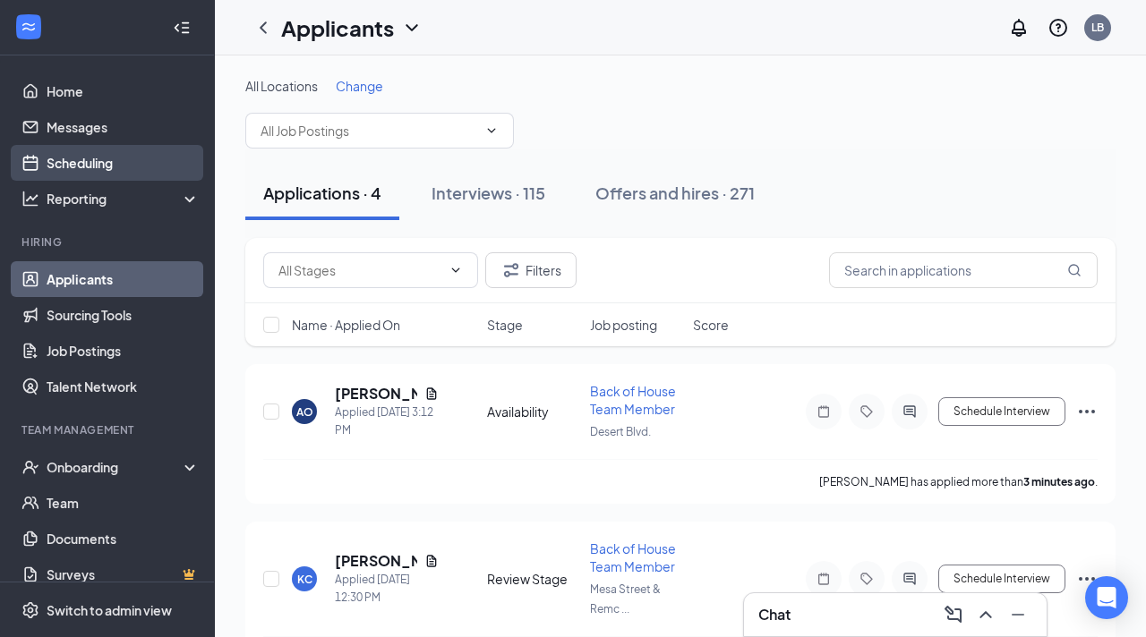
click at [73, 162] on link "Scheduling" at bounding box center [123, 163] width 153 height 36
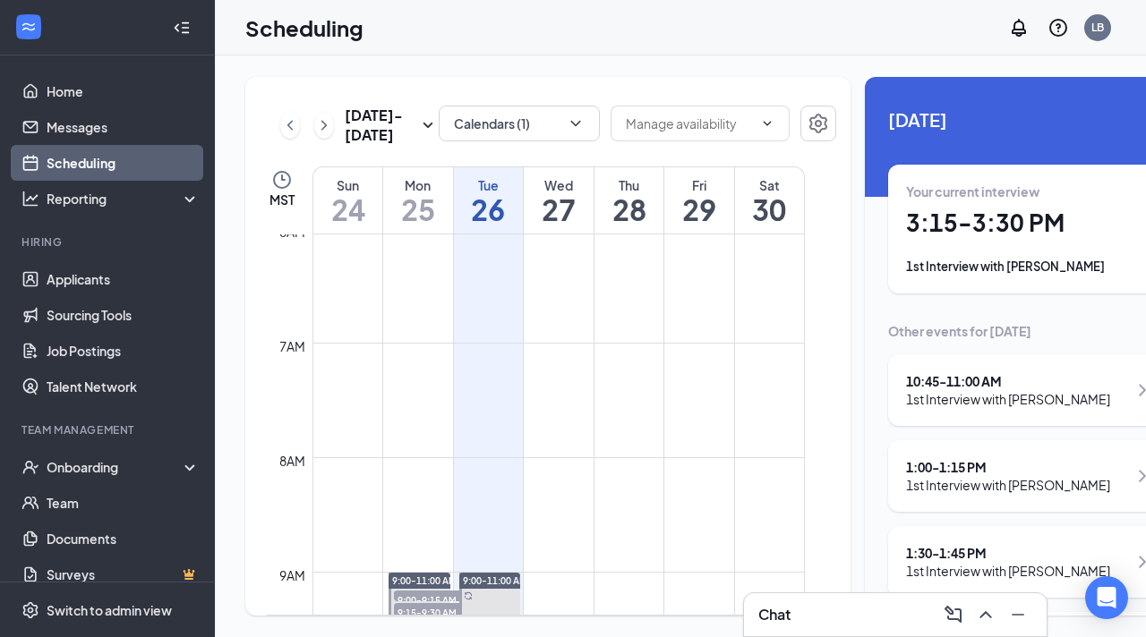
click at [962, 227] on h1 "3:15 - 3:30 PM" at bounding box center [1029, 223] width 247 height 30
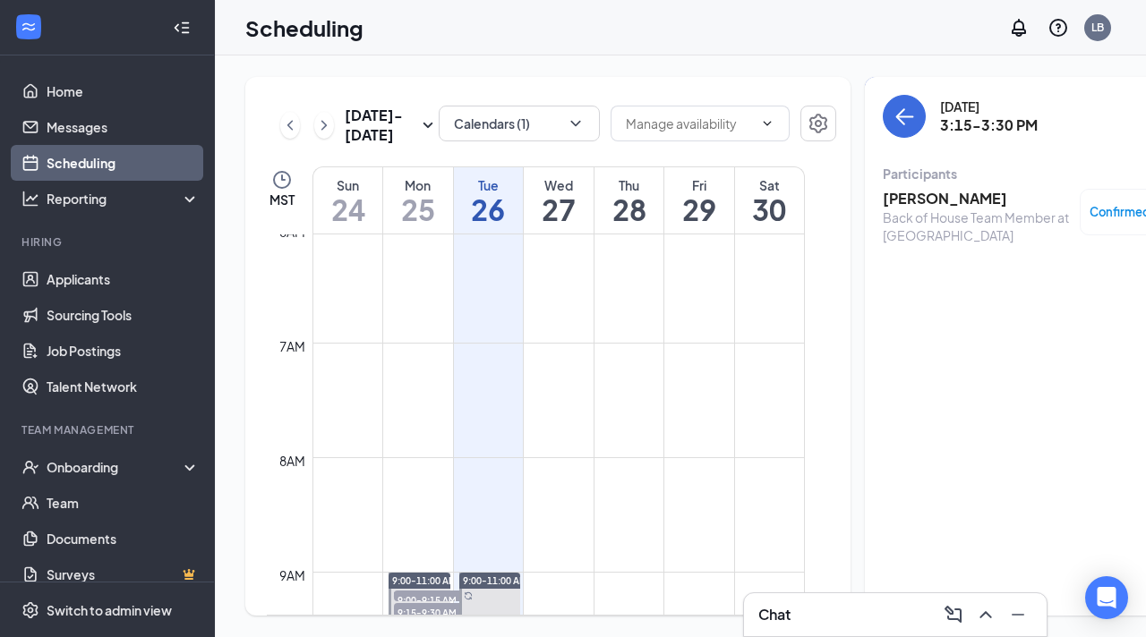
click at [917, 200] on h3 "[PERSON_NAME]" at bounding box center [977, 199] width 188 height 20
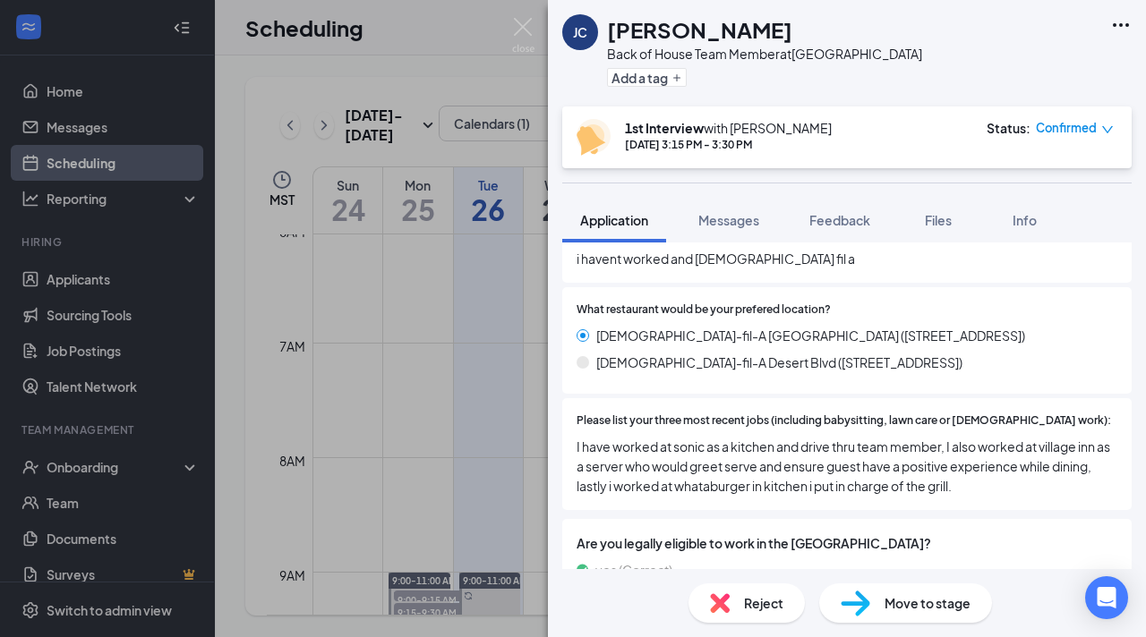
scroll to position [608, 0]
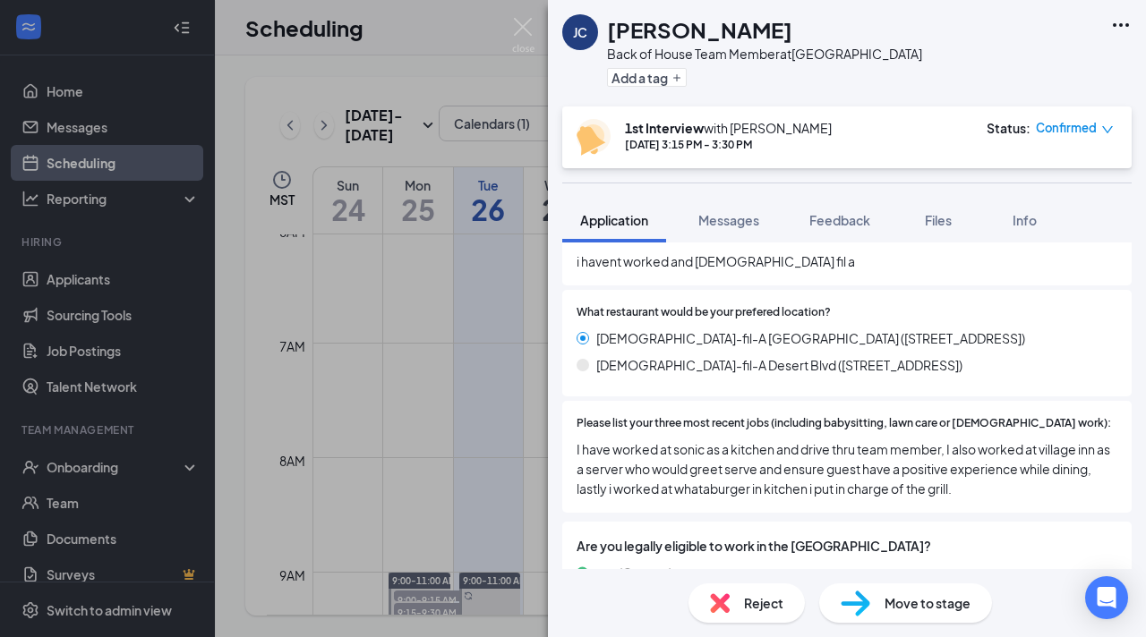
click at [685, 440] on span "I have worked at sonic as a kitchen and drive thru team member, I also worked a…" at bounding box center [847, 469] width 541 height 59
drag, startPoint x: 685, startPoint y: 437, endPoint x: 692, endPoint y: 444, distance: 10.1
click at [688, 440] on span "I have worked at sonic as a kitchen and drive thru team member, I also worked a…" at bounding box center [847, 469] width 541 height 59
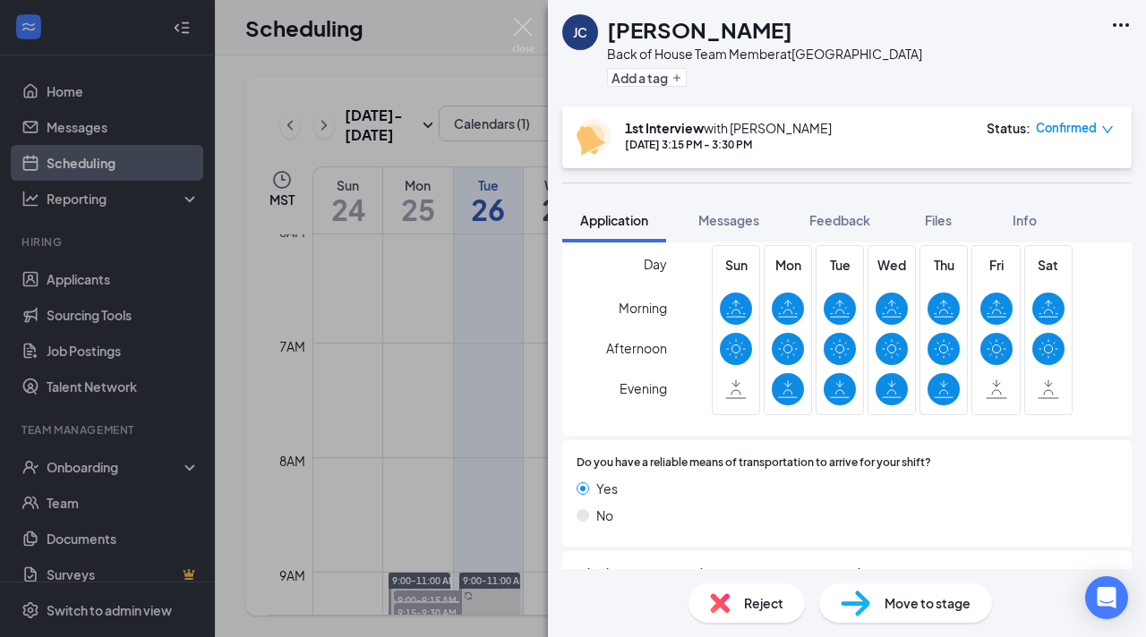
scroll to position [1360, 0]
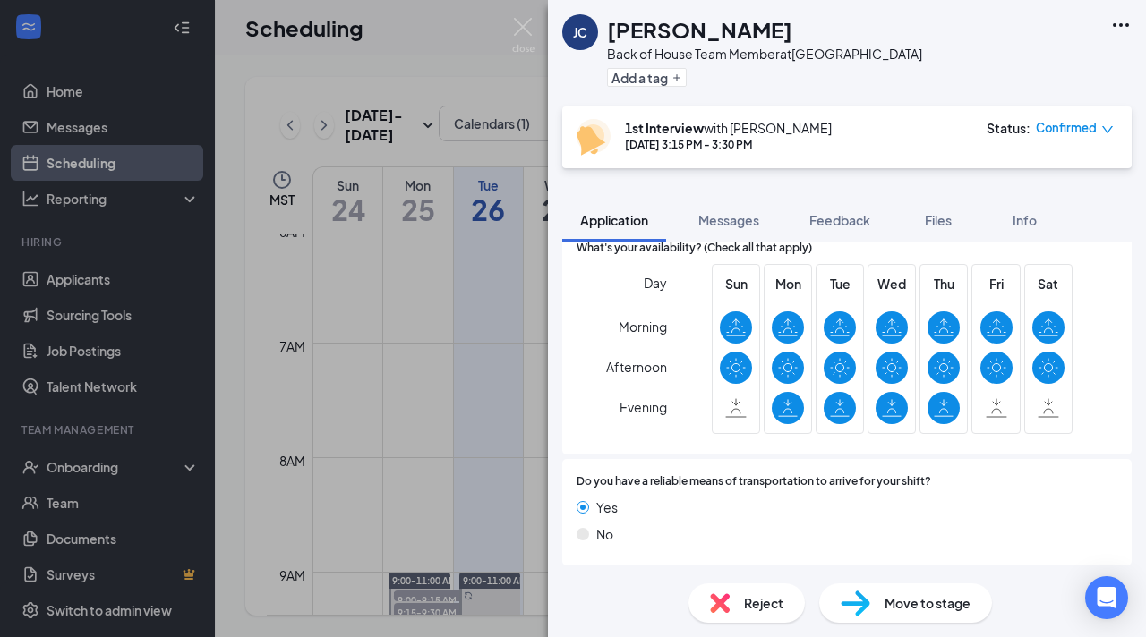
click at [505, 485] on div "JC Jose Chaparro Back of House Team Member at Mesa Street & Remcon Circle Add a…" at bounding box center [573, 318] width 1146 height 637
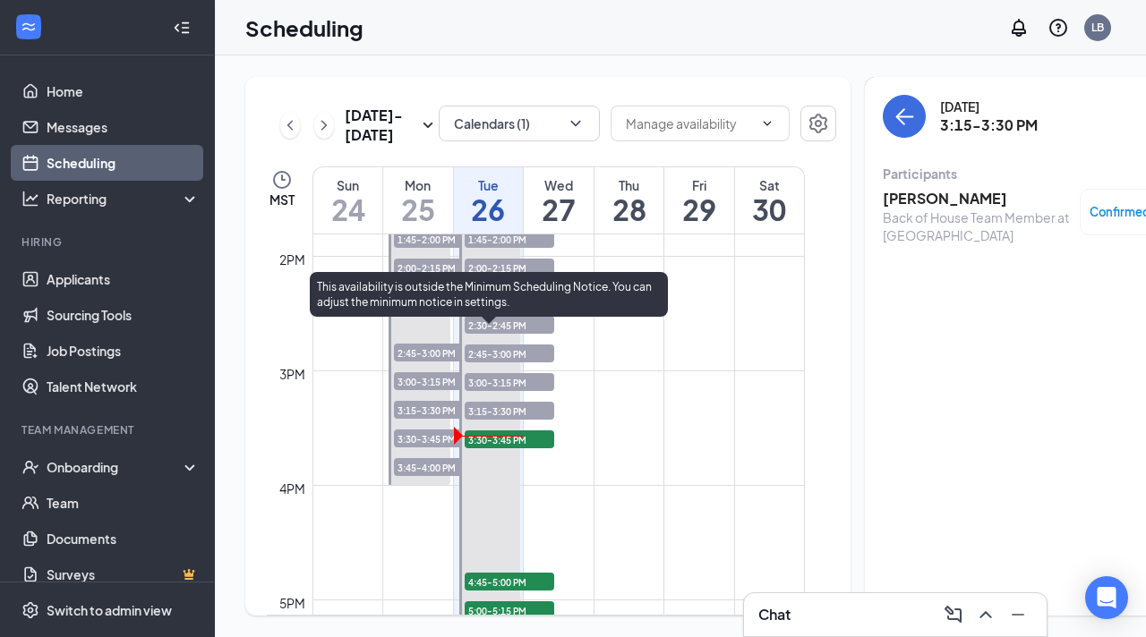
scroll to position [1590, 0]
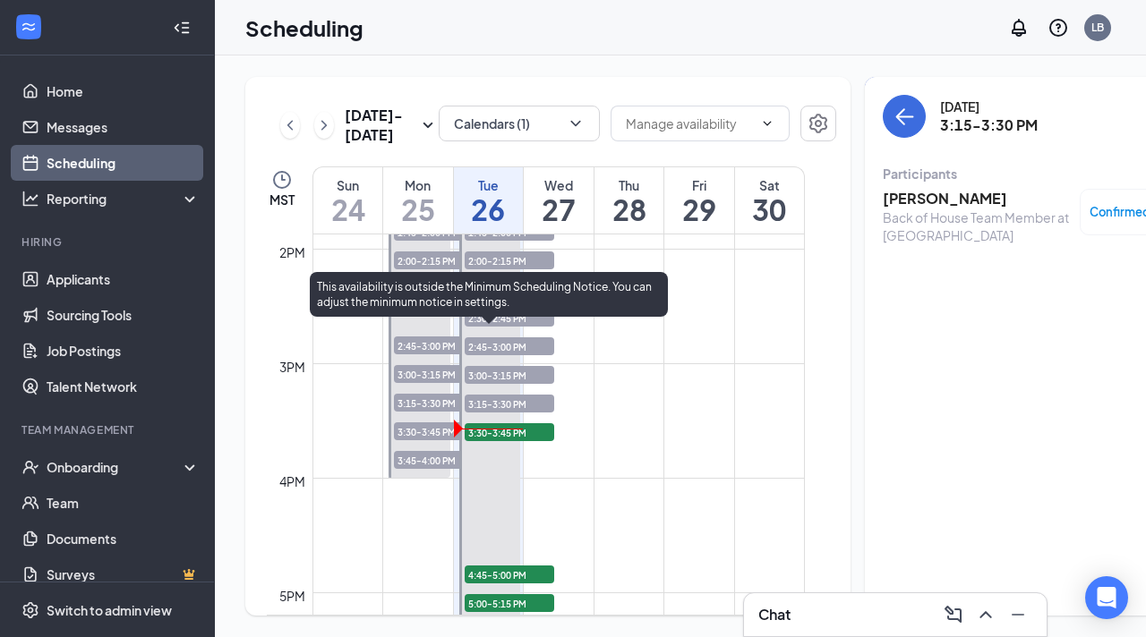
click at [506, 441] on span "3:30-3:45 PM" at bounding box center [510, 432] width 90 height 18
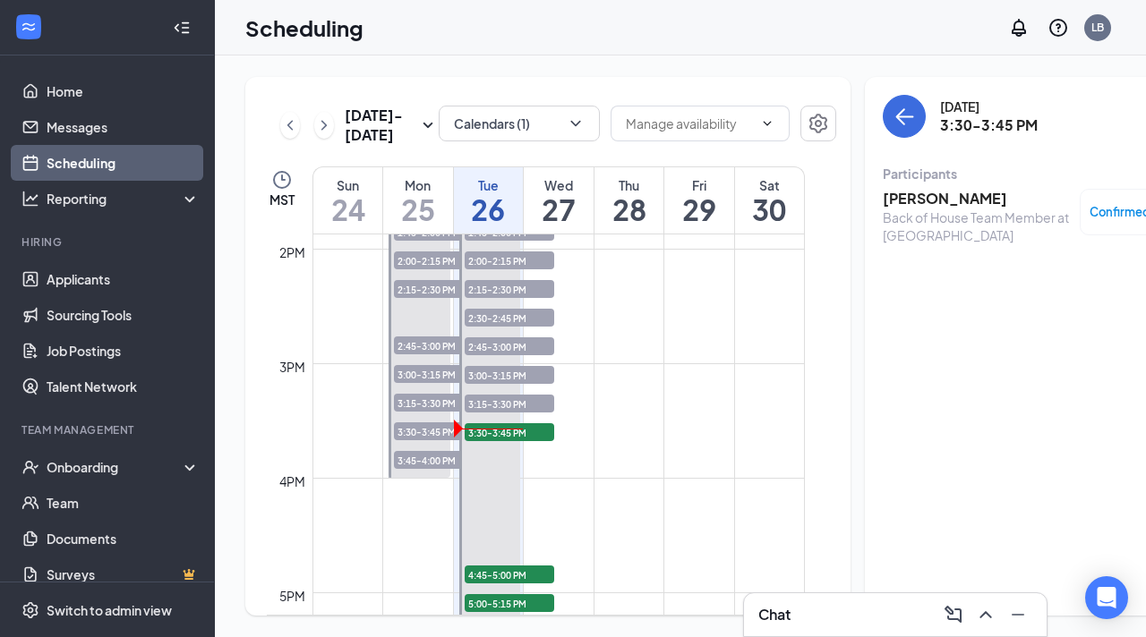
click at [883, 201] on h3 "alex soria" at bounding box center [977, 199] width 188 height 20
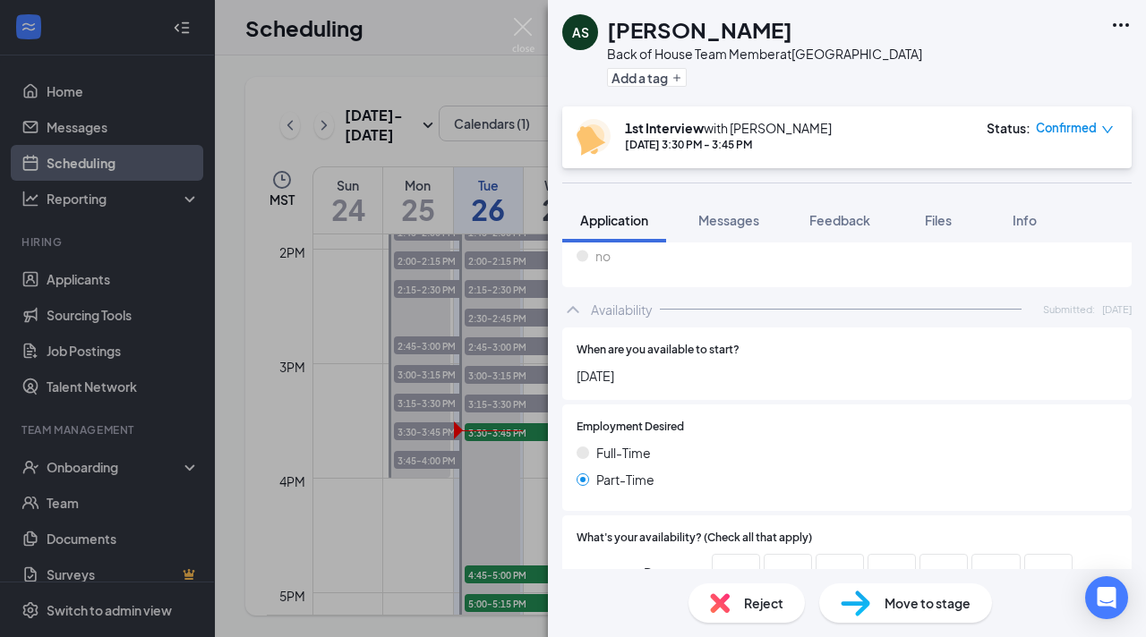
scroll to position [1147, 0]
click at [538, 517] on div "AS alex soria Back of House Team Member at Mesa Street & Remcon Circle Add a ta…" at bounding box center [573, 318] width 1146 height 637
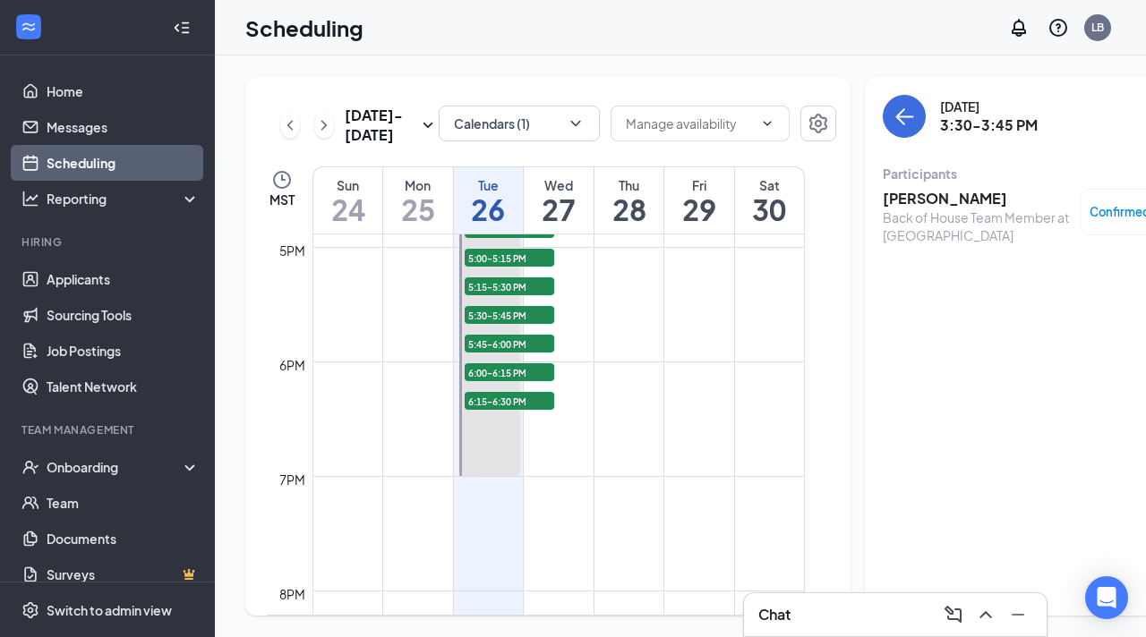
scroll to position [1945, 0]
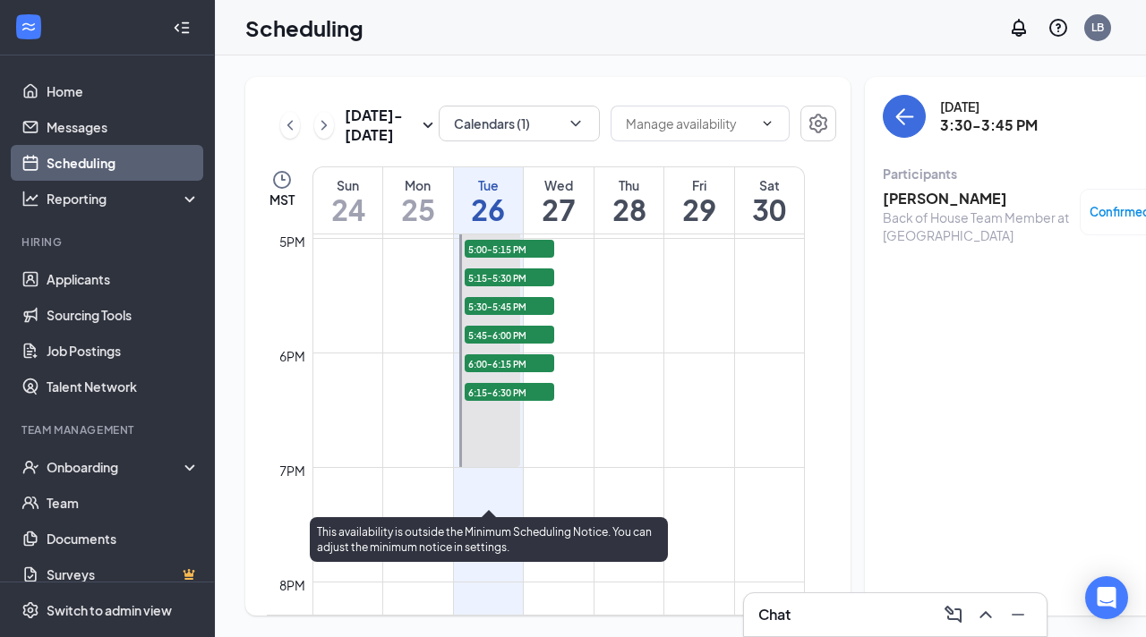
click at [498, 401] on span "6:15-6:30 PM" at bounding box center [510, 392] width 90 height 18
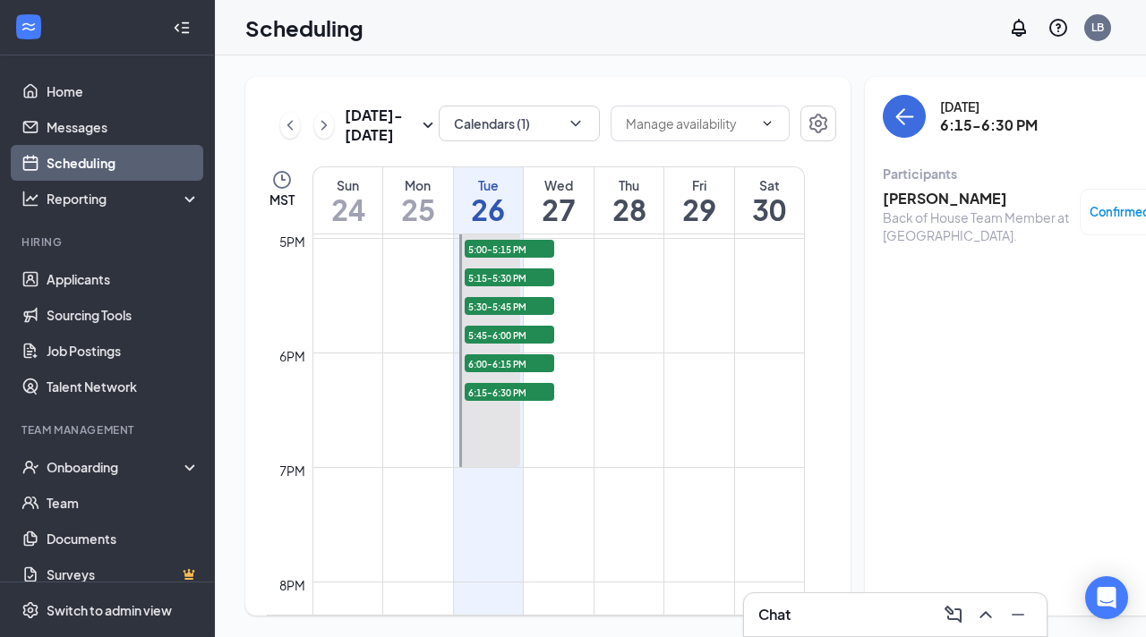
click at [889, 196] on h3 "[PERSON_NAME]" at bounding box center [977, 199] width 188 height 20
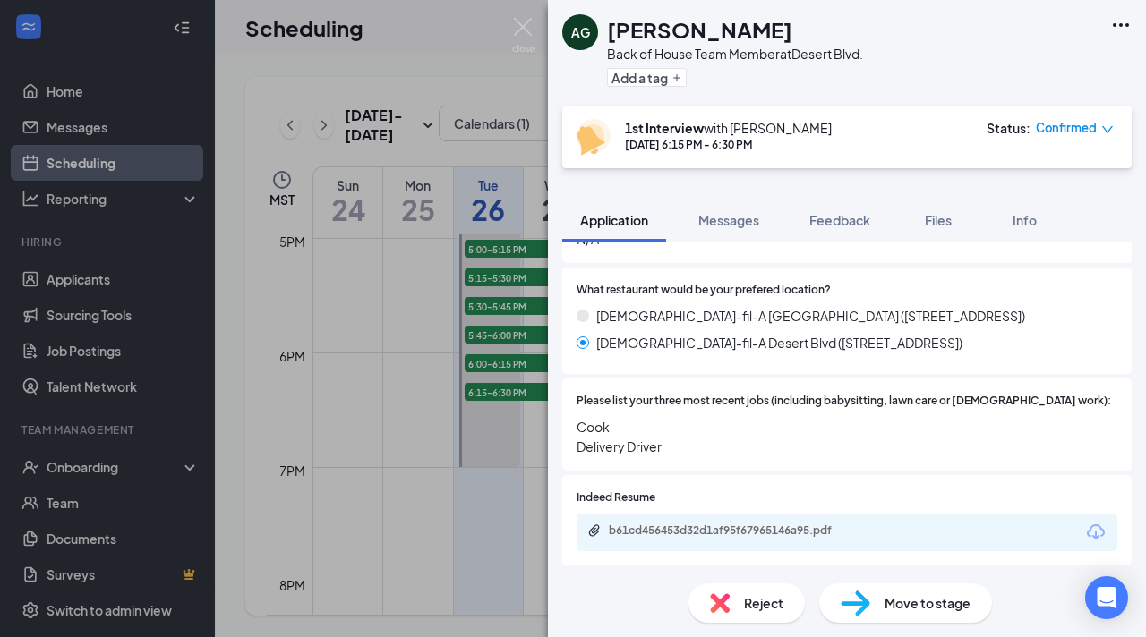
scroll to position [626, 0]
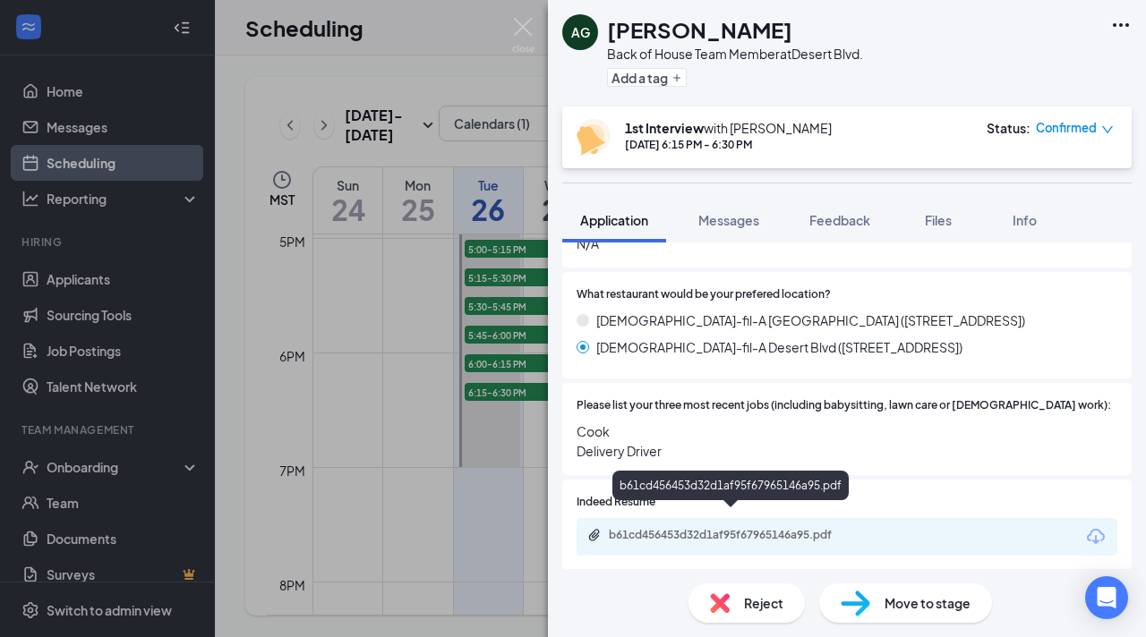
click at [594, 528] on icon "Paperclip" at bounding box center [594, 535] width 14 height 14
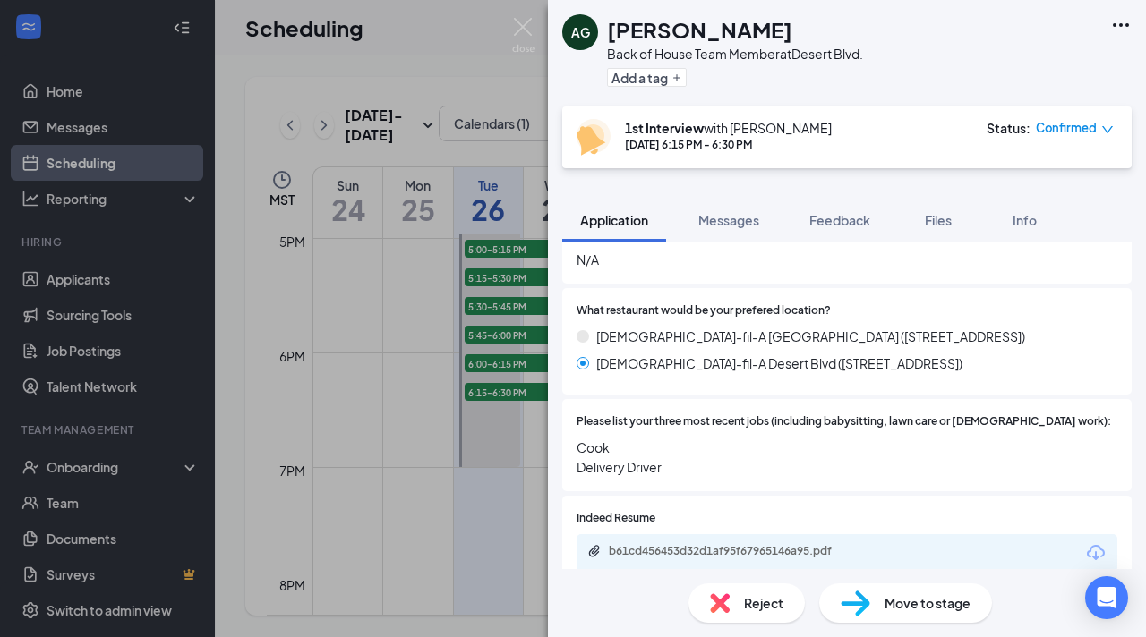
scroll to position [606, 0]
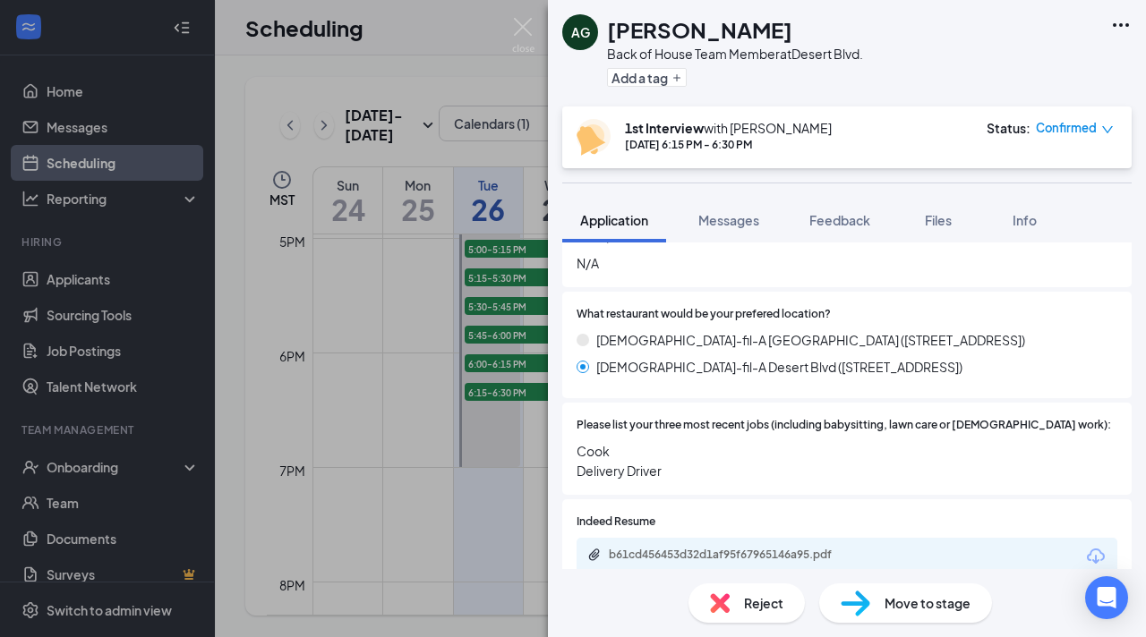
click at [511, 514] on div "AG Ashley Garcia Back of House Team Member at Desert Blvd. Add a tag 1st Interv…" at bounding box center [573, 318] width 1146 height 637
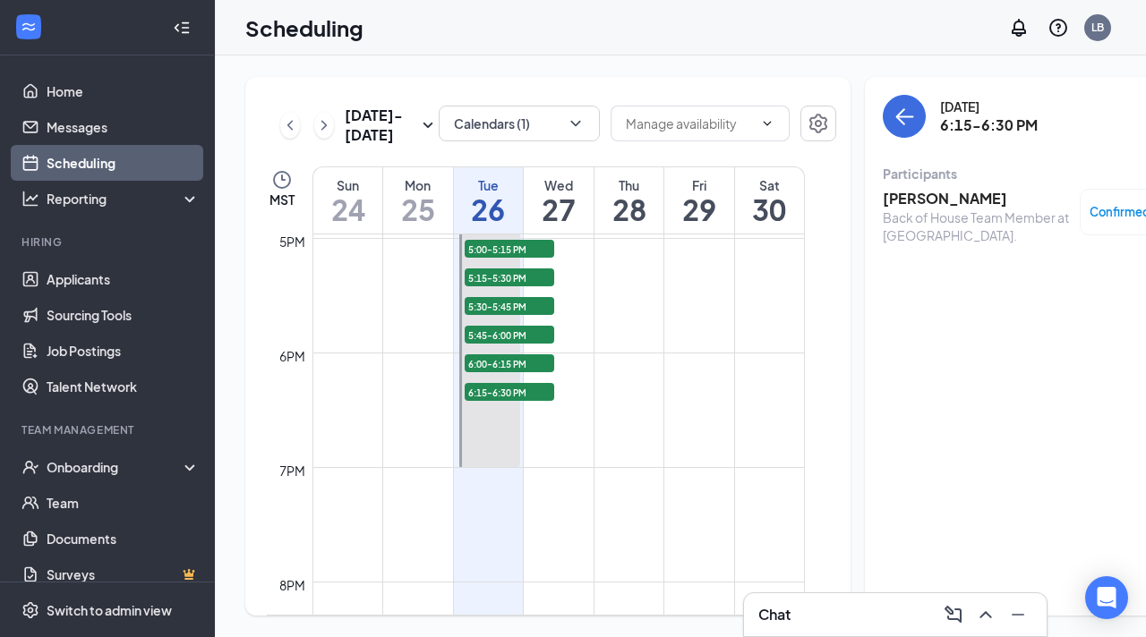
click at [786, 616] on h3 "Chat" at bounding box center [774, 615] width 32 height 20
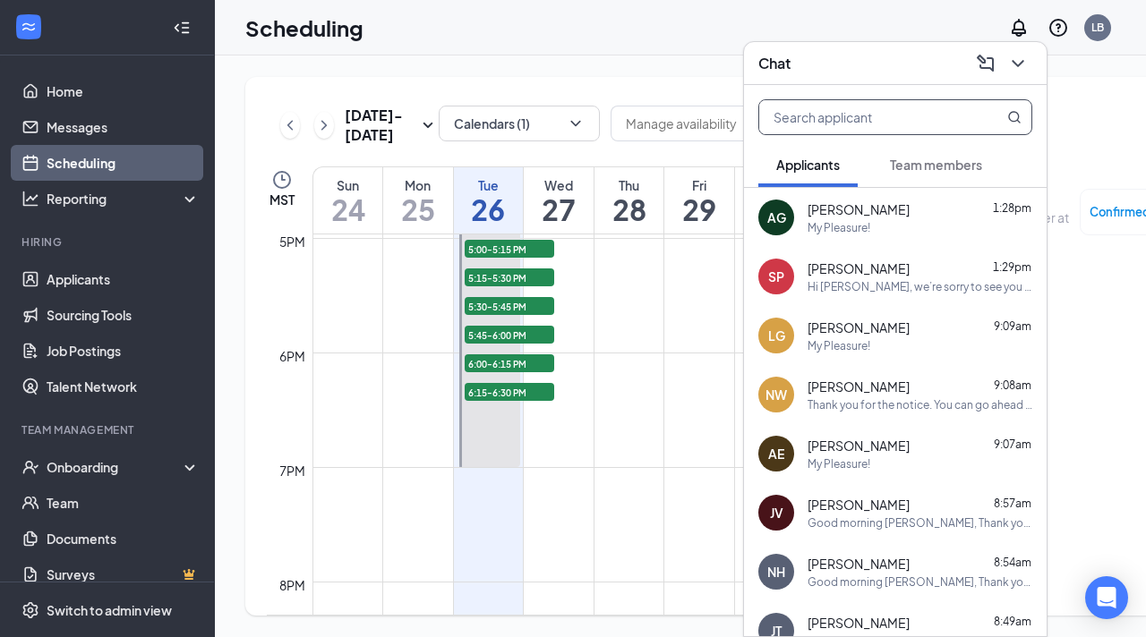
click at [808, 125] on input "text" at bounding box center [865, 117] width 212 height 34
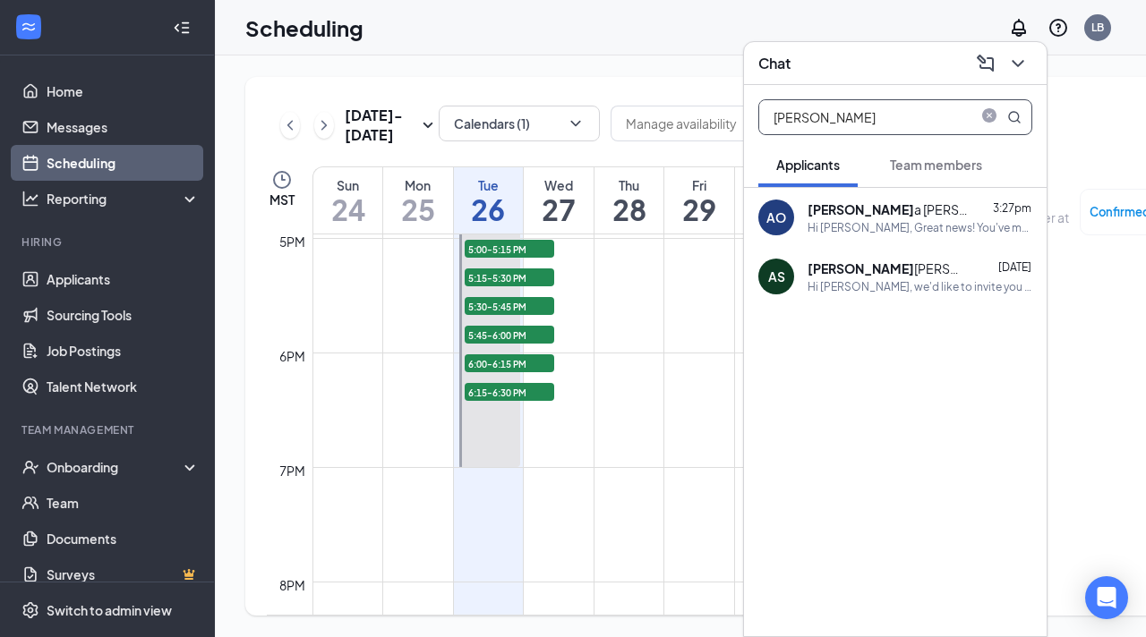
type input "ALEX"
click at [839, 266] on div "alex soria" at bounding box center [888, 269] width 161 height 18
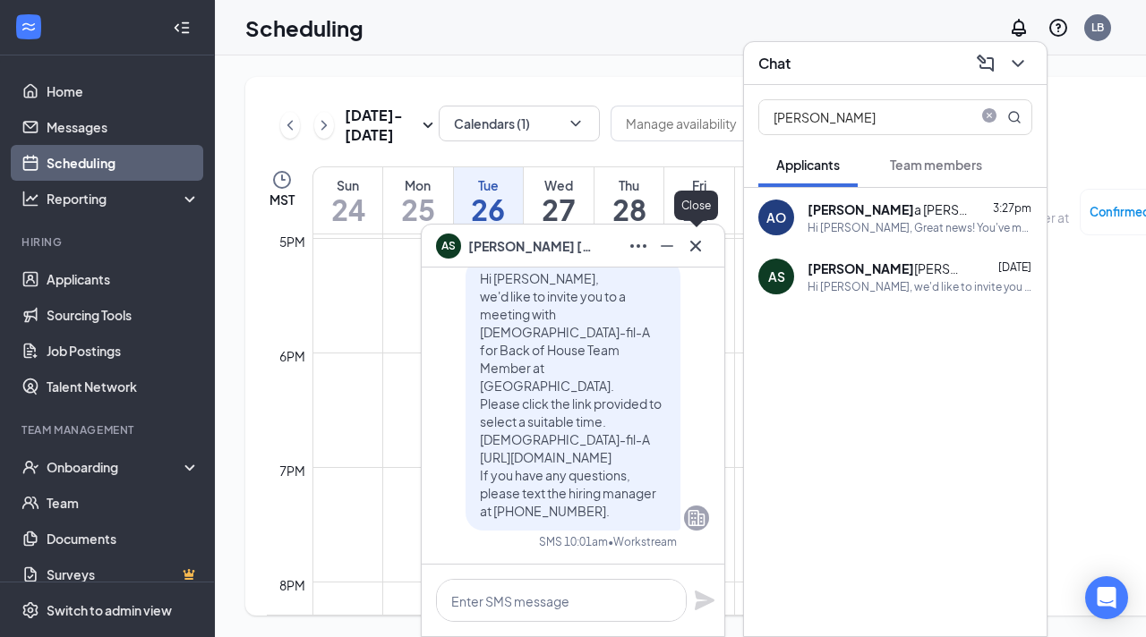
click at [697, 247] on icon "Cross" at bounding box center [695, 245] width 11 height 11
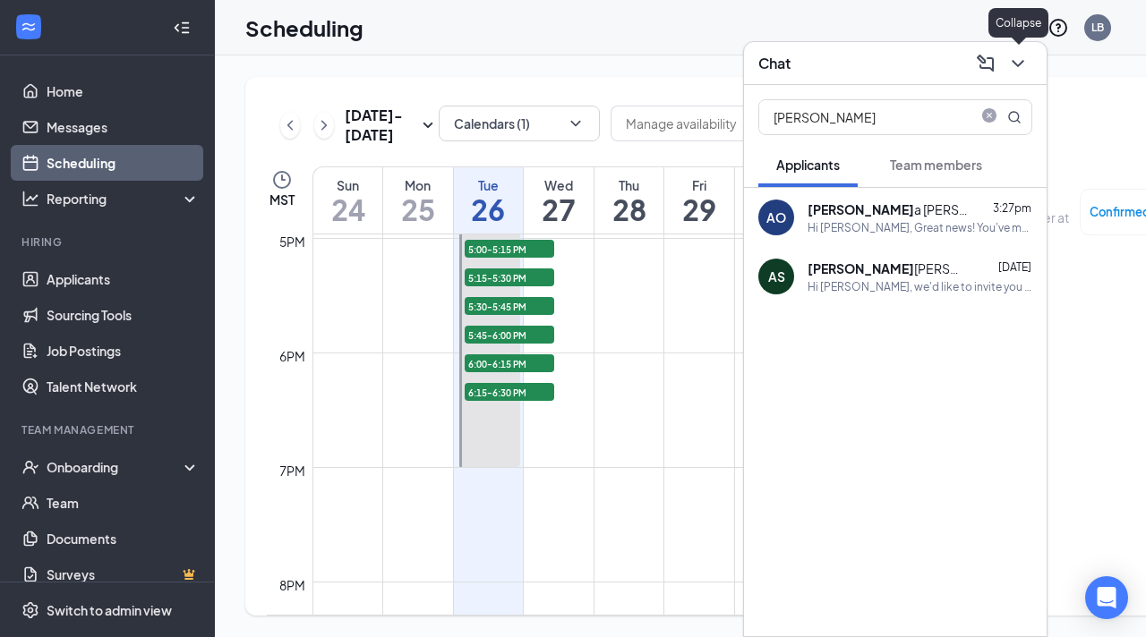
click at [1017, 64] on icon "ChevronDown" at bounding box center [1017, 63] width 21 height 21
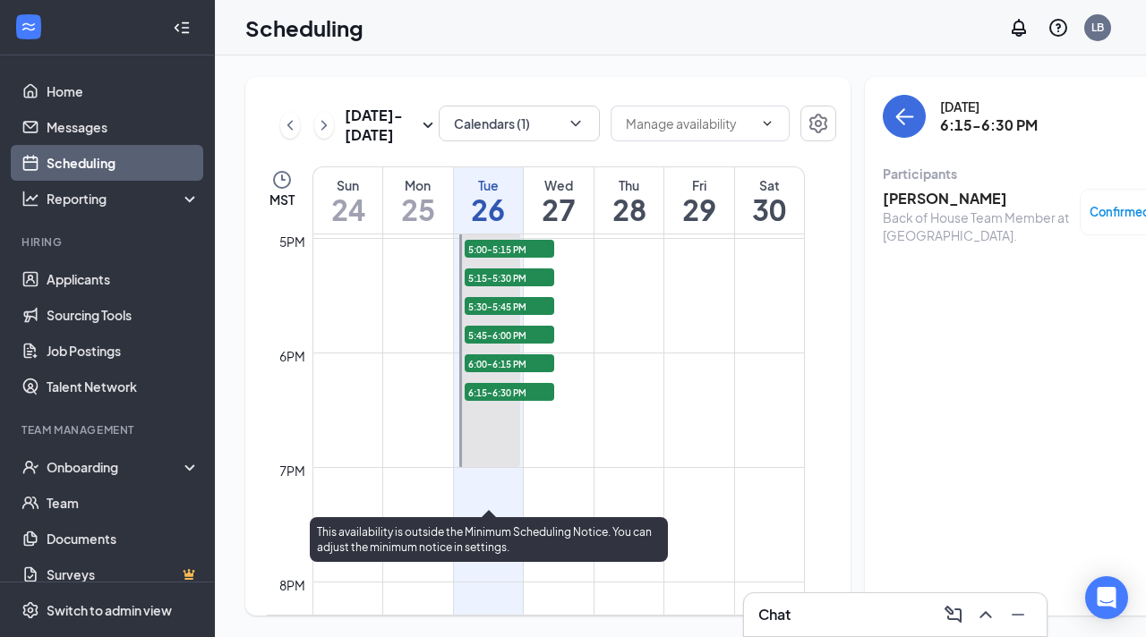
click at [535, 401] on span "6:15-6:30 PM" at bounding box center [510, 392] width 90 height 18
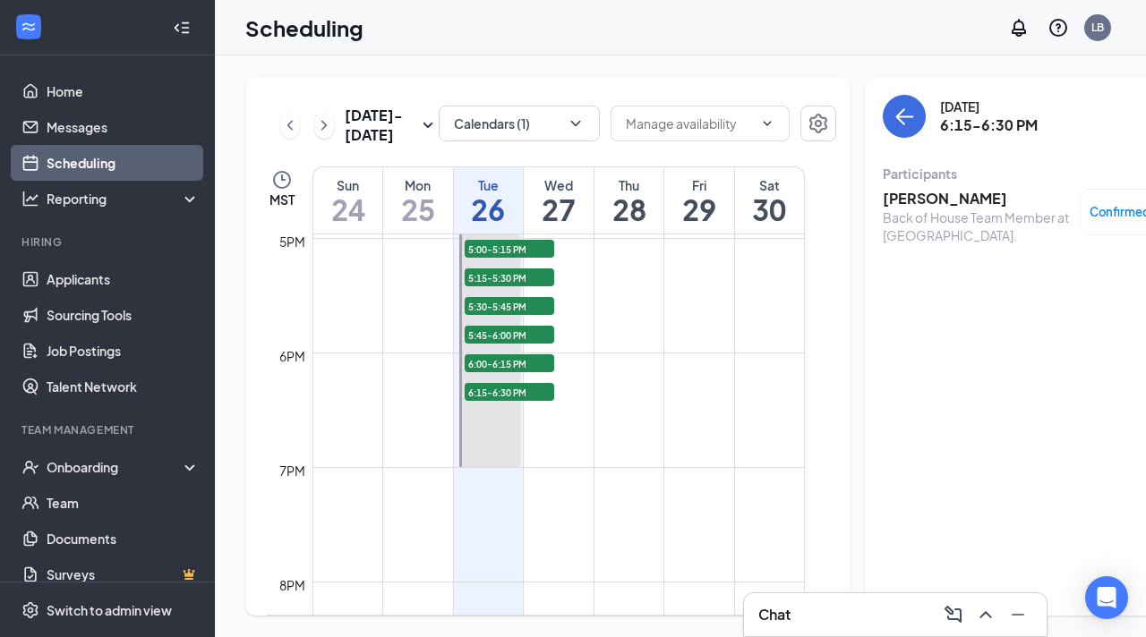
click at [902, 199] on h3 "[PERSON_NAME]" at bounding box center [977, 199] width 188 height 20
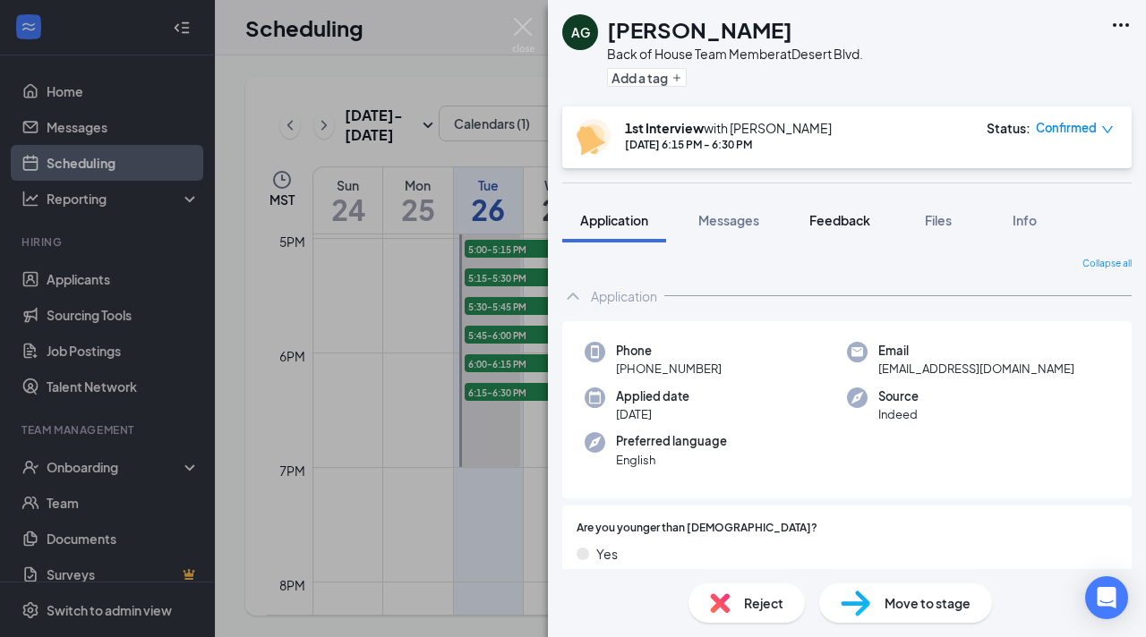
click at [888, 211] on button "Feedback" at bounding box center [839, 220] width 97 height 45
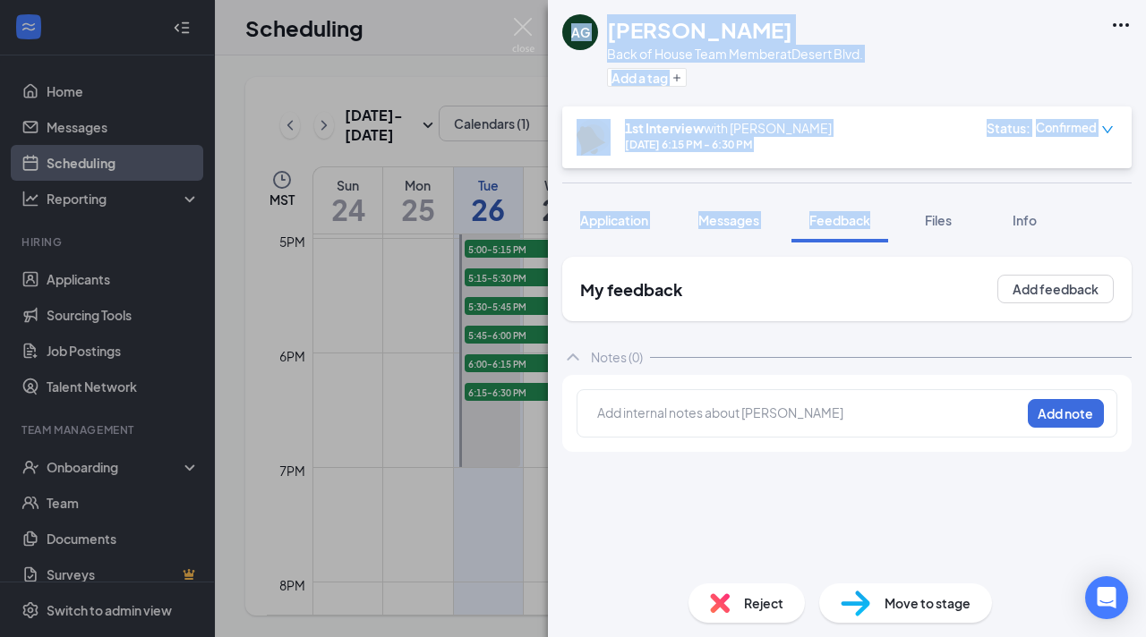
drag, startPoint x: 888, startPoint y: 211, endPoint x: 884, endPoint y: 234, distance: 22.8
click at [884, 235] on button "Feedback" at bounding box center [839, 220] width 97 height 45
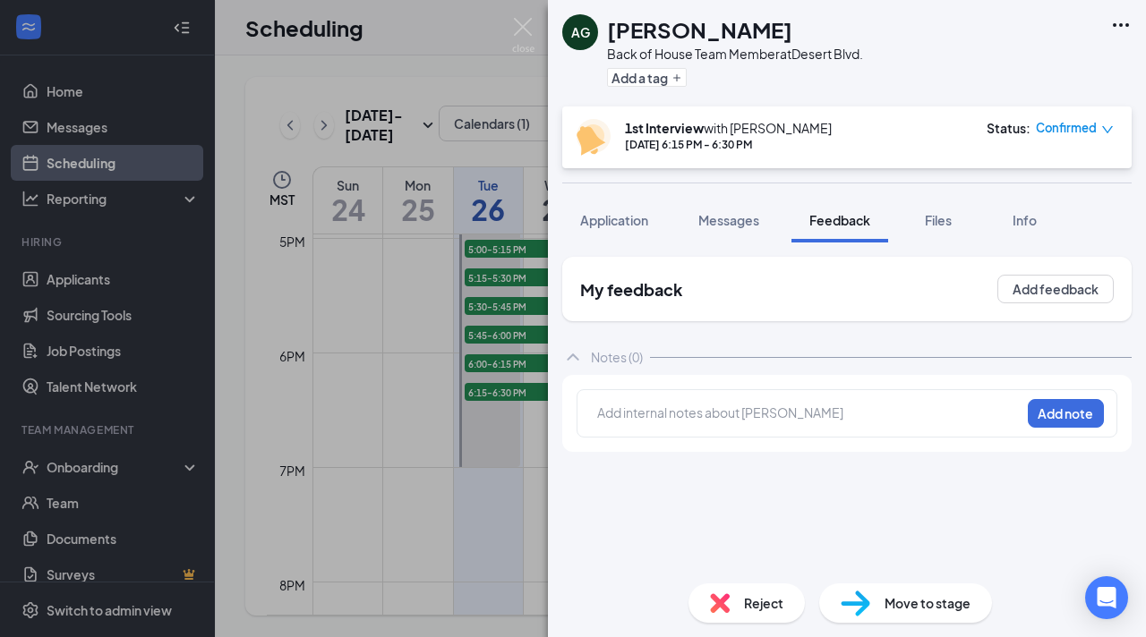
click at [495, 479] on div "AG Ashley Garcia Back of House Team Member at Desert Blvd. Add a tag 1st Interv…" at bounding box center [573, 318] width 1146 height 637
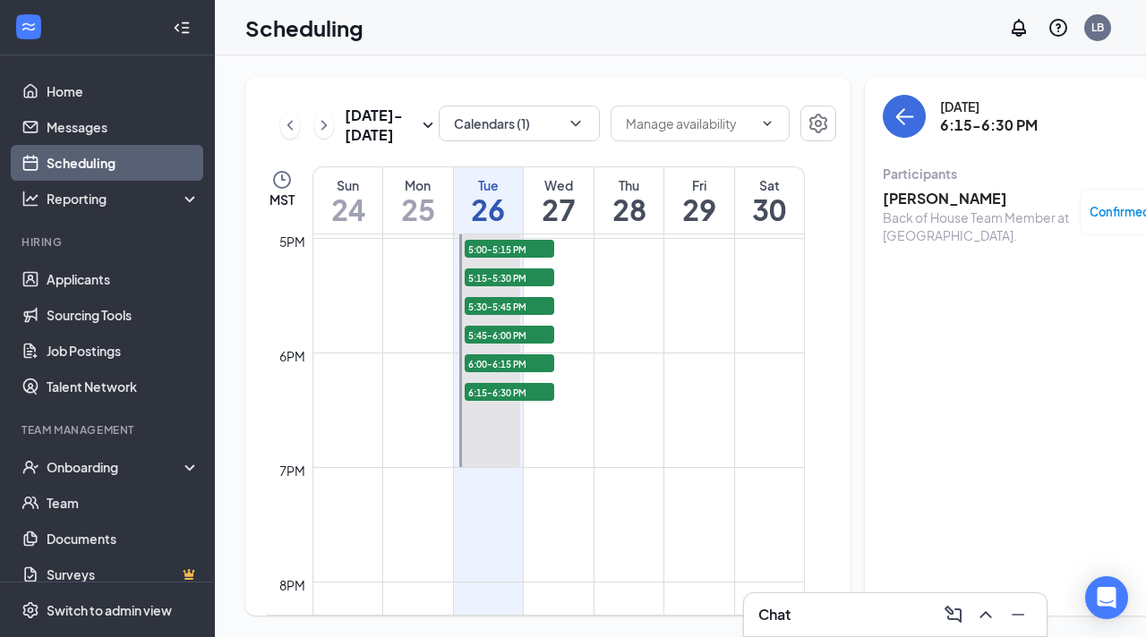
click at [884, 199] on h3 "[PERSON_NAME]" at bounding box center [977, 199] width 188 height 20
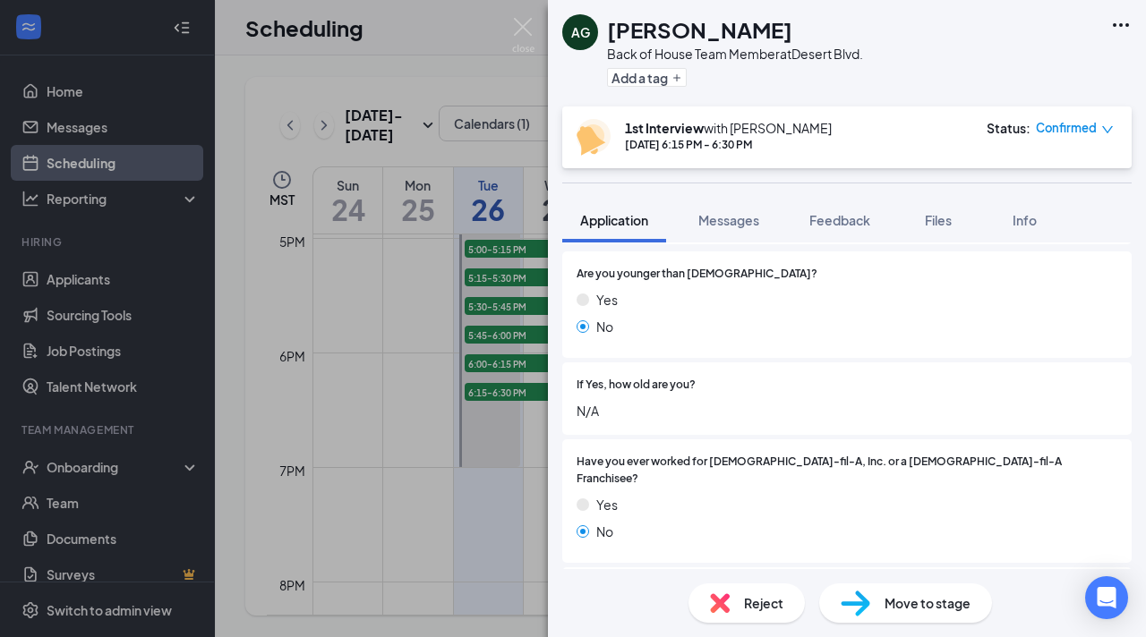
scroll to position [261, 0]
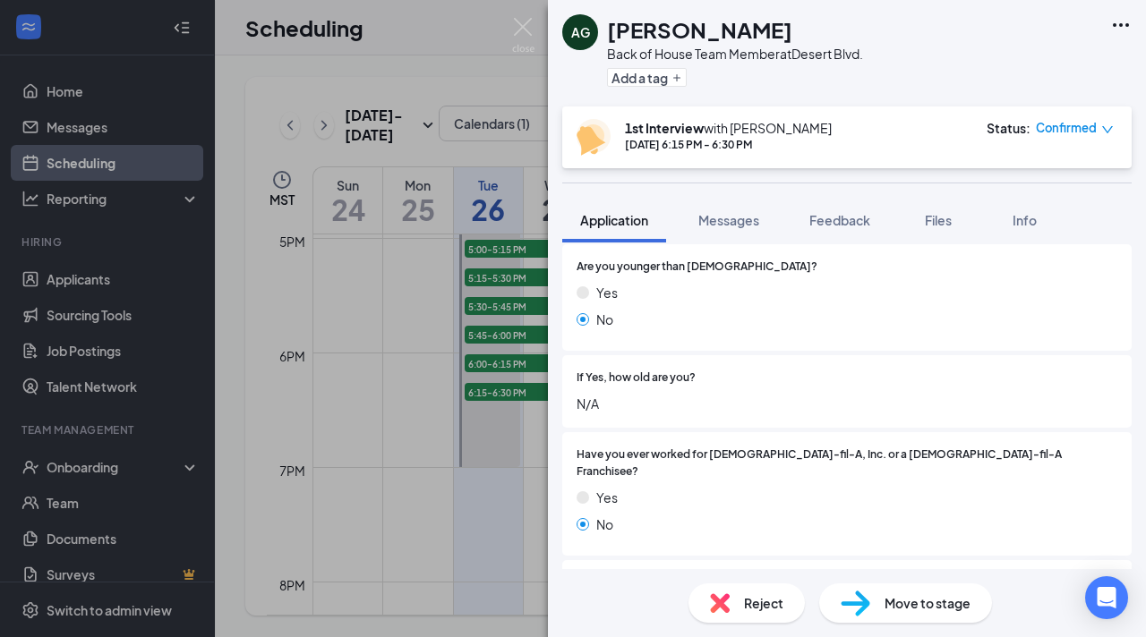
click at [738, 526] on div "Have you ever worked for Chick-fil-A, Inc. or a Chick-fil-A Franchisee? Yes No" at bounding box center [846, 494] width 569 height 124
drag, startPoint x: 738, startPoint y: 526, endPoint x: 731, endPoint y: 558, distance: 32.1
click at [736, 545] on div "Are you younger than 18 years old? Yes No If Yes, how old are you? N/A Have you…" at bounding box center [846, 544] width 569 height 600
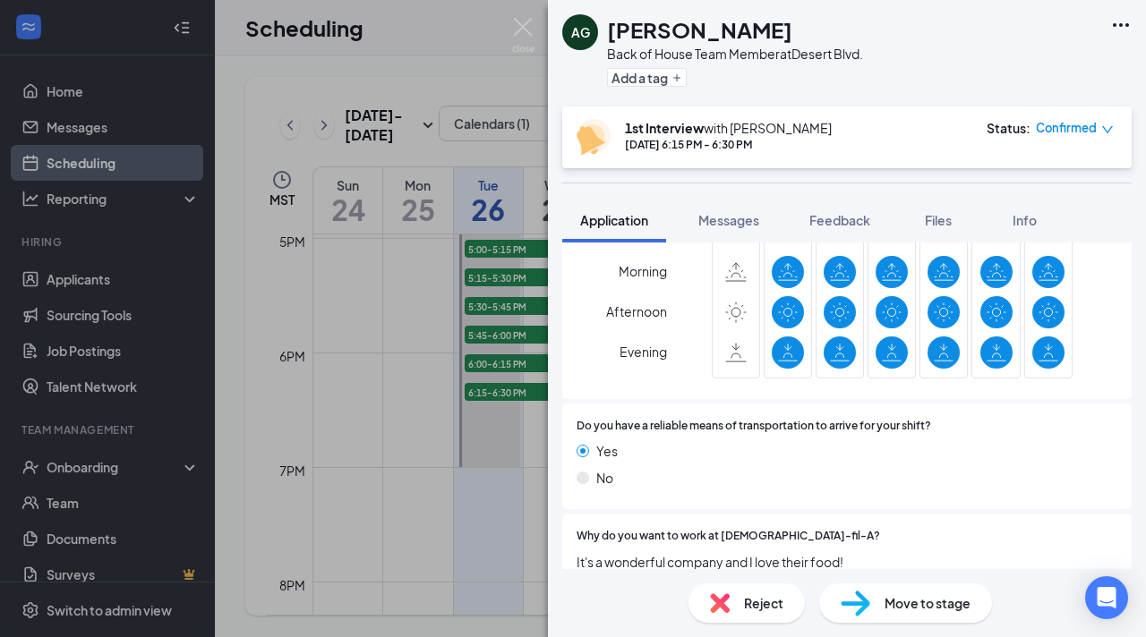
scroll to position [1498, 0]
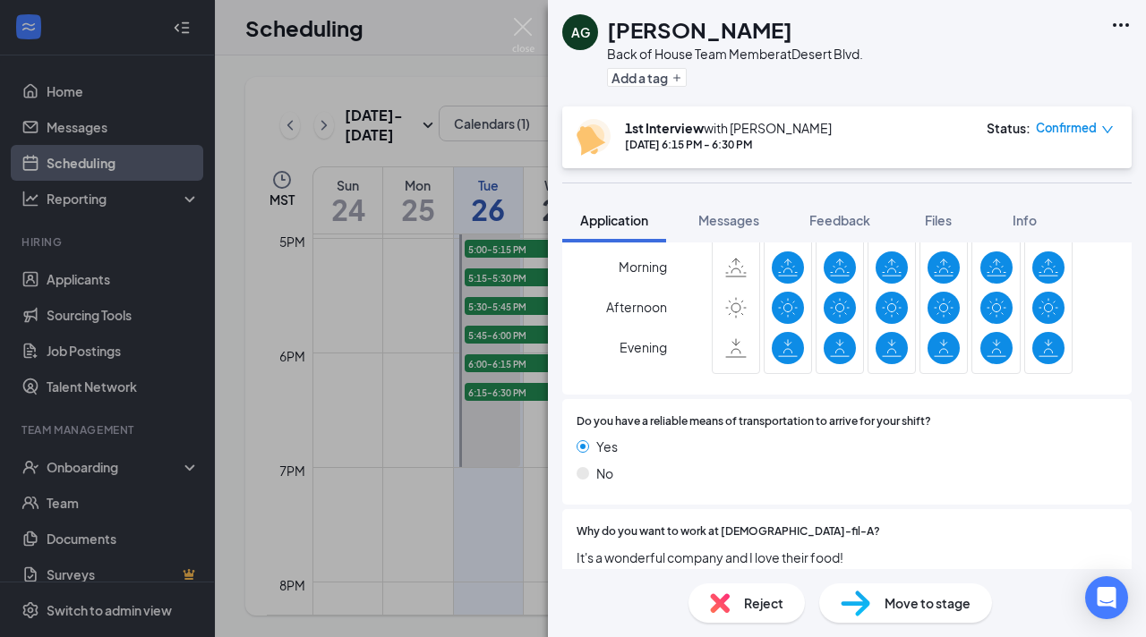
click at [492, 529] on div "AG Ashley Garcia Back of House Team Member at Desert Blvd. Add a tag 1st Interv…" at bounding box center [573, 318] width 1146 height 637
click at [500, 492] on div "AG Ashley Garcia Back of House Team Member at Desert Blvd. Add a tag 1st Interv…" at bounding box center [573, 318] width 1146 height 637
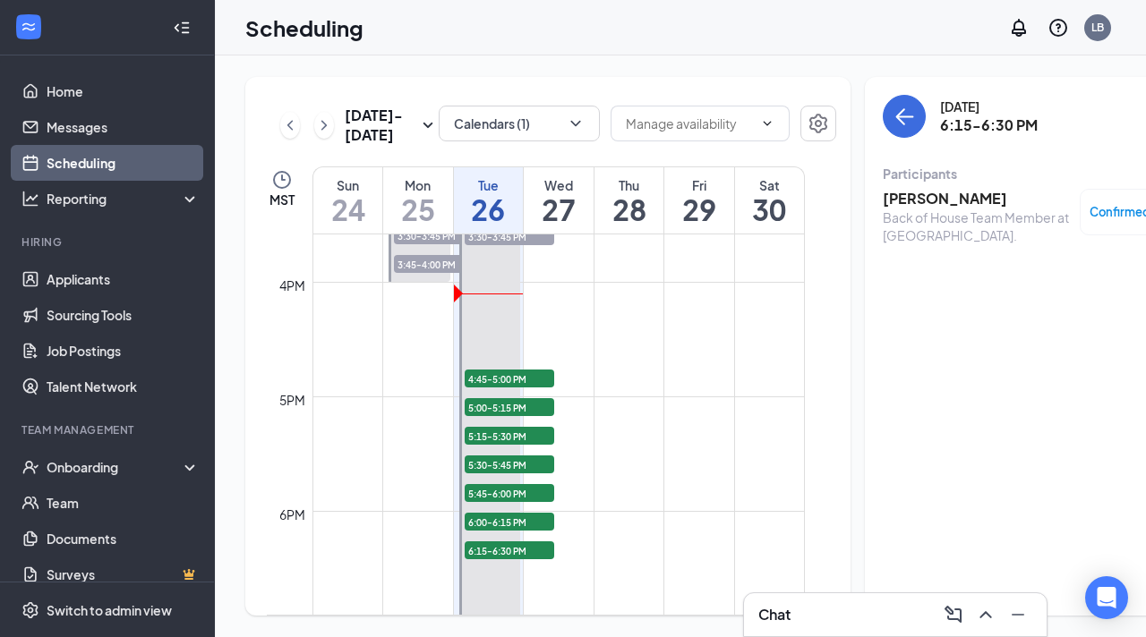
scroll to position [1783, 0]
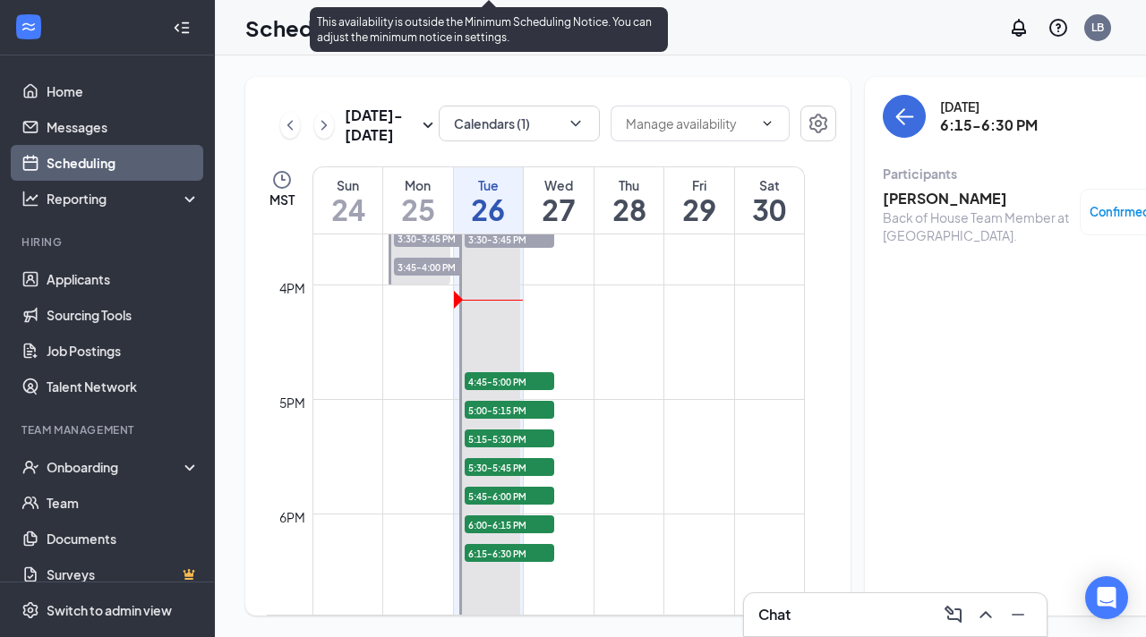
click at [523, 390] on span "4:45-5:00 PM" at bounding box center [510, 381] width 90 height 18
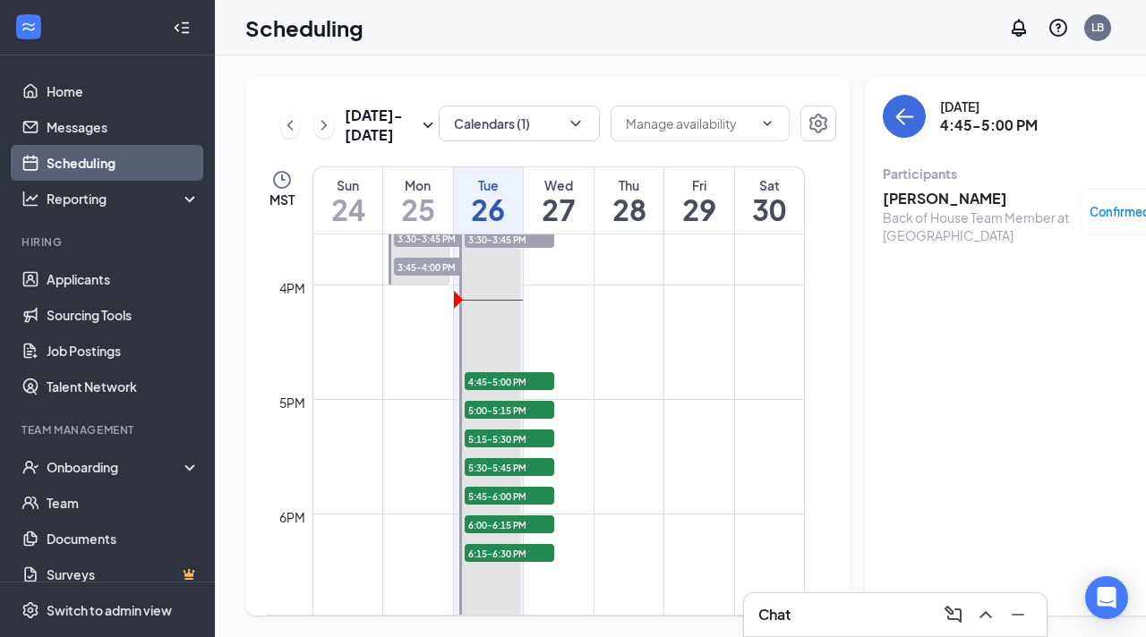
click at [912, 197] on h3 "Santiago Tarin" at bounding box center [977, 199] width 188 height 20
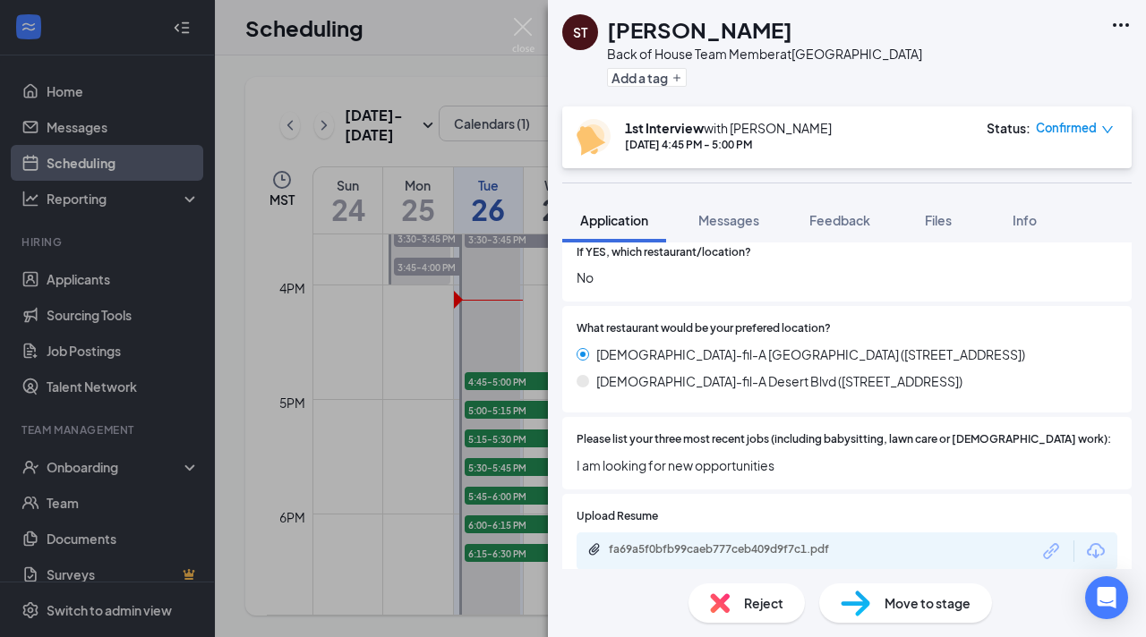
scroll to position [593, 0]
click at [367, 393] on div "ST Santiago Tarin Back of House Team Member at Mesa Street & Remcon Circle Add …" at bounding box center [573, 318] width 1146 height 637
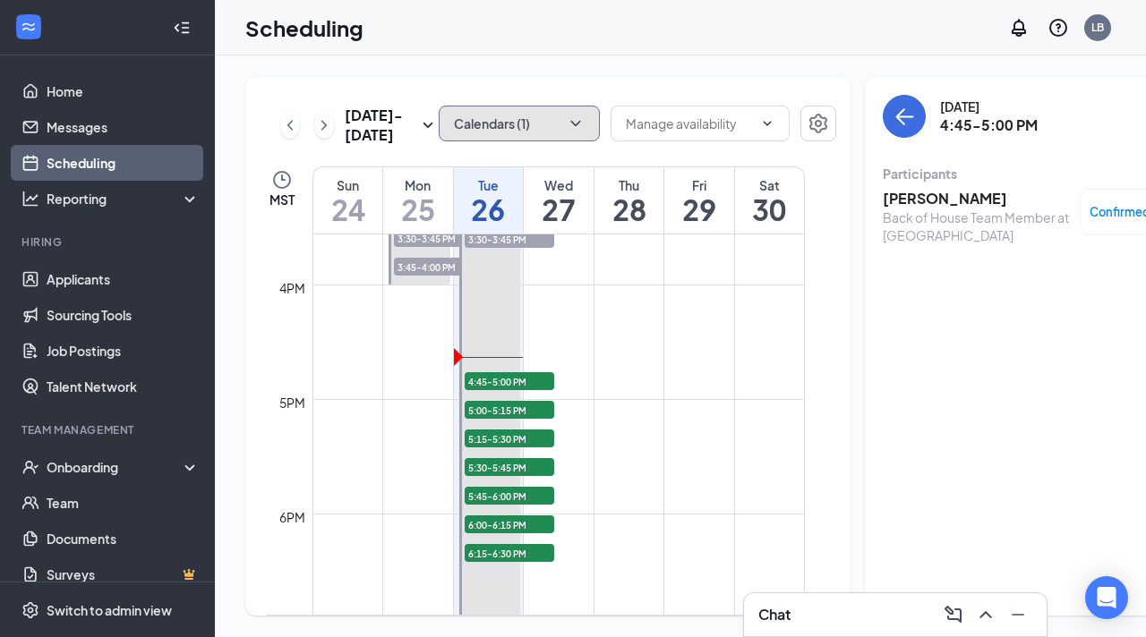
click at [567, 125] on icon "ChevronDown" at bounding box center [576, 124] width 18 height 18
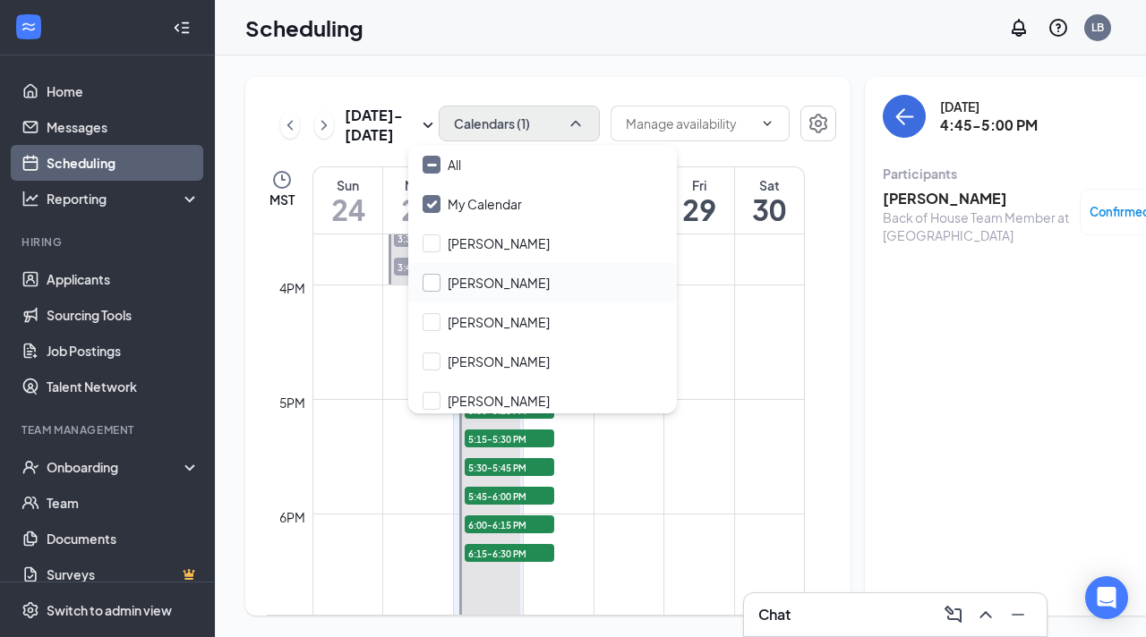
click at [431, 287] on input "Alejandra Rivas" at bounding box center [486, 283] width 127 height 18
checkbox input "true"
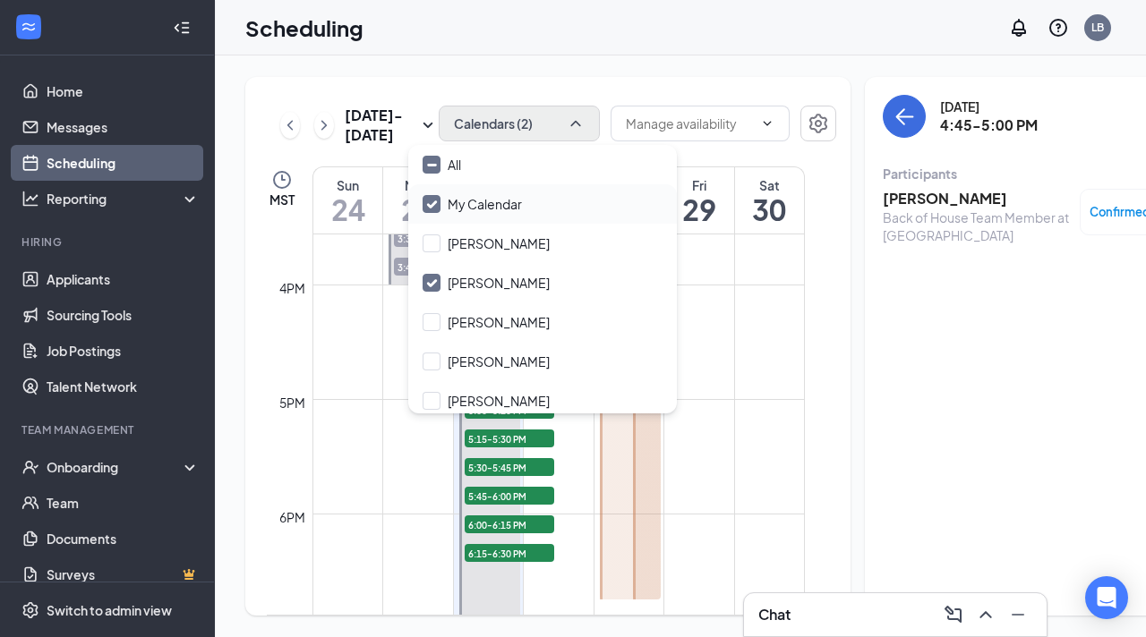
click at [435, 201] on input "My Calendar" at bounding box center [472, 204] width 99 height 18
checkbox input "false"
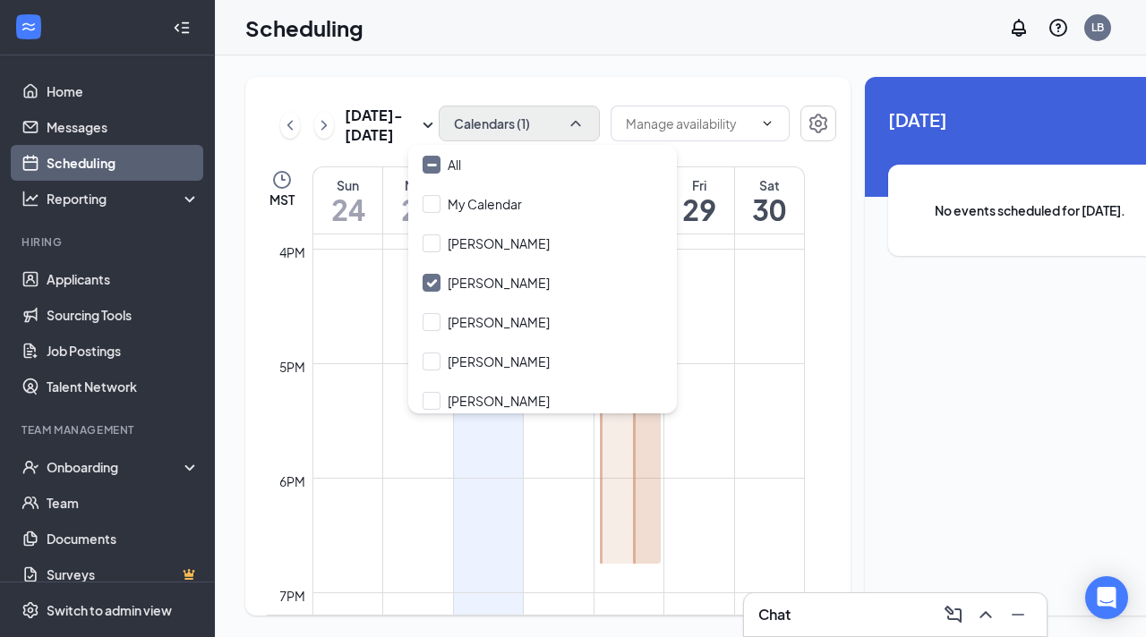
scroll to position [1817, 0]
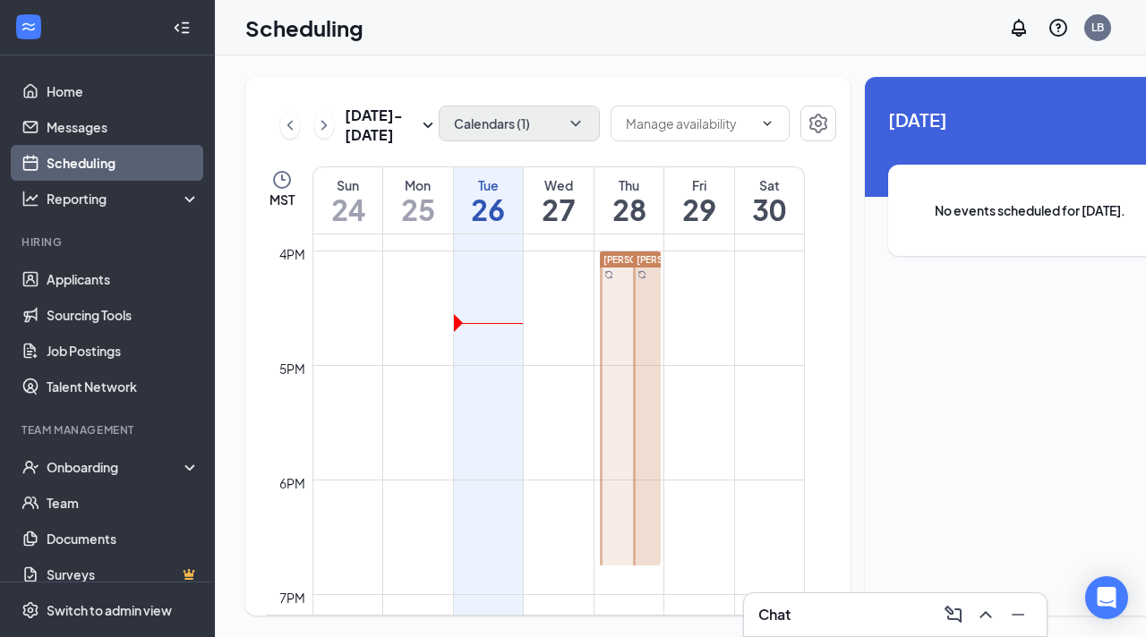
click at [753, 365] on td at bounding box center [558, 351] width 492 height 29
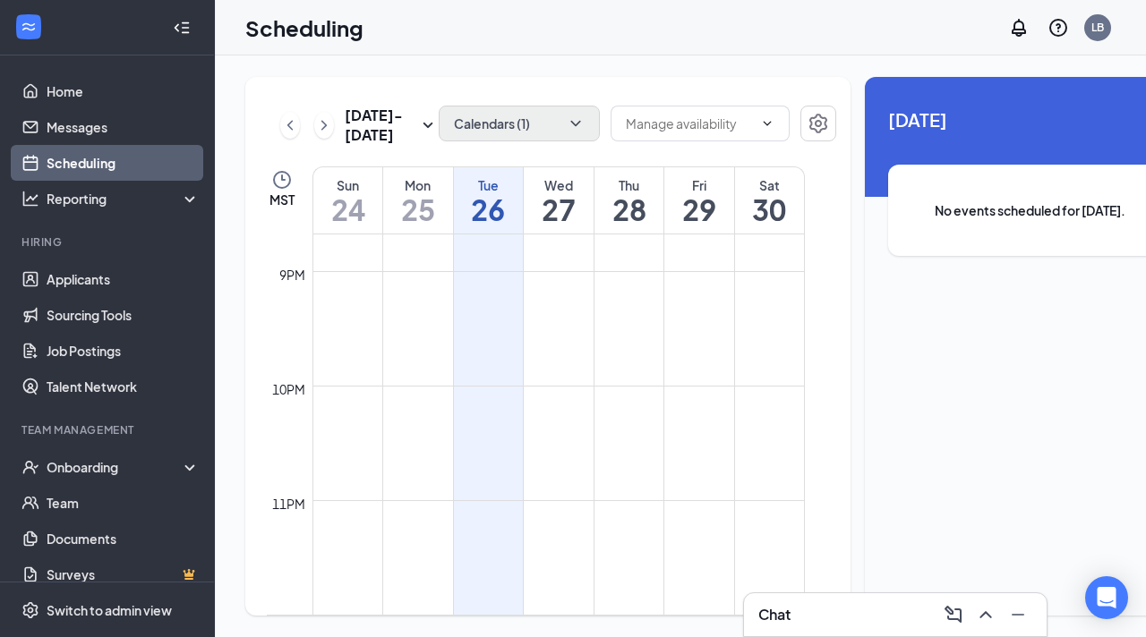
scroll to position [2409, 0]
click at [567, 124] on icon "ChevronDown" at bounding box center [576, 124] width 18 height 18
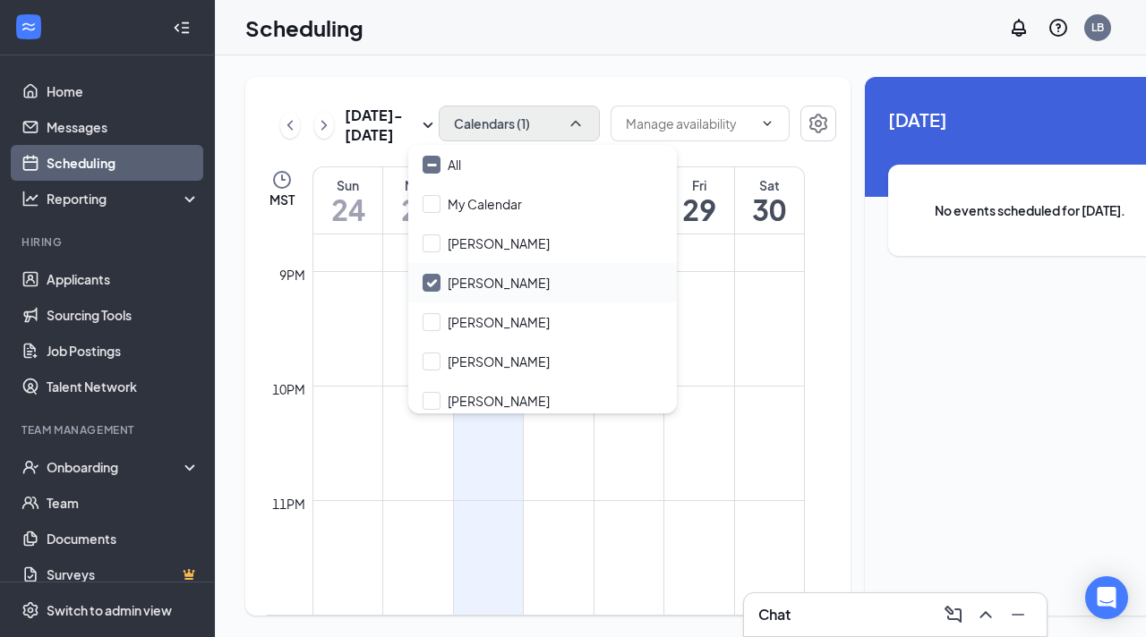
click at [429, 283] on input "Alejandra Rivas" at bounding box center [486, 283] width 127 height 18
checkbox input "true"
checkbox input "false"
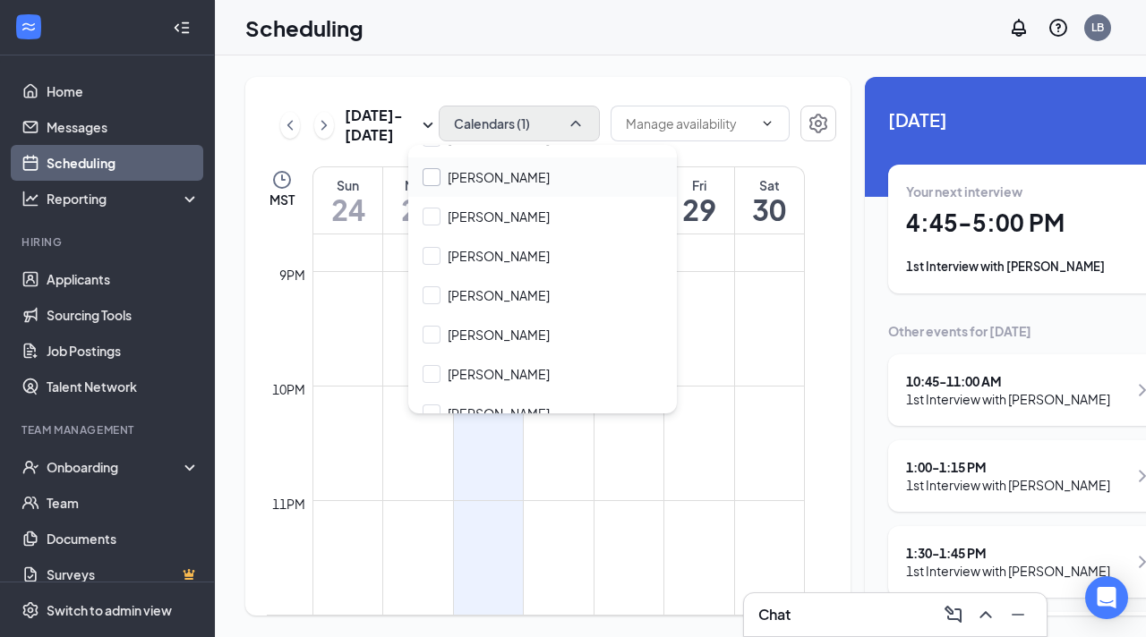
scroll to position [184, 0]
click at [434, 294] on input "Jorge Lopez" at bounding box center [486, 296] width 127 height 18
checkbox input "true"
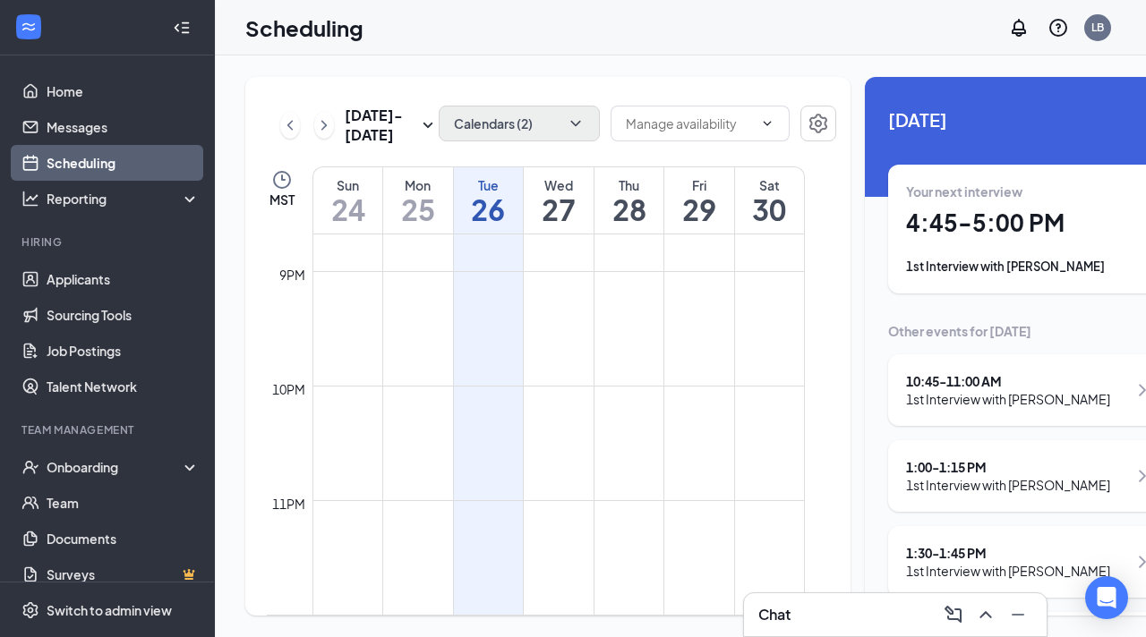
click at [618, 441] on td at bounding box center [558, 429] width 492 height 29
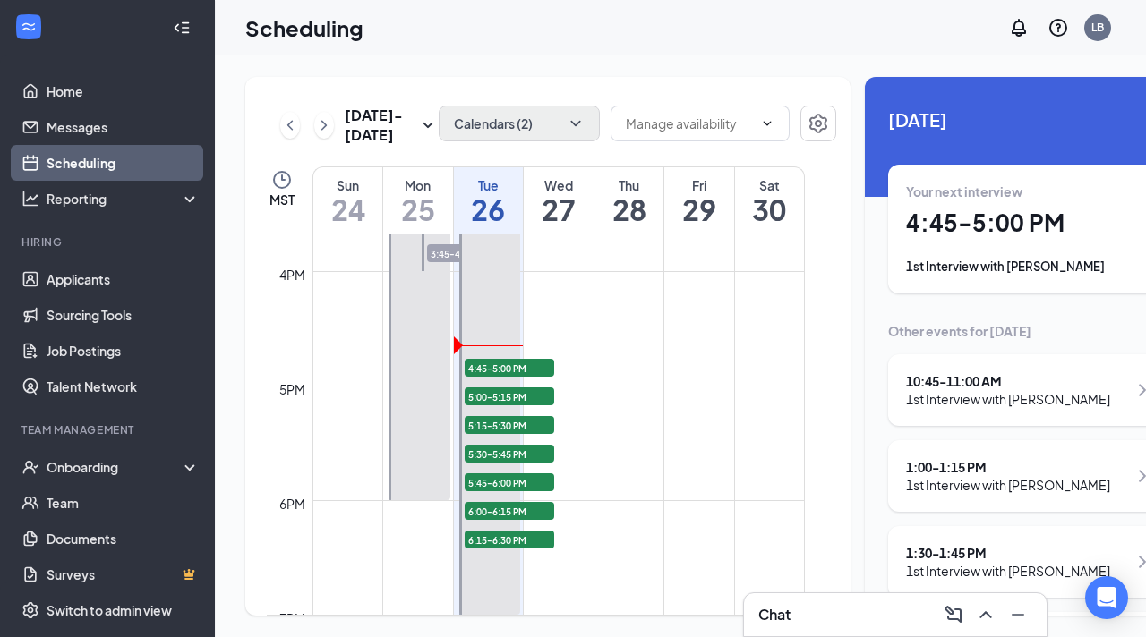
scroll to position [1800, 0]
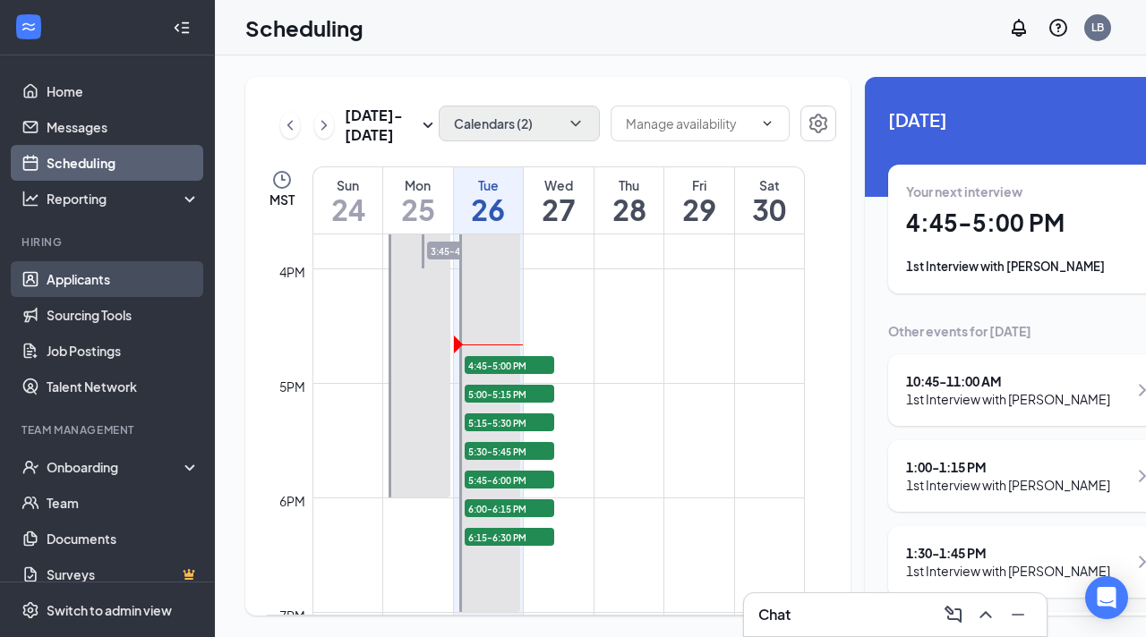
click at [131, 284] on link "Applicants" at bounding box center [123, 279] width 153 height 36
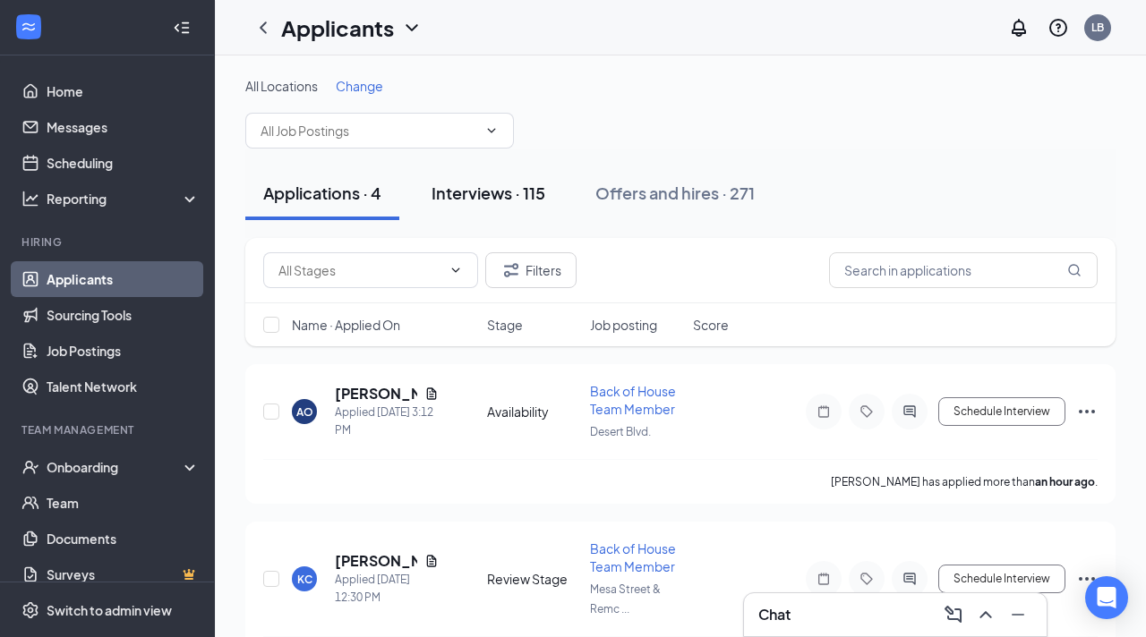
click at [490, 192] on div "Interviews · 115" at bounding box center [489, 193] width 114 height 22
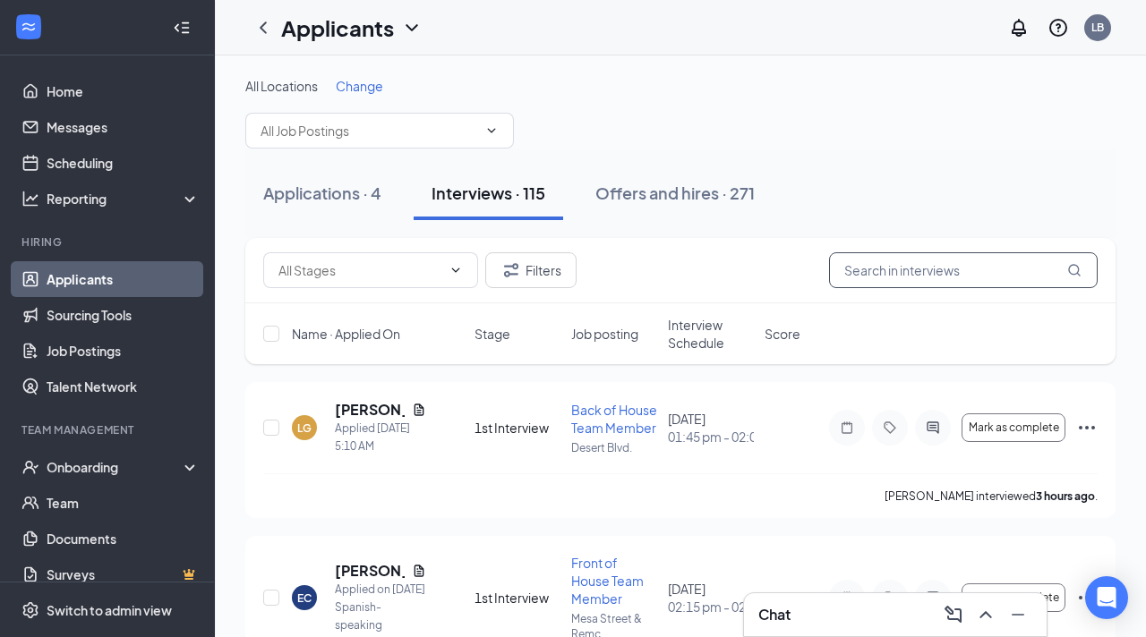
click at [860, 281] on input "text" at bounding box center [963, 270] width 269 height 36
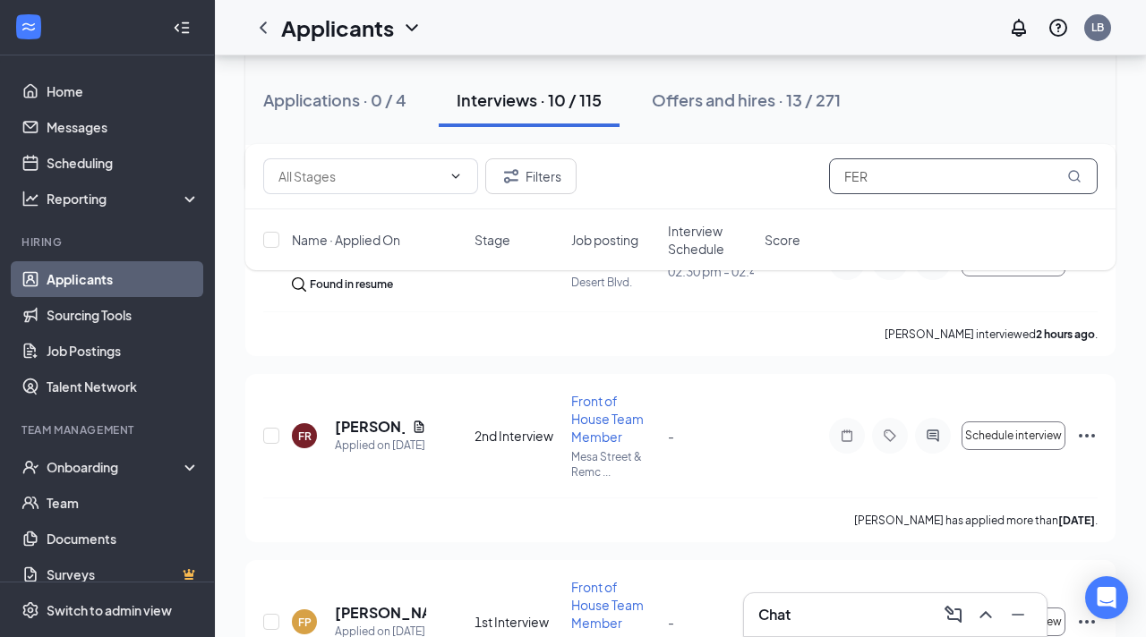
scroll to position [338, 0]
type input "FER"
click at [360, 436] on h5 "Fernando Rodriguez" at bounding box center [370, 426] width 70 height 20
